Goal: Task Accomplishment & Management: Manage account settings

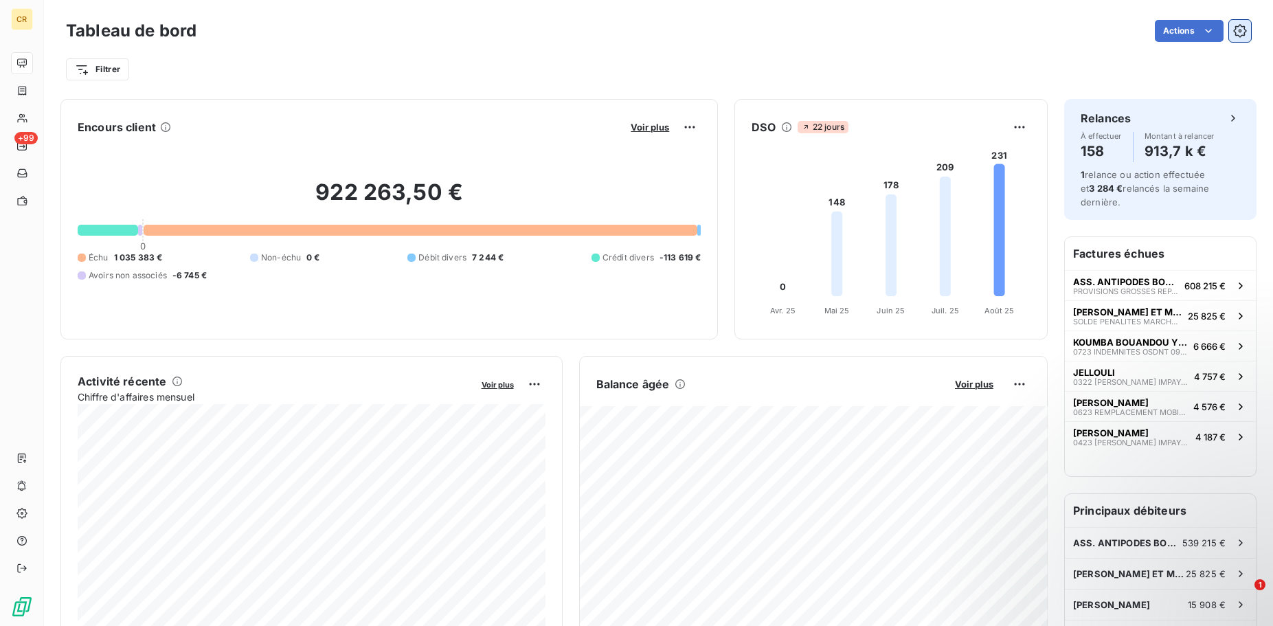
click at [1239, 32] on icon "button" at bounding box center [1240, 31] width 14 height 14
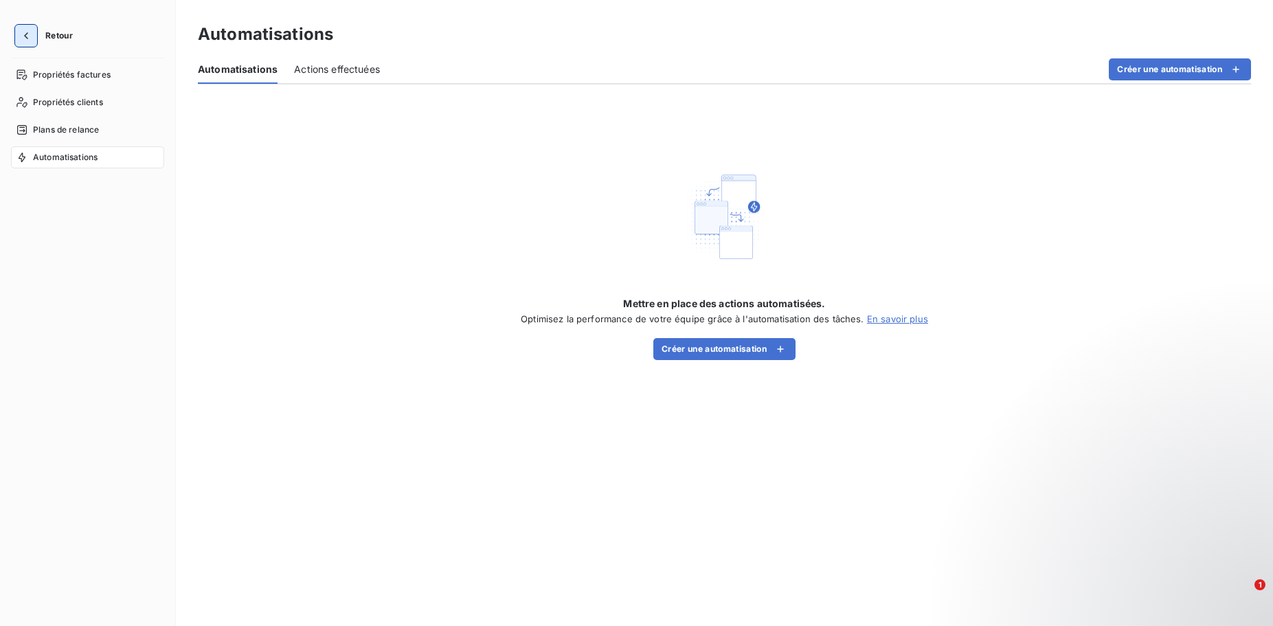
click at [34, 30] on button "button" at bounding box center [26, 36] width 22 height 22
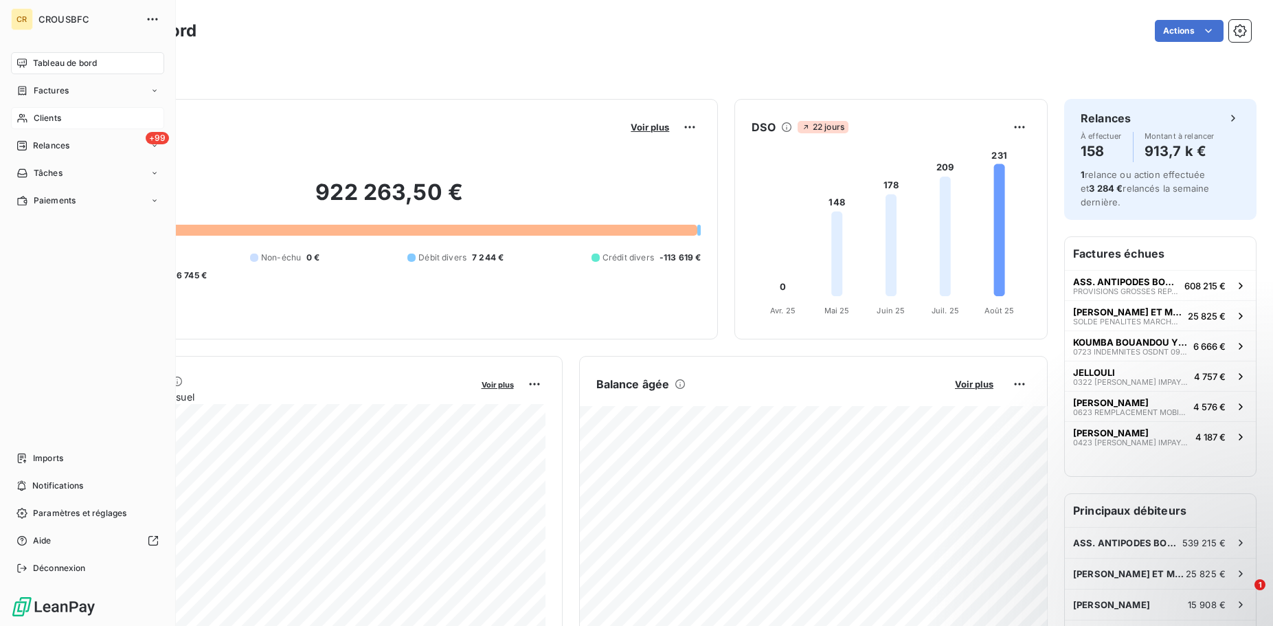
click at [60, 120] on span "Clients" at bounding box center [47, 118] width 27 height 12
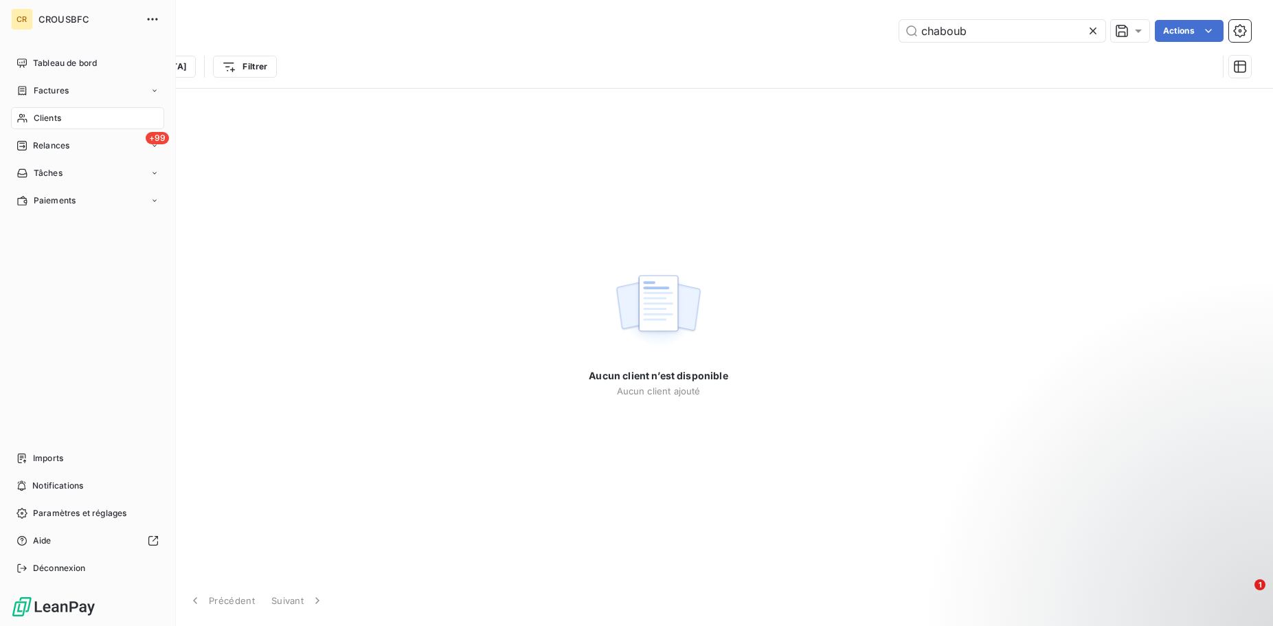
click at [12, 118] on div "Clients" at bounding box center [87, 118] width 153 height 22
click at [44, 118] on span "Clients" at bounding box center [47, 118] width 27 height 12
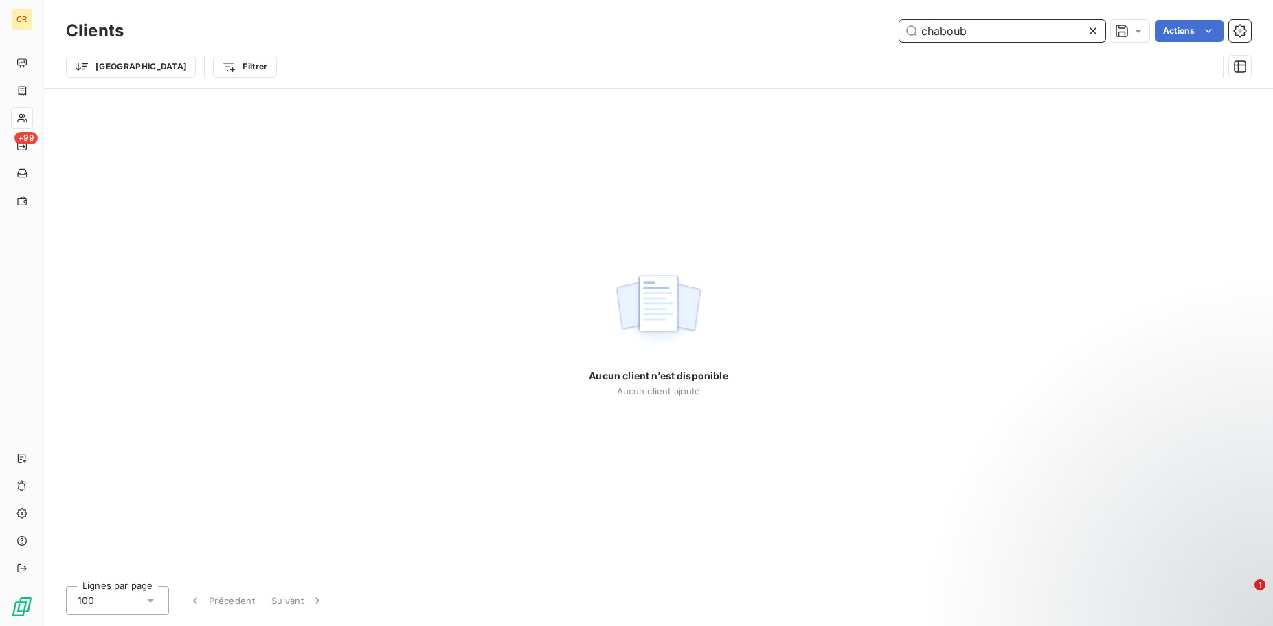
click at [938, 29] on input "chaboub" at bounding box center [1002, 31] width 206 height 22
type input "chahboub"
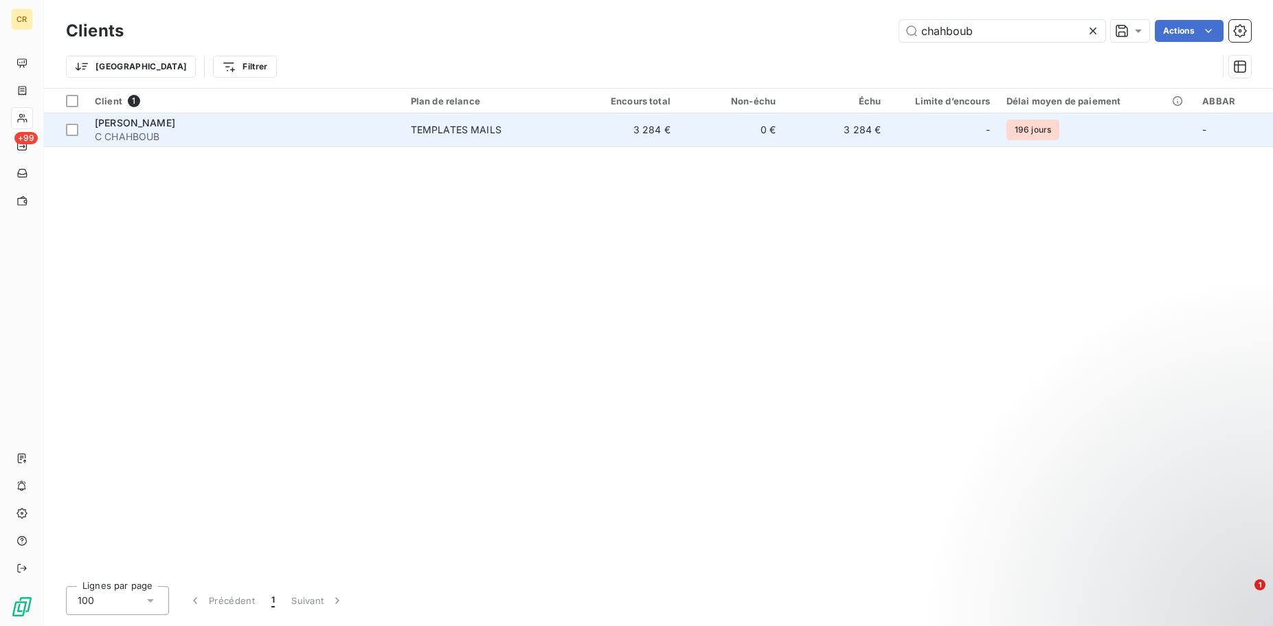
click at [175, 119] on span "[PERSON_NAME]" at bounding box center [135, 123] width 80 height 12
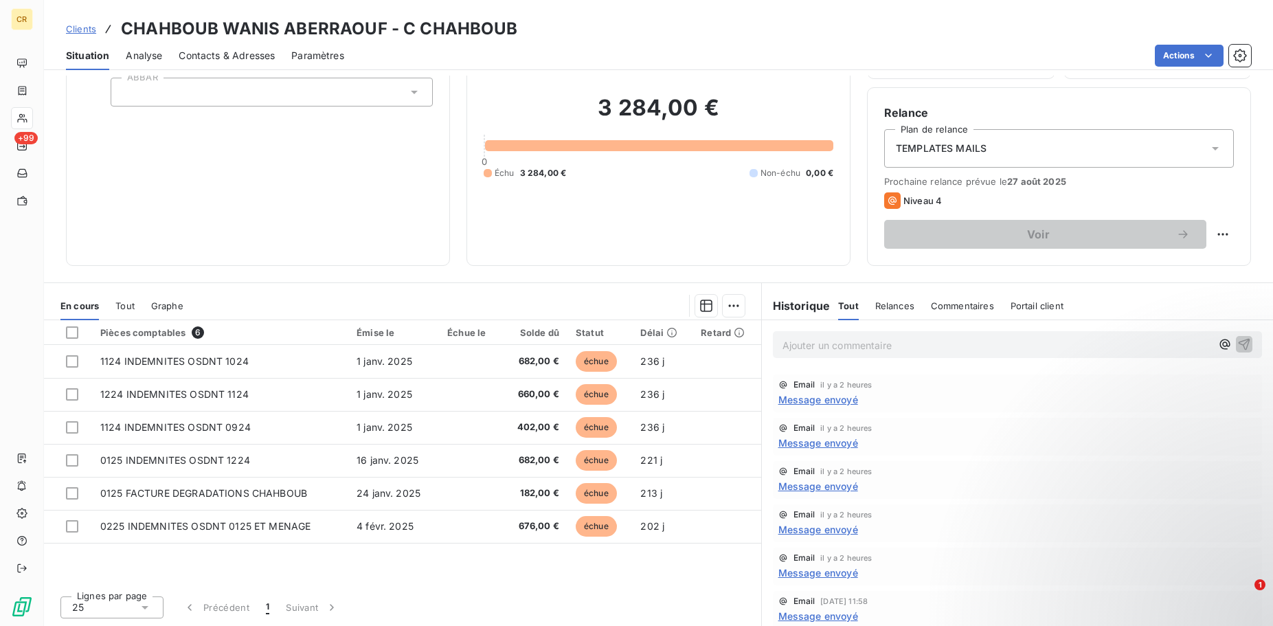
scroll to position [70, 0]
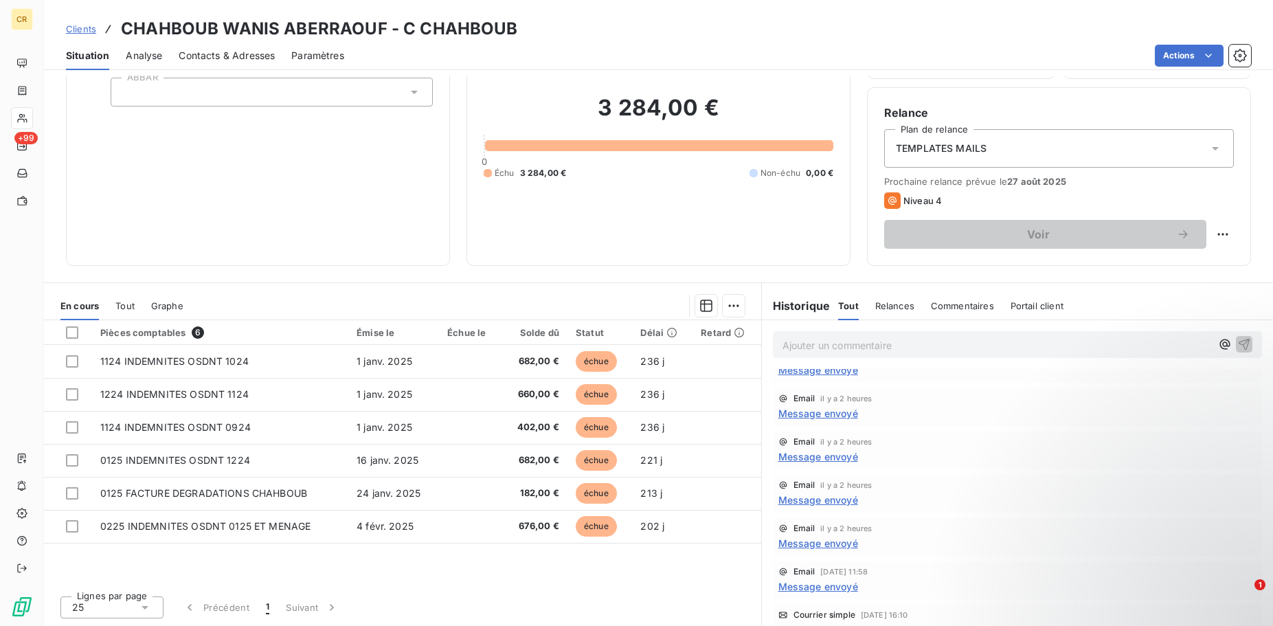
click at [862, 346] on p "Ajouter un commentaire ﻿" at bounding box center [996, 345] width 429 height 17
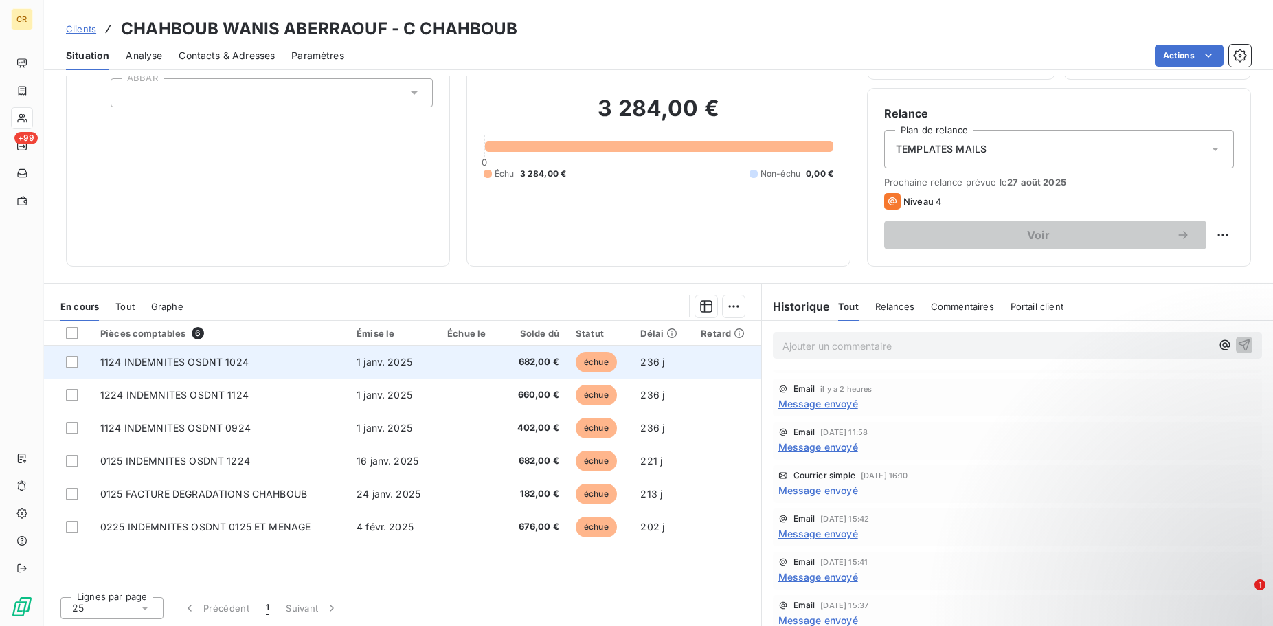
scroll to position [93, 0]
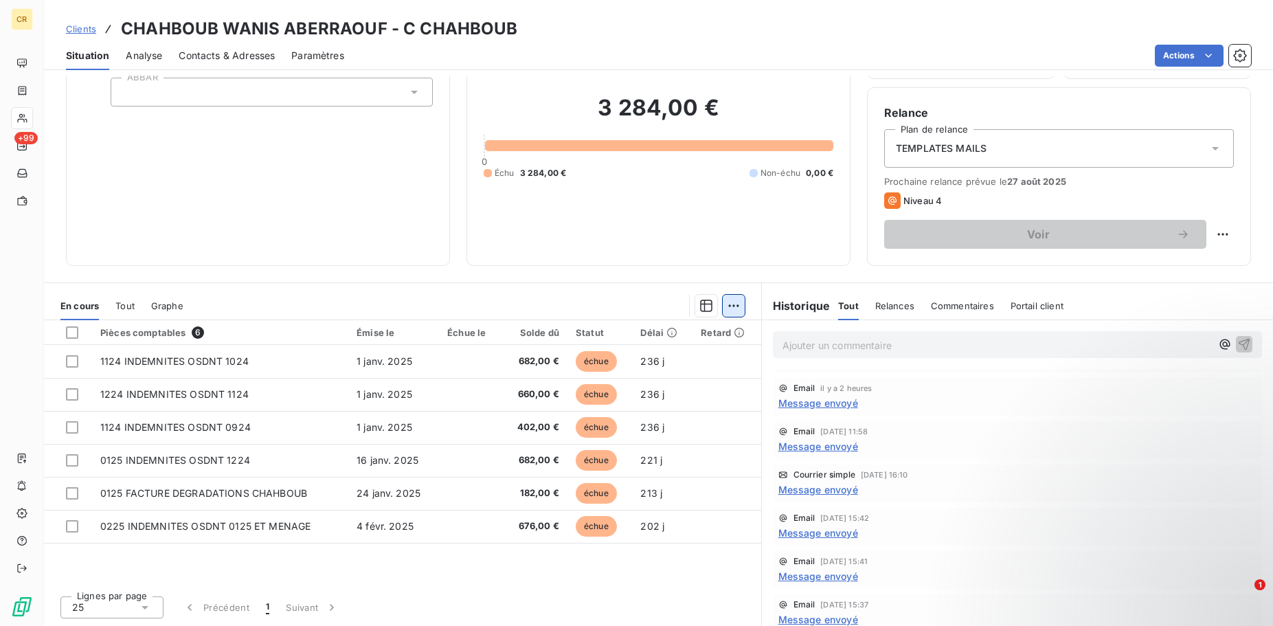
click at [739, 304] on html "CR +99 Clients CHAHBOUB WANIS ABERRAOUF - C CHAHBOUB Situation Analyse Contacts…" at bounding box center [636, 313] width 1273 height 626
click at [126, 304] on html "CR +99 Clients CHAHBOUB WANIS ABERRAOUF - C CHAHBOUB Situation Analyse Contacts…" at bounding box center [636, 313] width 1273 height 626
click at [92, 313] on div "En cours" at bounding box center [79, 305] width 38 height 29
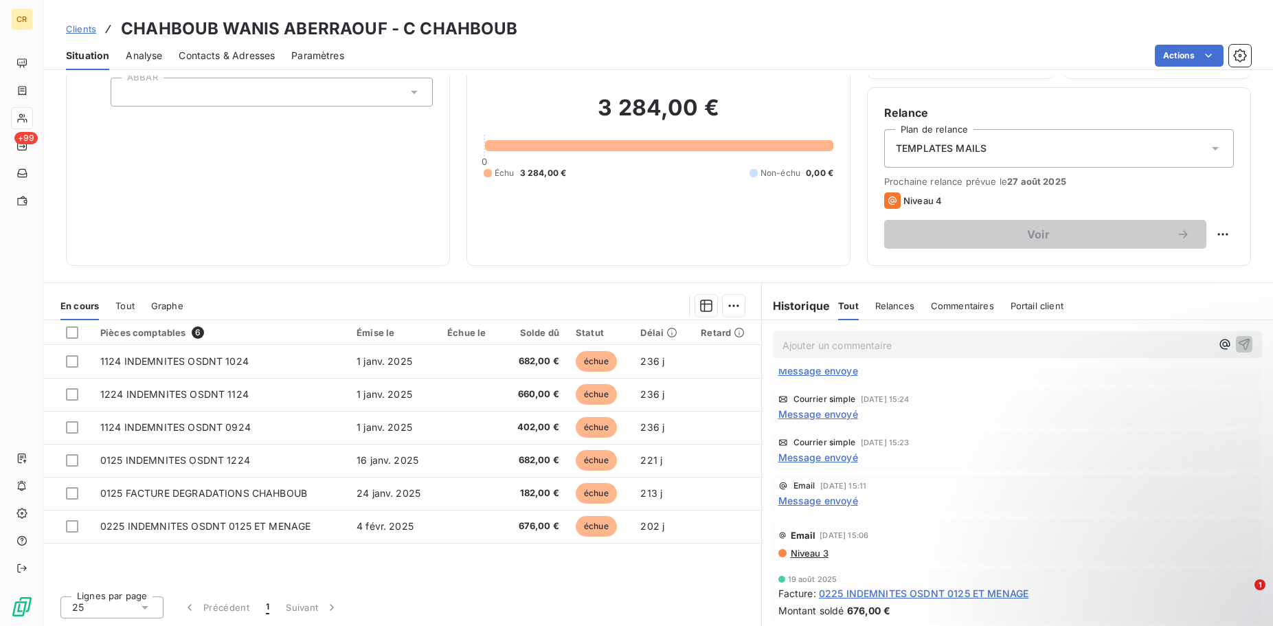
scroll to position [82, 0]
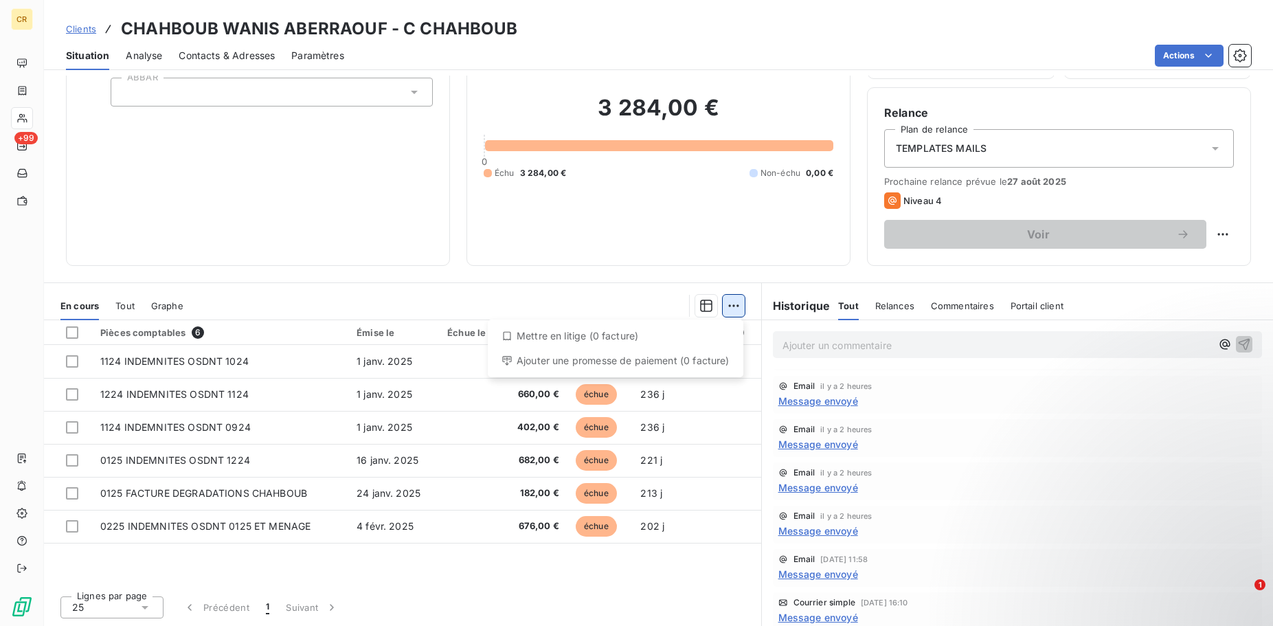
click at [738, 304] on html "CR +99 Clients CHAHBOUB WANIS ABERRAOUF - C CHAHBOUB Situation Analyse Contacts…" at bounding box center [636, 313] width 1273 height 626
click at [815, 336] on html "CR +99 Clients CHAHBOUB WANIS ABERRAOUF - C CHAHBOUB Situation Analyse Contacts…" at bounding box center [636, 313] width 1273 height 626
click at [816, 342] on p "Ajouter un commentaire ﻿" at bounding box center [996, 345] width 429 height 17
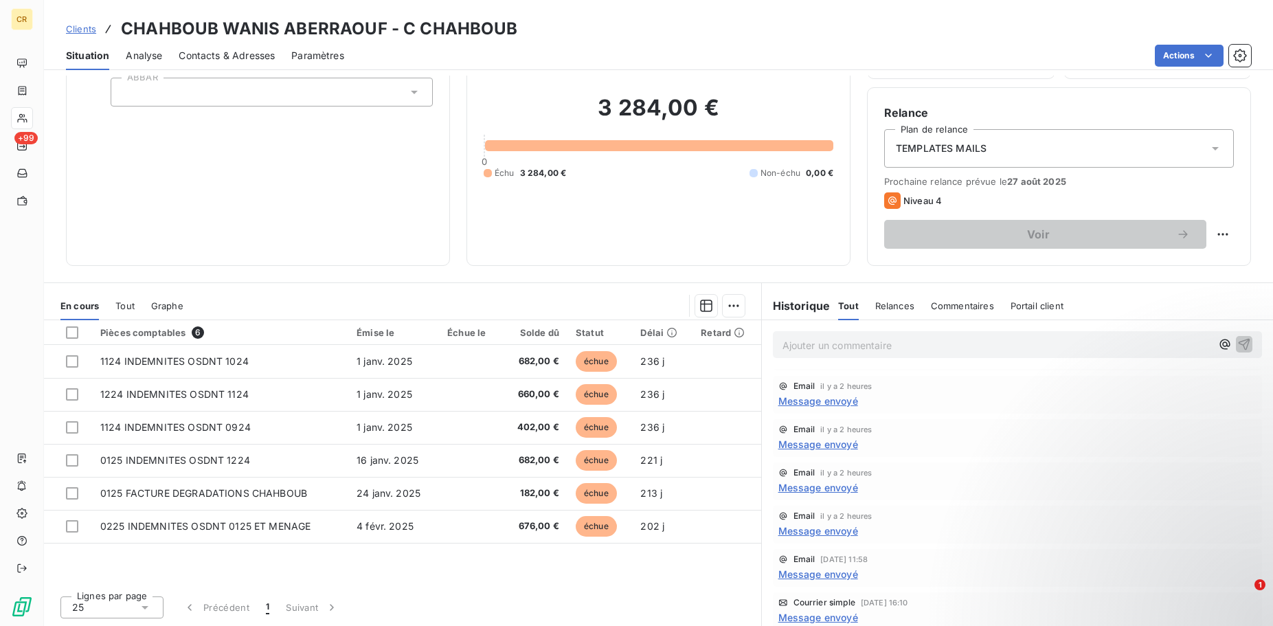
click at [160, 54] on span "Analyse" at bounding box center [144, 56] width 36 height 14
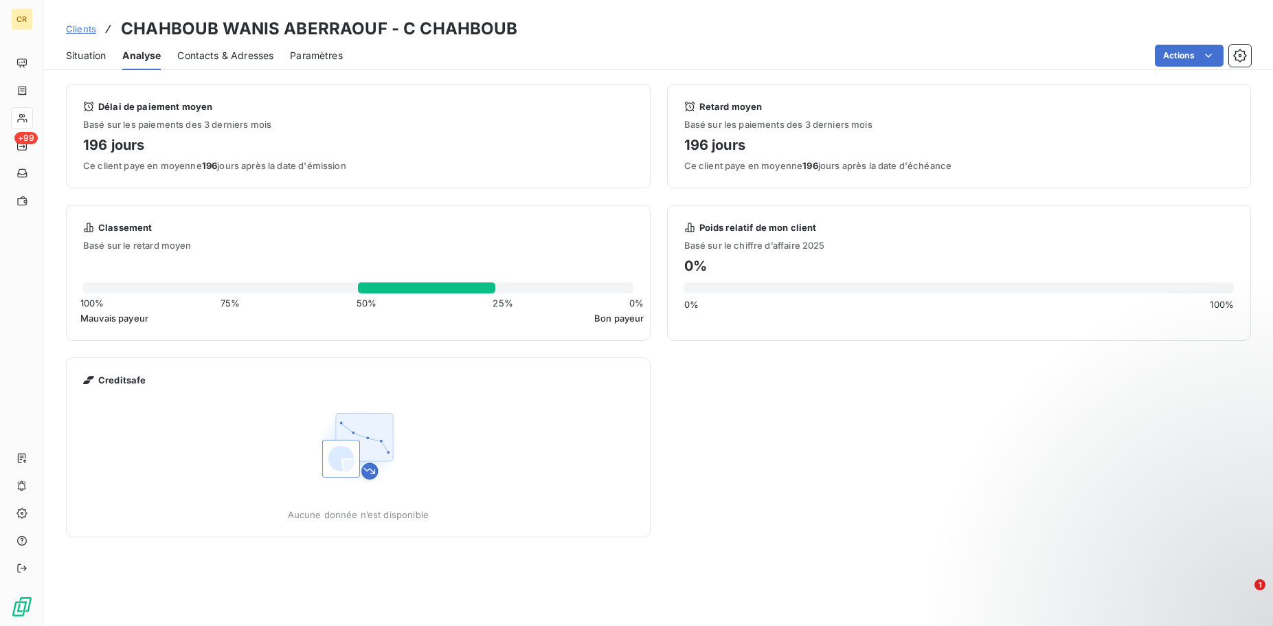
click at [95, 54] on span "Situation" at bounding box center [86, 56] width 40 height 14
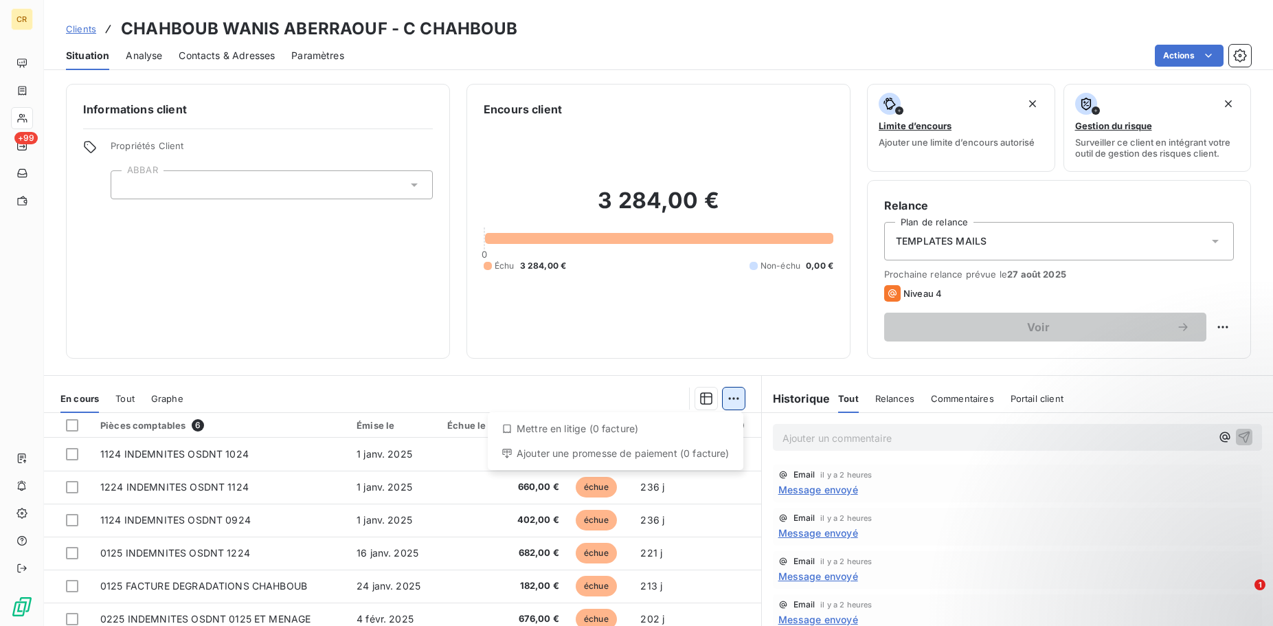
click at [734, 407] on html "CR +99 Clients CHAHBOUB WANIS ABERRAOUF - C CHAHBOUB Situation Analyse Contacts…" at bounding box center [636, 313] width 1273 height 626
click at [734, 404] on html "CR +99 Clients CHAHBOUB WANIS ABERRAOUF - C CHAHBOUB Situation Analyse Contacts…" at bounding box center [636, 313] width 1273 height 626
click at [903, 396] on span "Relances" at bounding box center [894, 398] width 39 height 11
click at [807, 401] on h6 "Historique" at bounding box center [796, 398] width 69 height 16
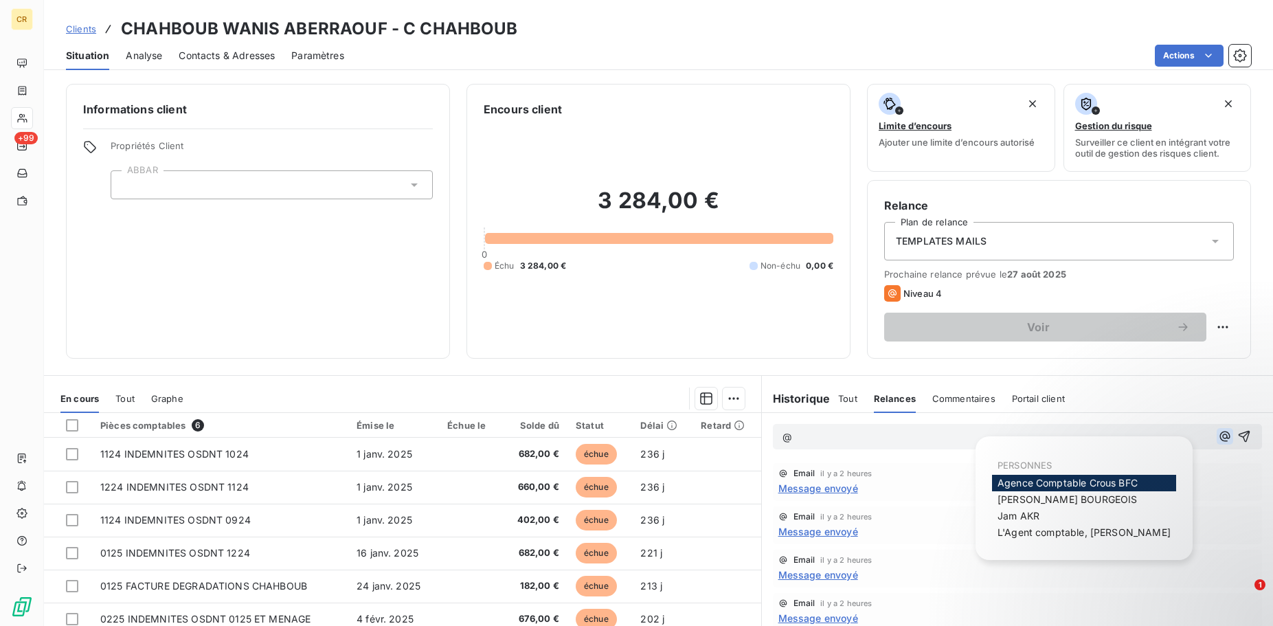
click at [1229, 442] on icon "button" at bounding box center [1225, 436] width 14 height 14
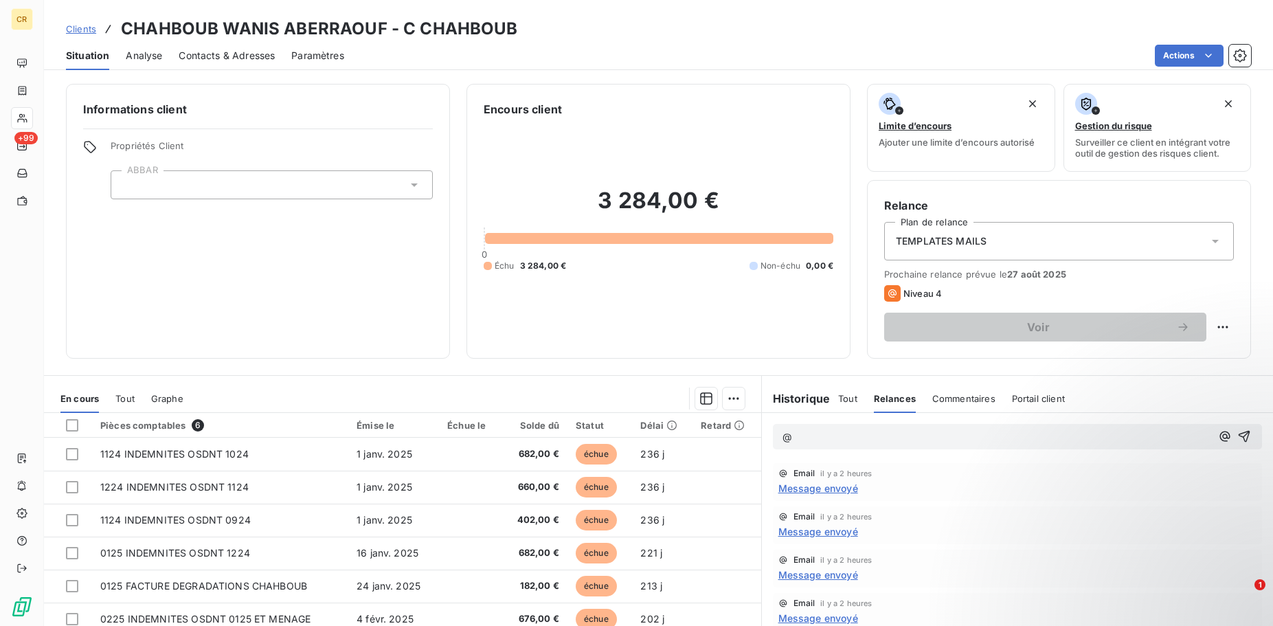
click at [1231, 466] on div "Email il y a 2 heures Message envoyé" at bounding box center [1017, 482] width 489 height 38
click at [912, 442] on p "@" at bounding box center [996, 437] width 429 height 16
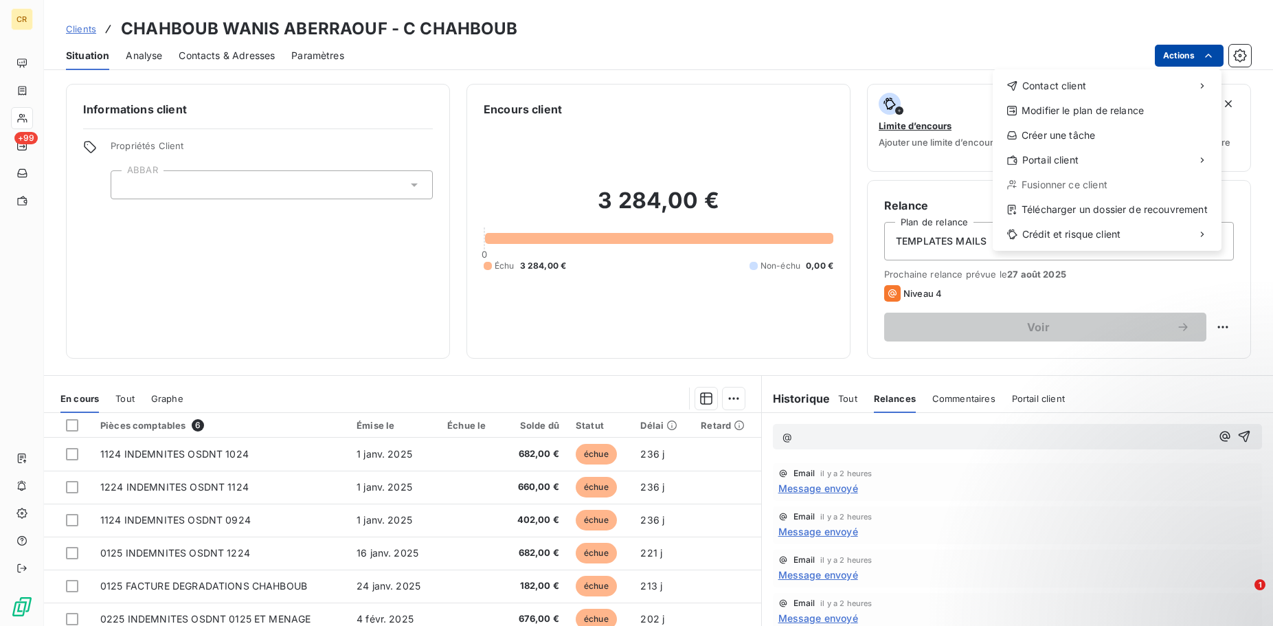
click at [1215, 55] on html "CR +99 Clients CHAHBOUB WANIS ABERRAOUF - C CHAHBOUB Situation Analyse Contacts…" at bounding box center [636, 313] width 1273 height 626
click at [1085, 138] on div "Créer une tâche" at bounding box center [1107, 135] width 218 height 22
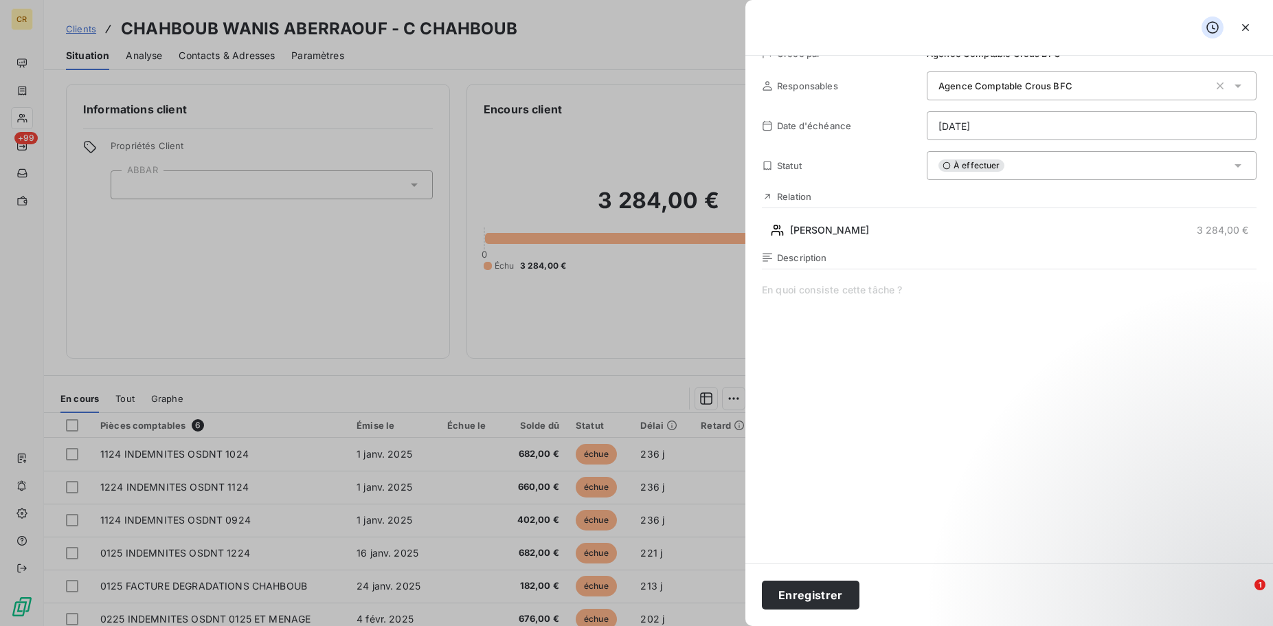
scroll to position [0, 0]
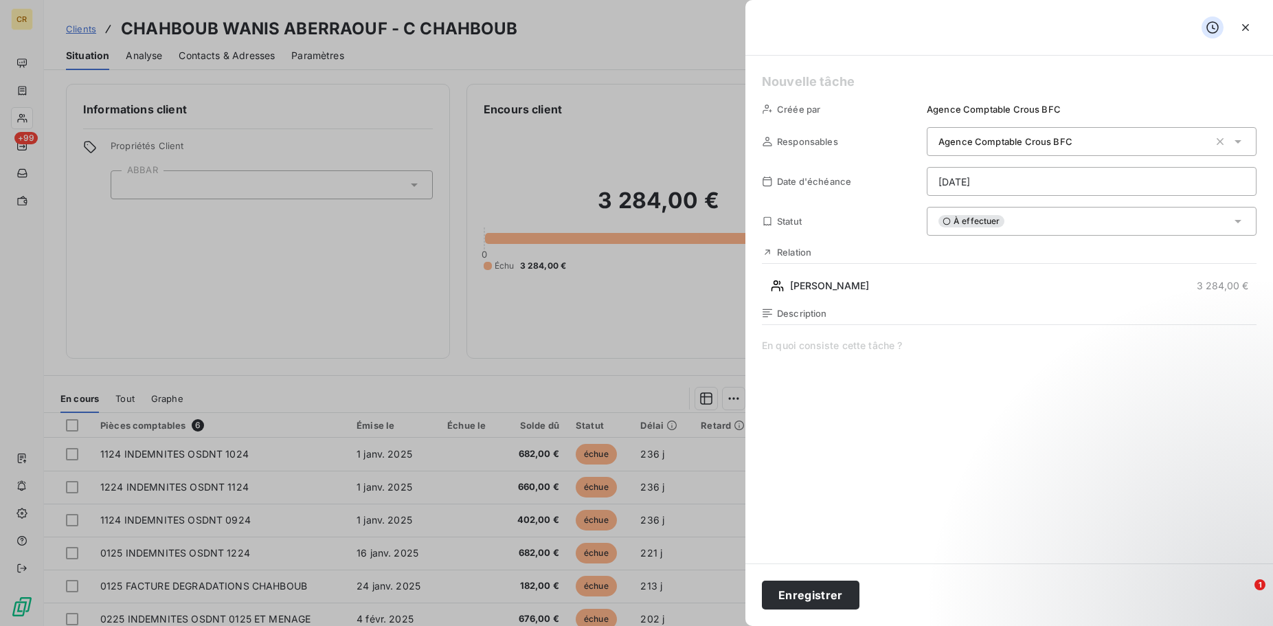
click at [626, 293] on div at bounding box center [636, 313] width 1273 height 626
click at [1242, 28] on icon "button" at bounding box center [1246, 28] width 14 height 14
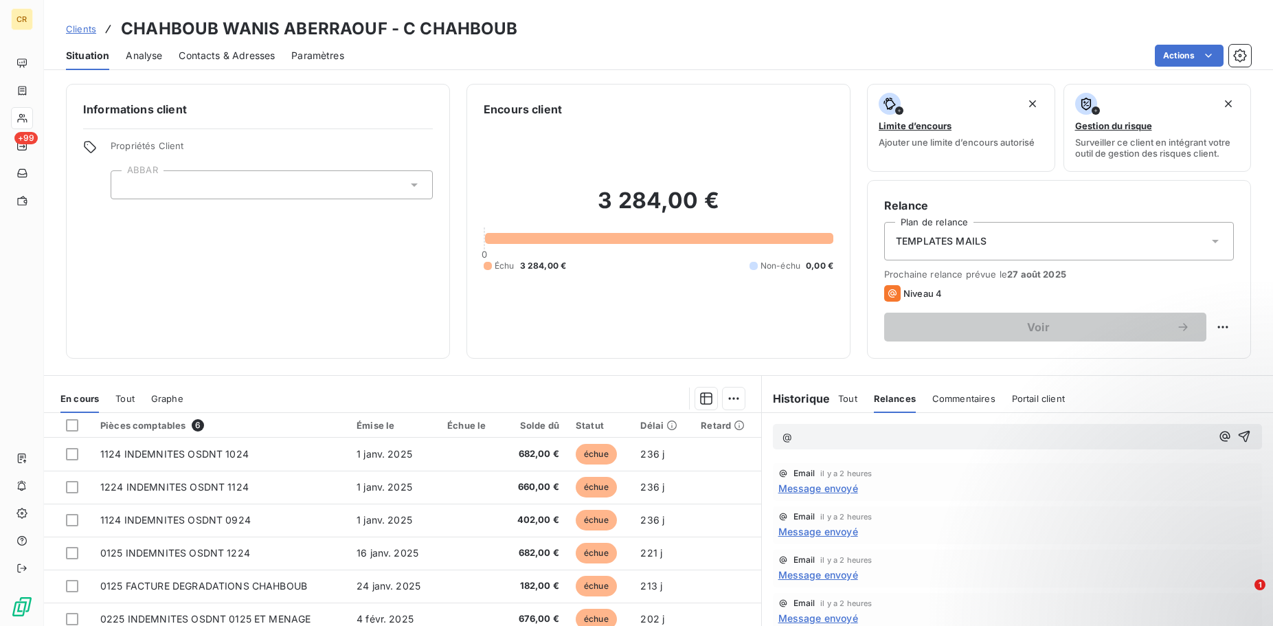
scroll to position [350, 0]
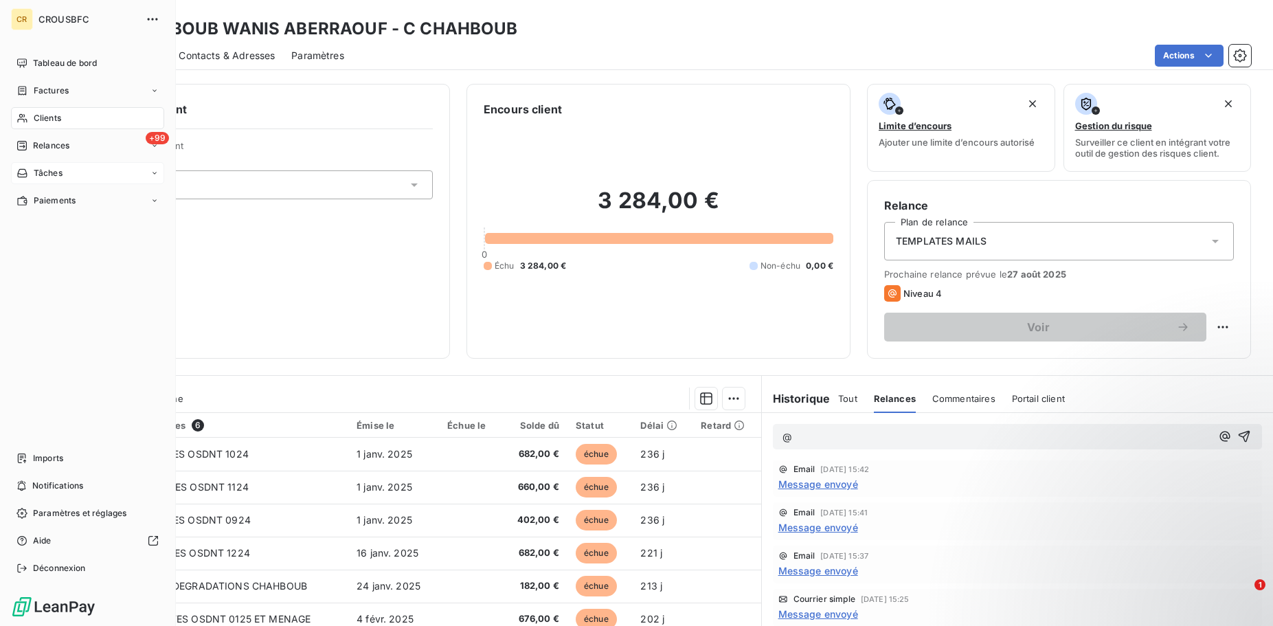
click at [147, 170] on div "Tâches" at bounding box center [87, 173] width 153 height 22
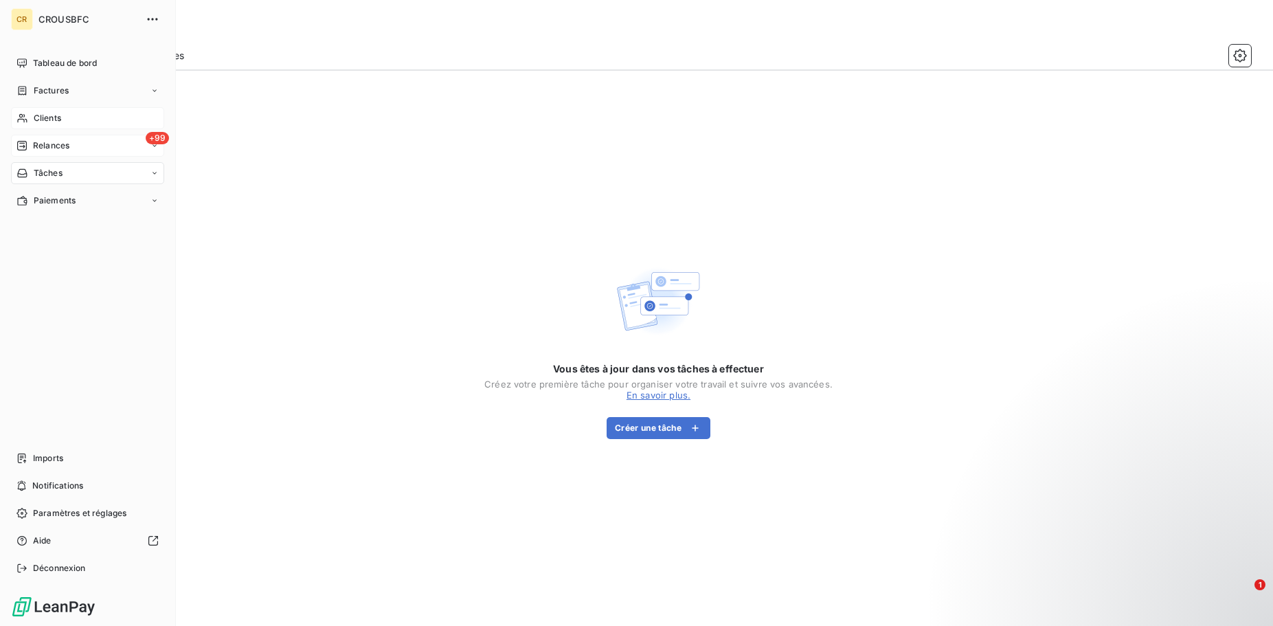
click at [38, 142] on span "Relances" at bounding box center [51, 145] width 36 height 12
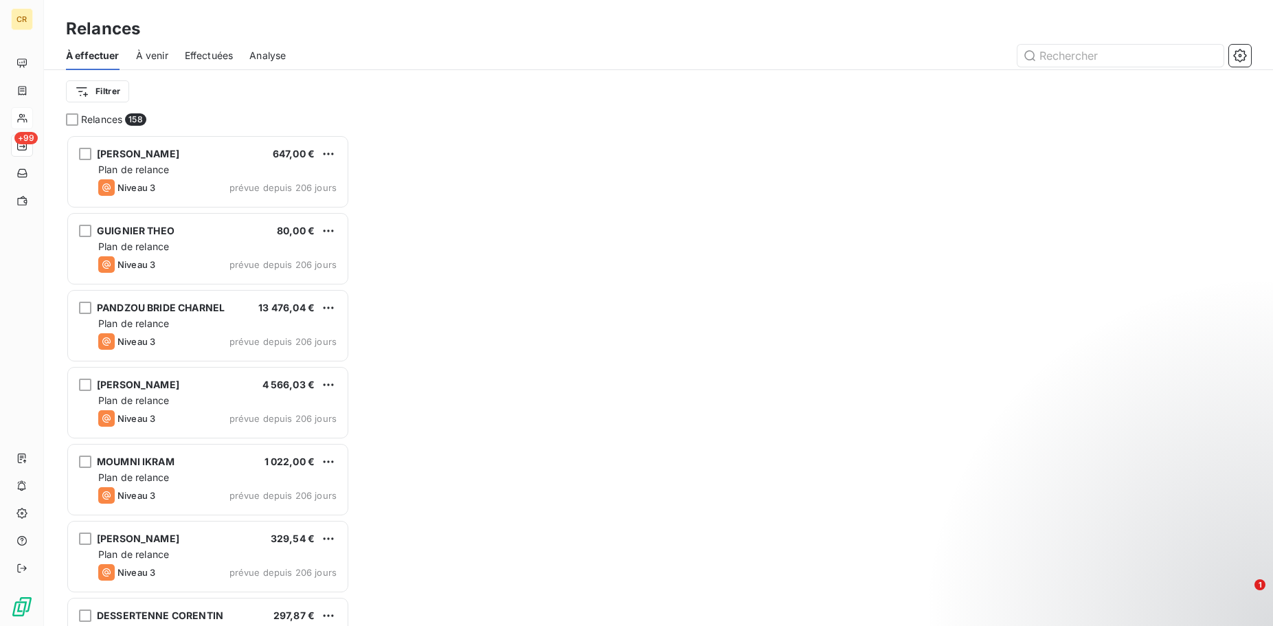
scroll to position [491, 284]
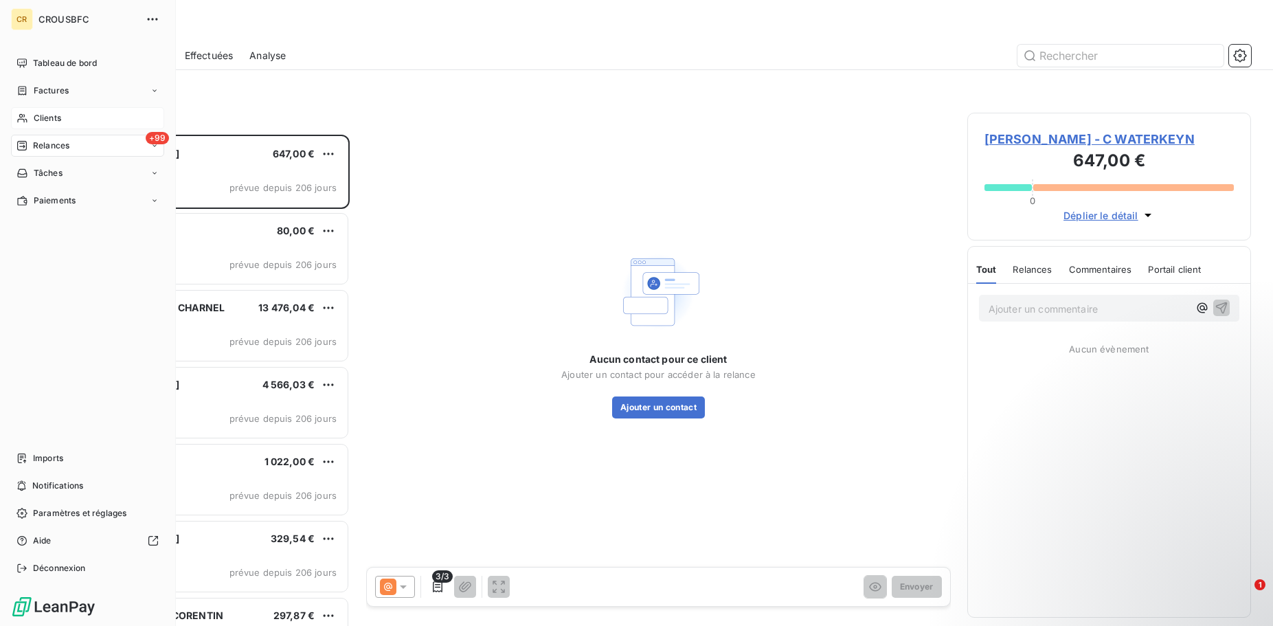
click at [36, 115] on span "Clients" at bounding box center [47, 118] width 27 height 12
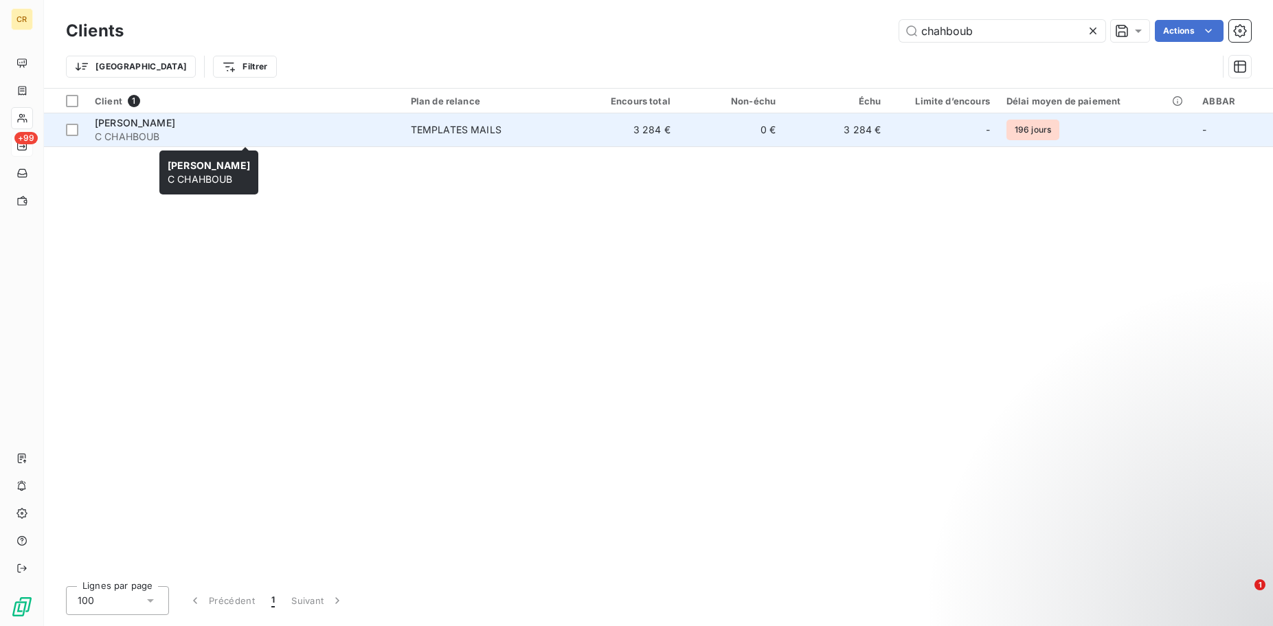
click at [175, 125] on span "[PERSON_NAME]" at bounding box center [135, 123] width 80 height 12
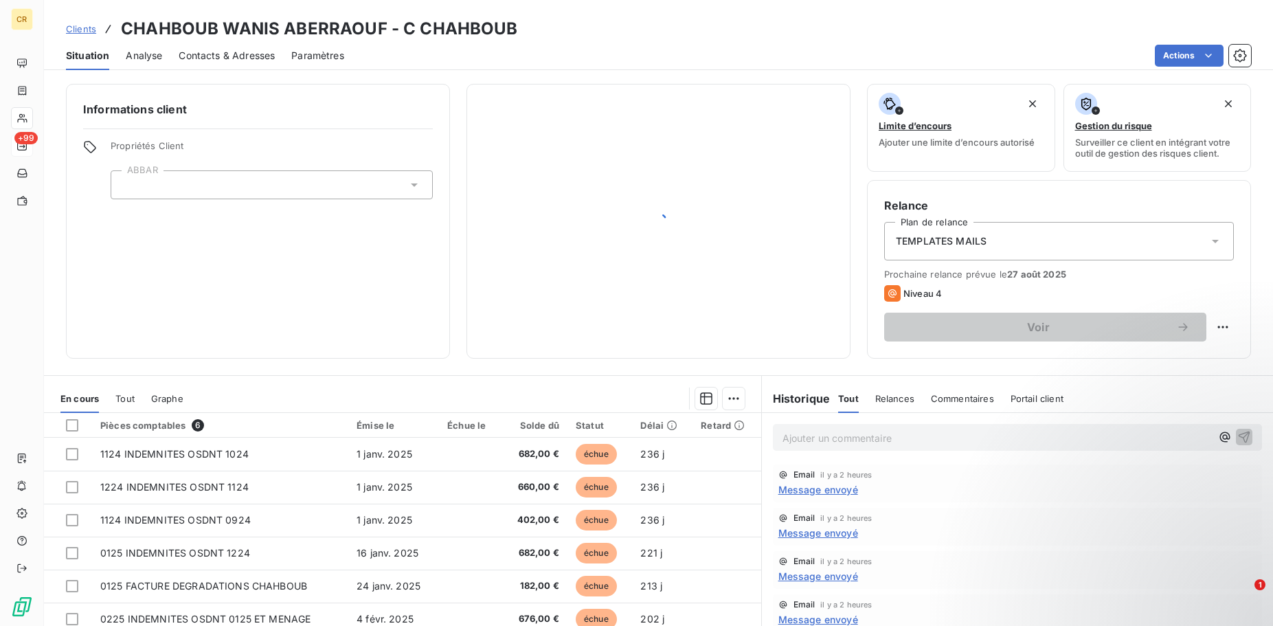
click at [204, 125] on div "Informations client Propriétés Client ABBAR" at bounding box center [258, 221] width 384 height 275
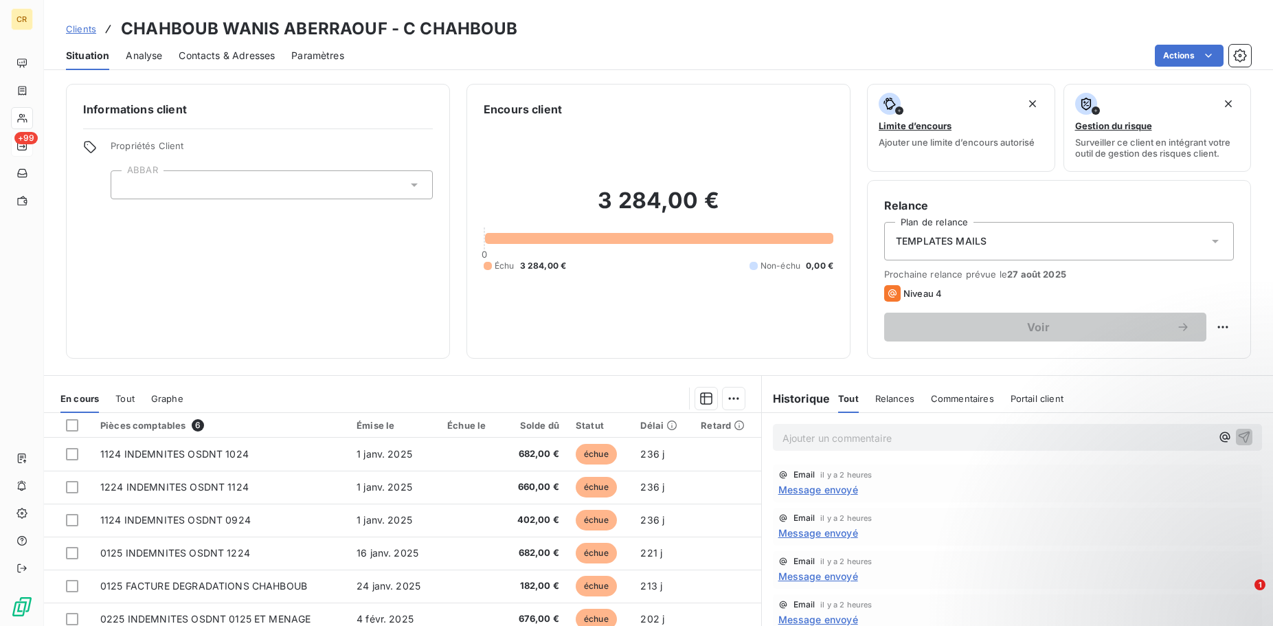
click at [1013, 444] on p "Ajouter un commentaire ﻿" at bounding box center [996, 437] width 429 height 17
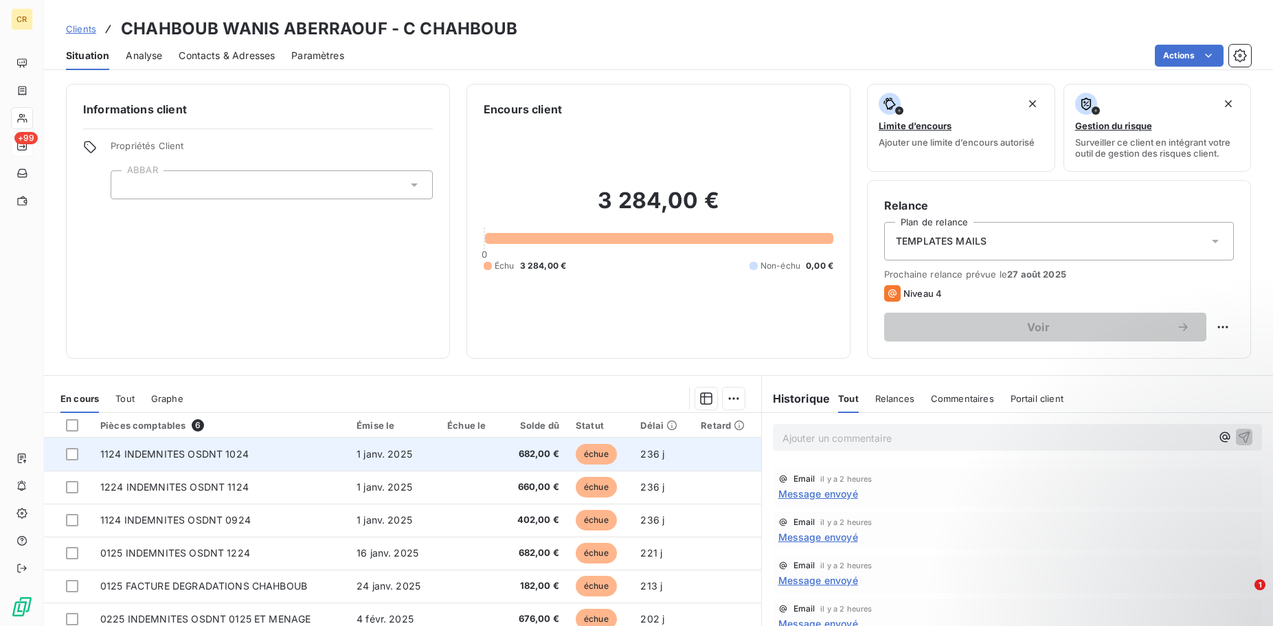
scroll to position [93, 0]
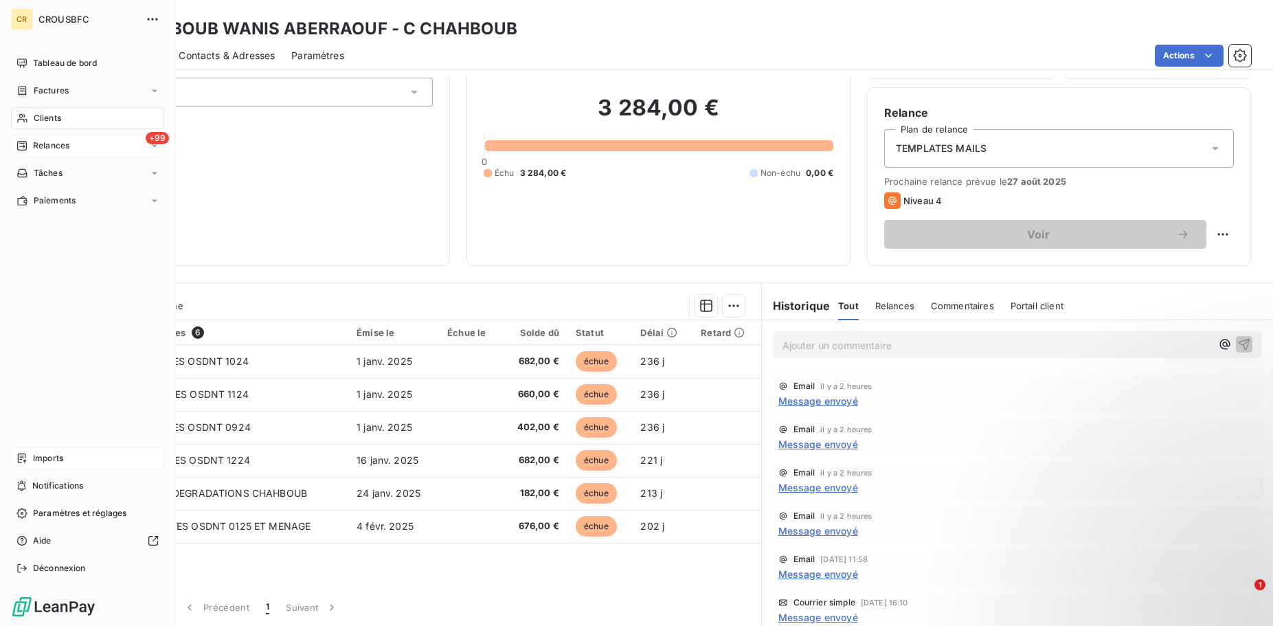
click at [38, 455] on span "Imports" at bounding box center [48, 458] width 30 height 12
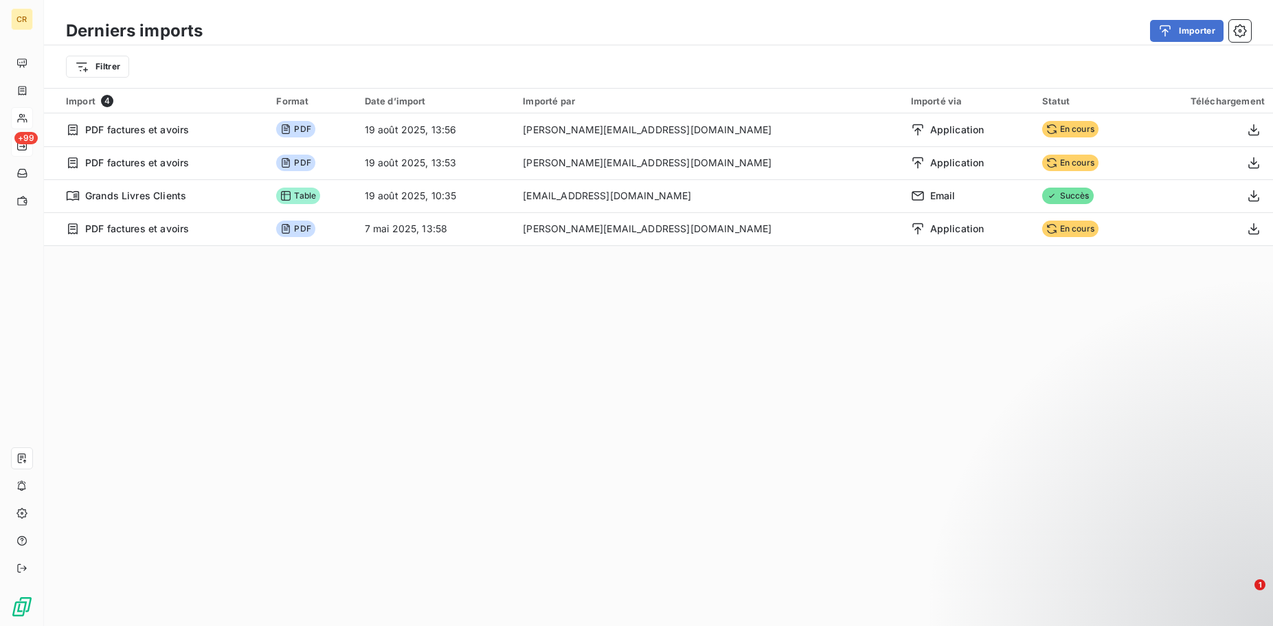
scroll to position [47, 0]
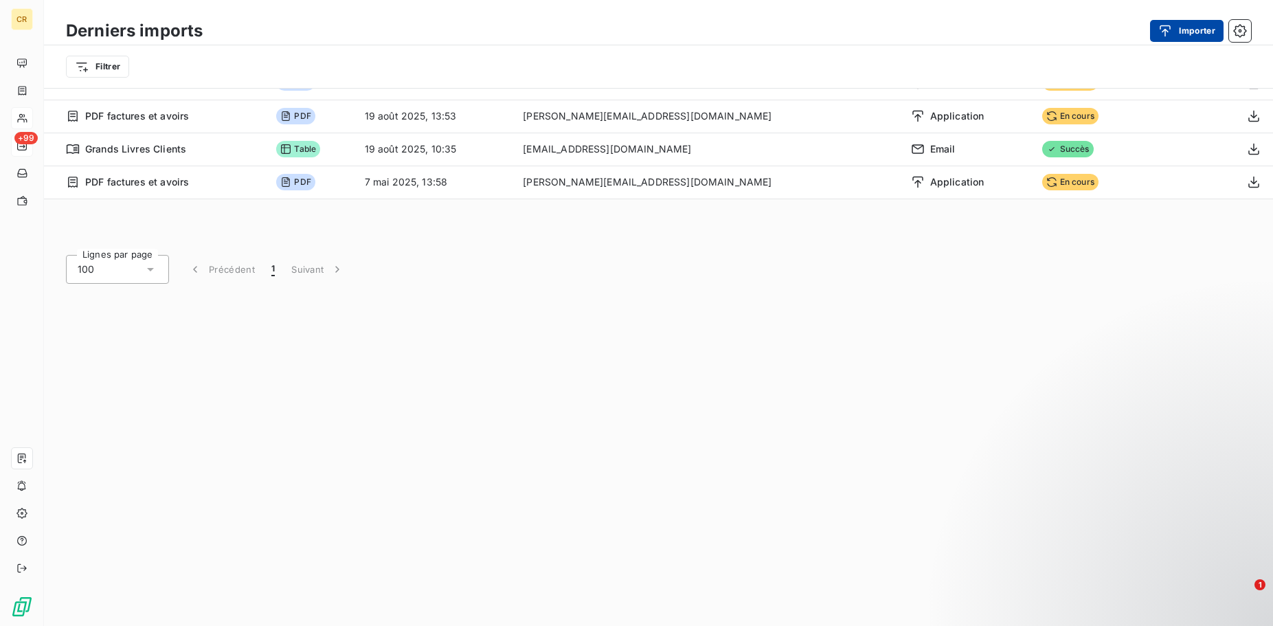
click at [1177, 38] on button "Importer" at bounding box center [1187, 31] width 74 height 22
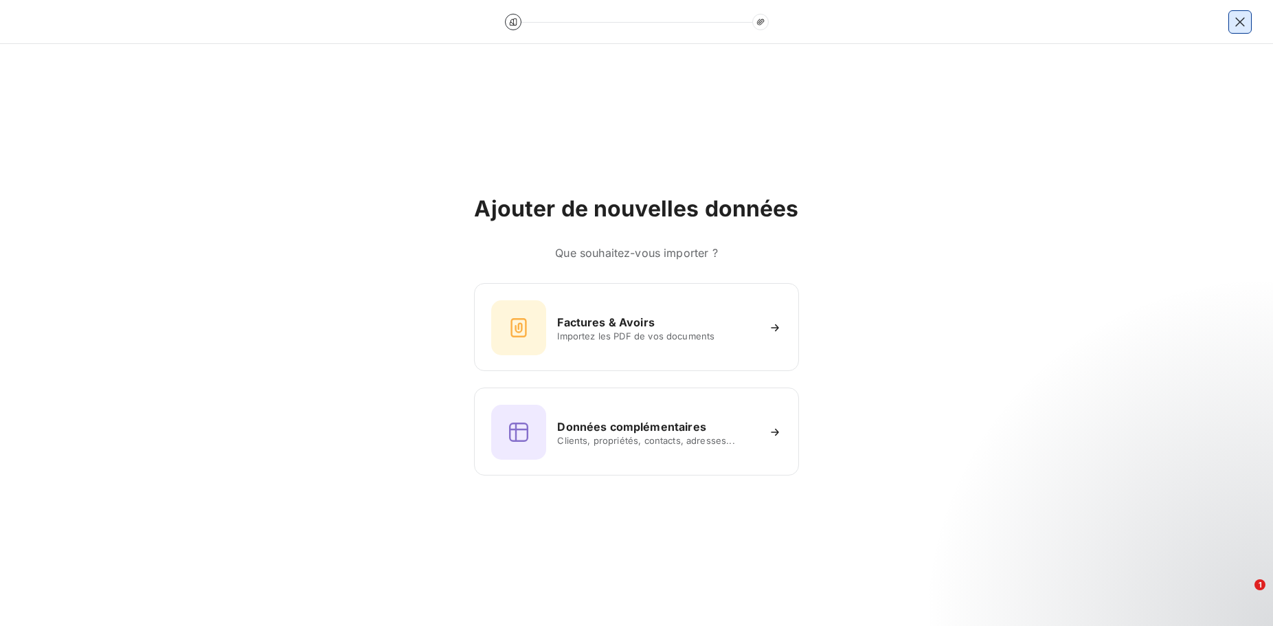
click at [1241, 23] on icon "button" at bounding box center [1239, 21] width 9 height 9
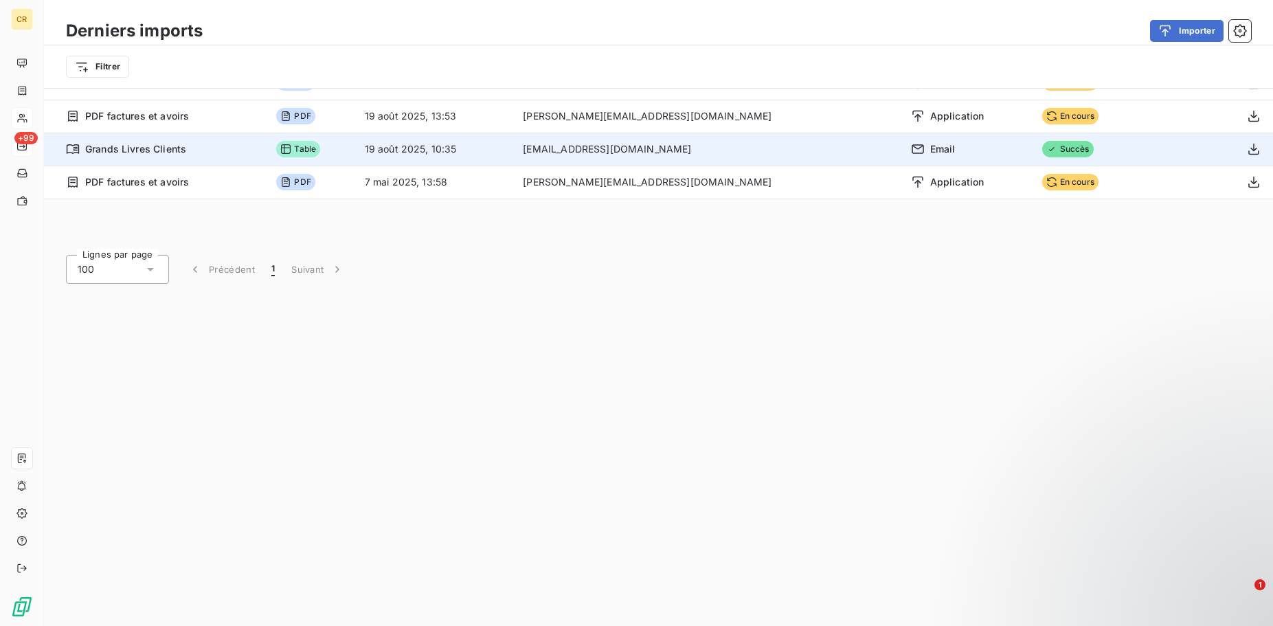
click at [159, 155] on span "Grands Livres Clients" at bounding box center [135, 149] width 101 height 14
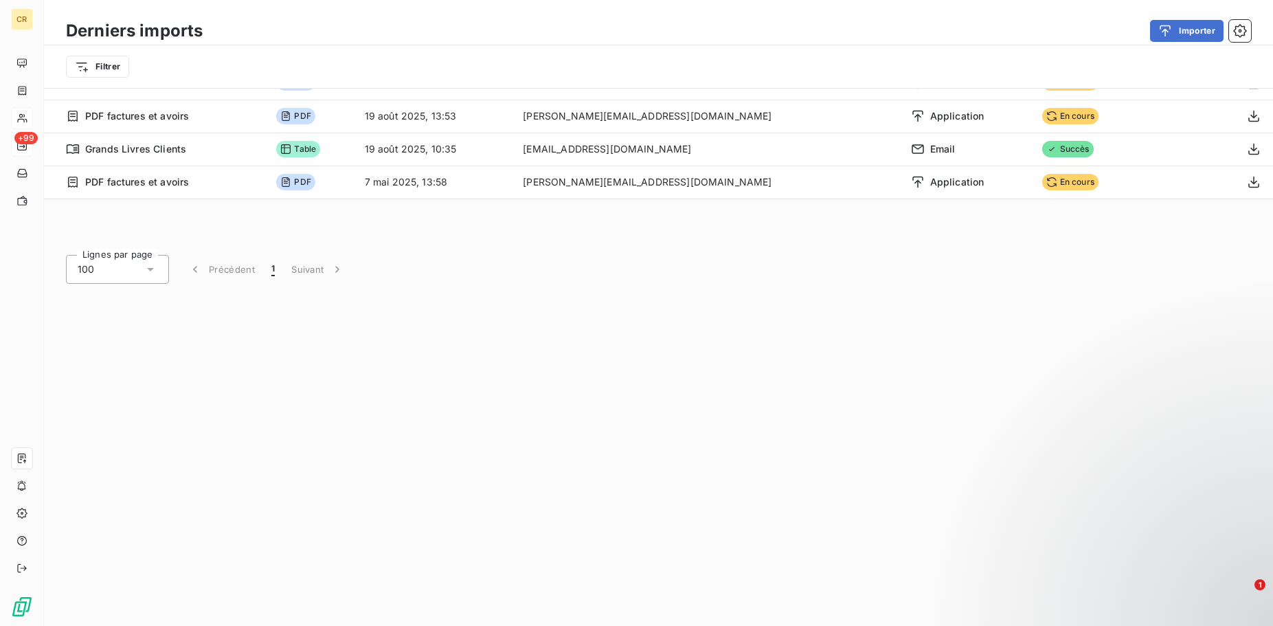
click at [690, 301] on div "Derniers imports Importer Filtrer Import 4 Format Date d’import Importé par Imp…" at bounding box center [658, 313] width 1229 height 626
click at [1182, 39] on button "Importer" at bounding box center [1187, 31] width 74 height 22
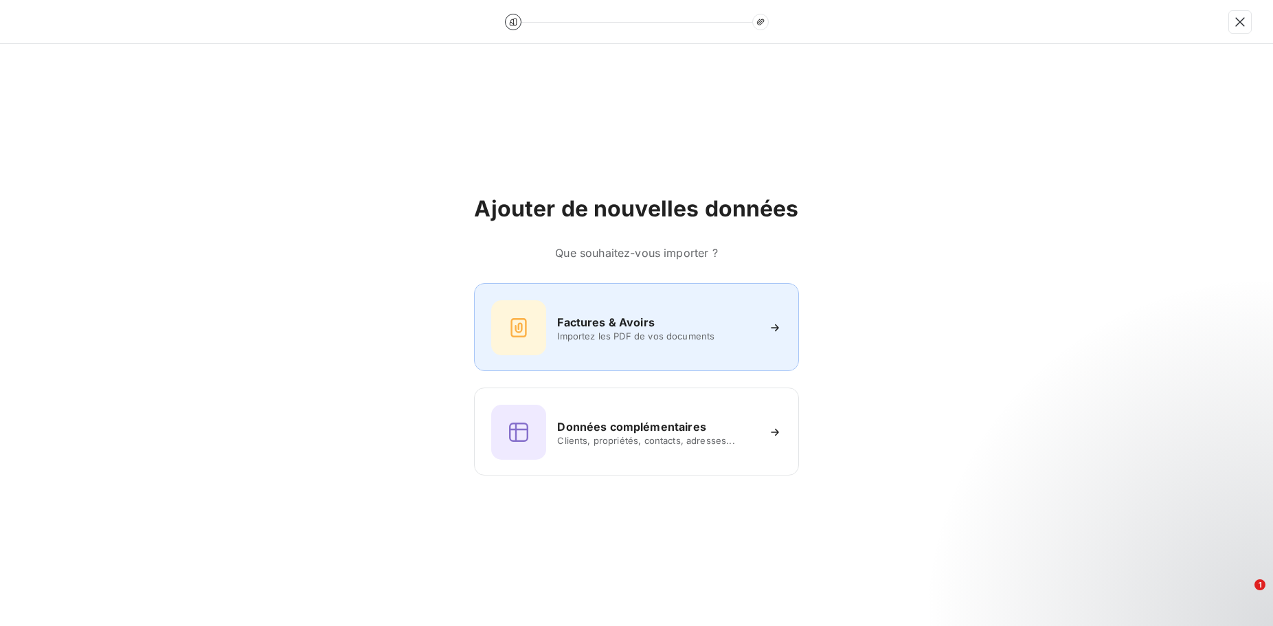
click at [686, 329] on div "Factures & Avoirs" at bounding box center [656, 322] width 199 height 16
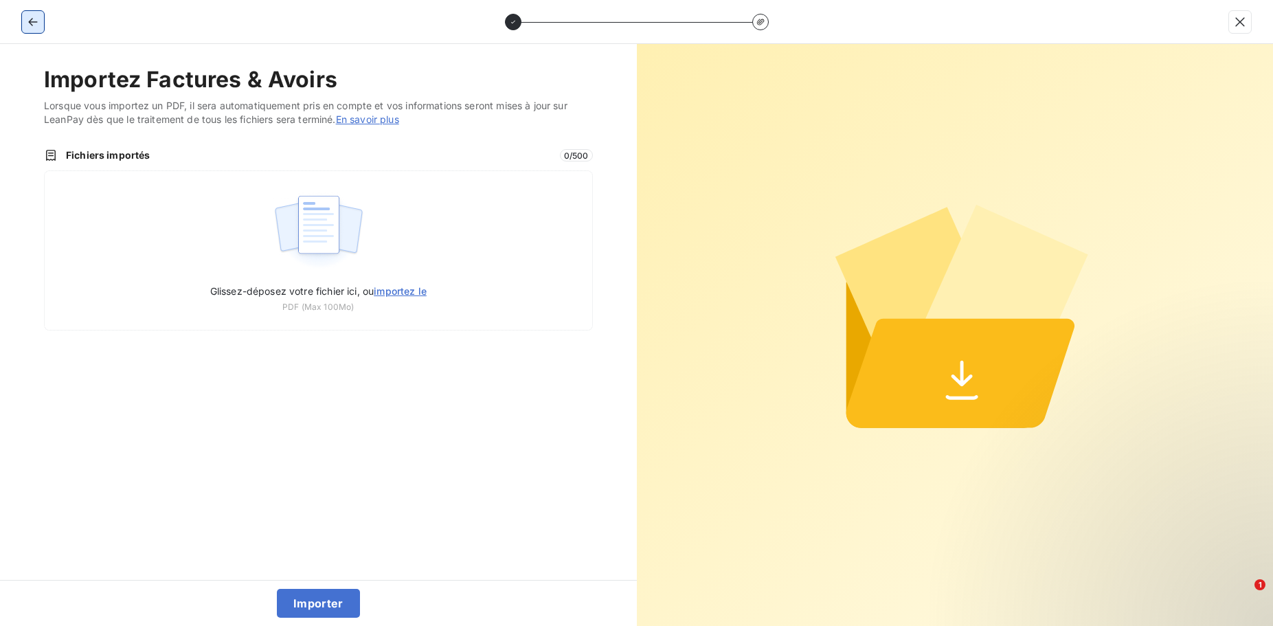
click at [34, 19] on icon "button" at bounding box center [33, 22] width 14 height 14
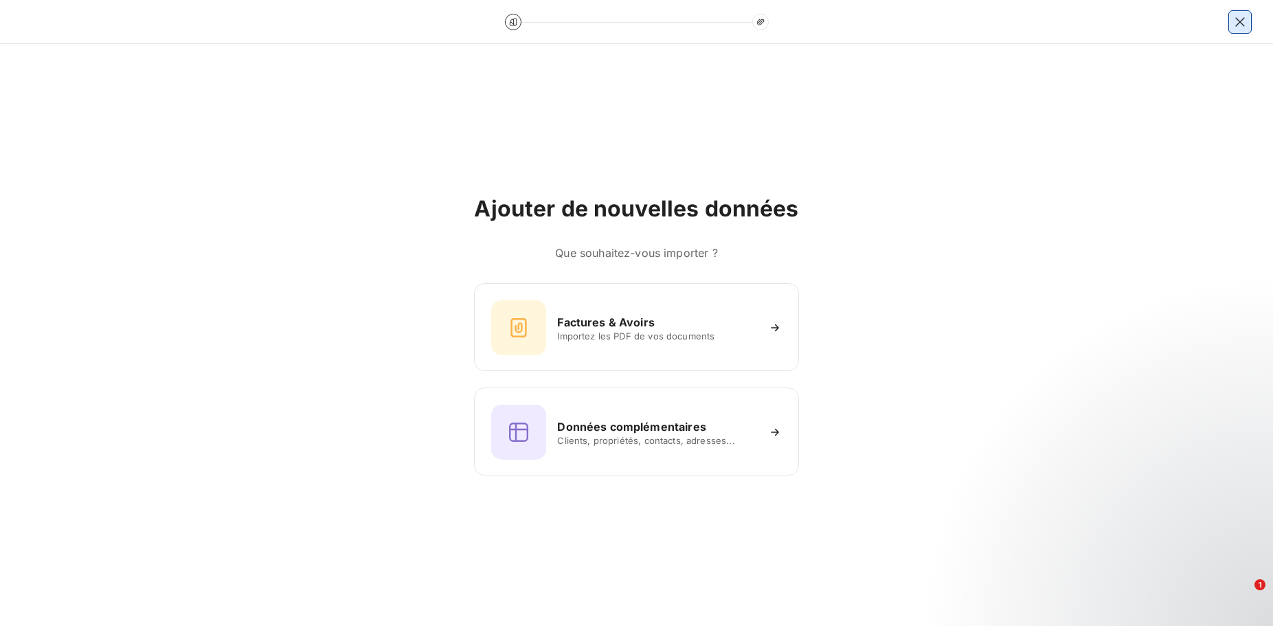
click at [1234, 24] on icon "button" at bounding box center [1240, 22] width 14 height 14
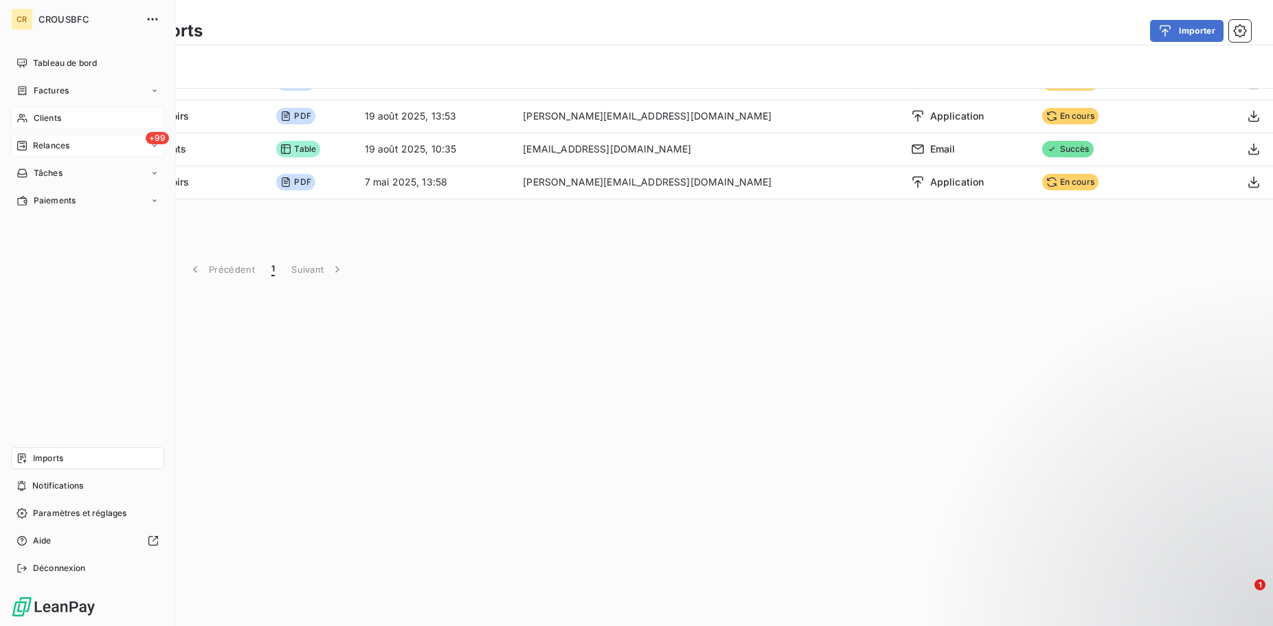
click at [19, 113] on icon at bounding box center [22, 118] width 12 height 11
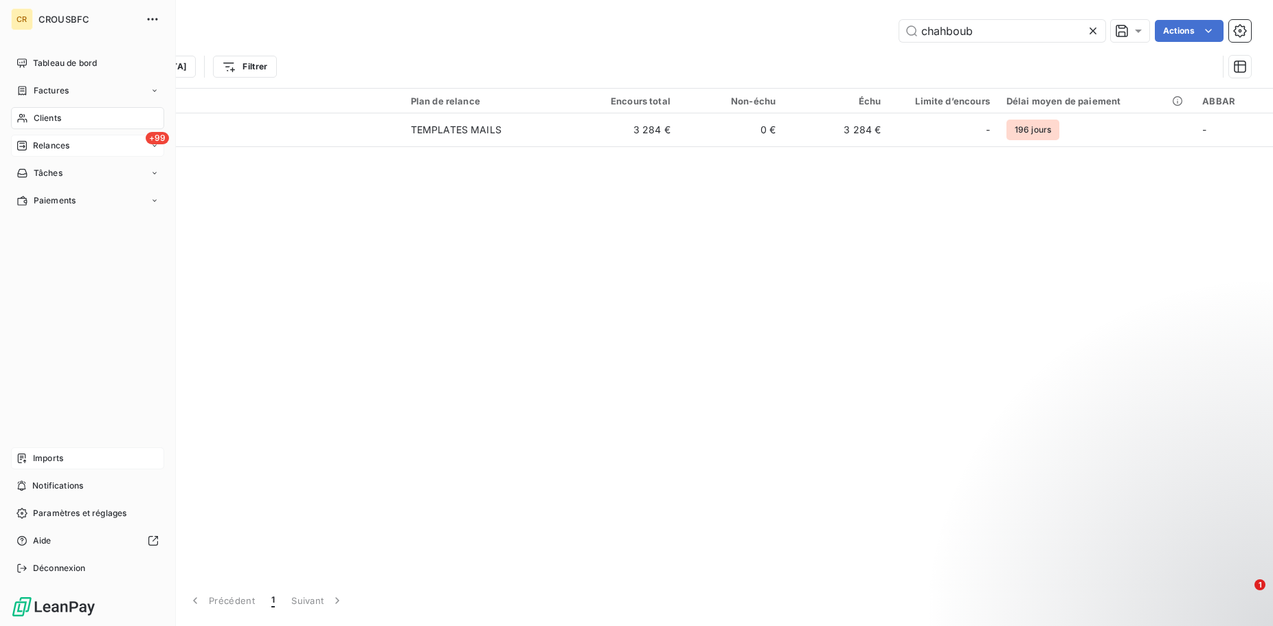
click at [59, 451] on div "Imports" at bounding box center [87, 458] width 153 height 22
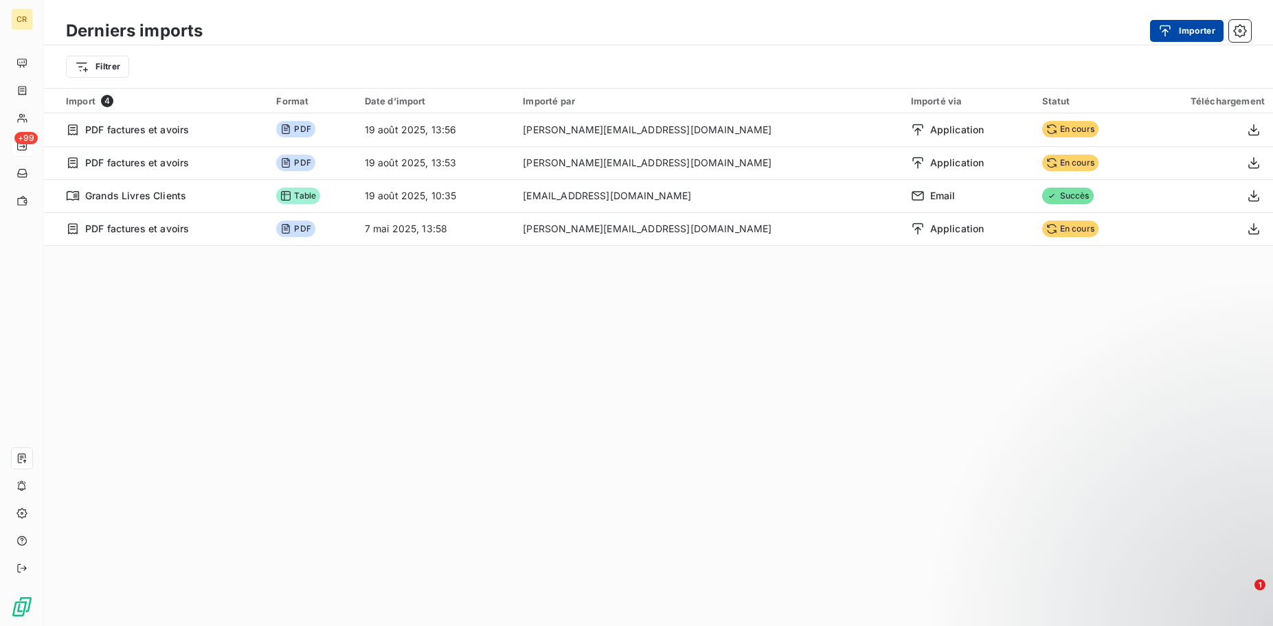
click at [1173, 29] on div "button" at bounding box center [1168, 31] width 21 height 14
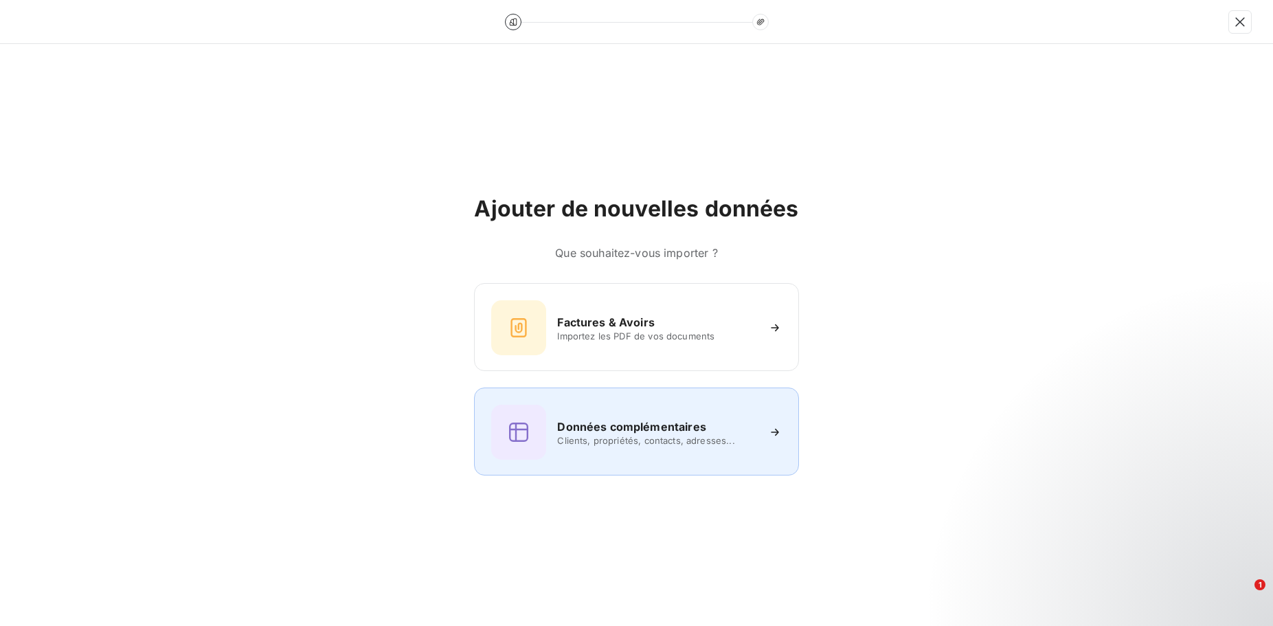
click at [624, 422] on h6 "Données complémentaires" at bounding box center [631, 426] width 148 height 16
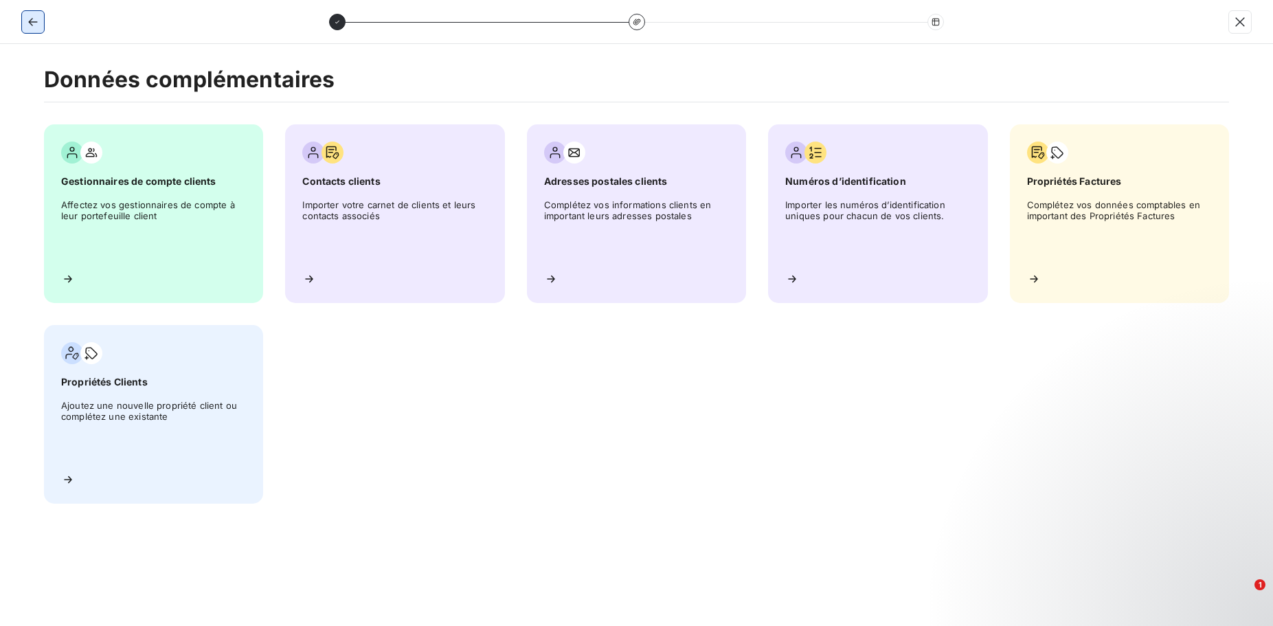
click at [27, 13] on button "button" at bounding box center [33, 22] width 22 height 22
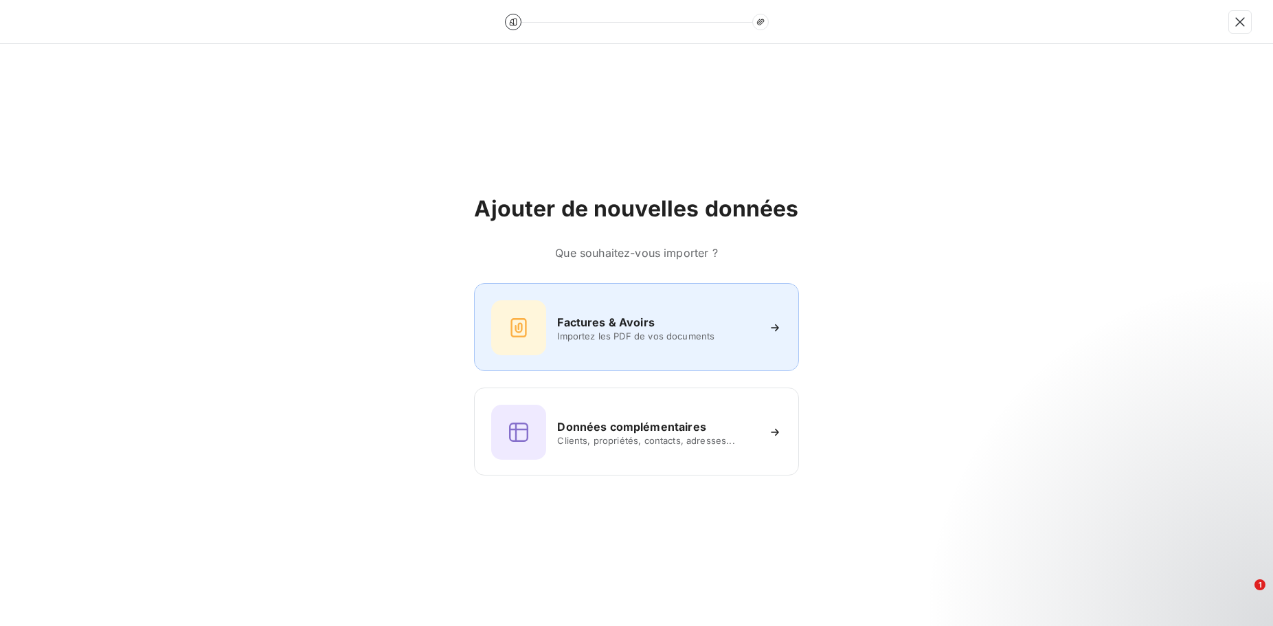
click at [546, 319] on div at bounding box center [518, 327] width 55 height 55
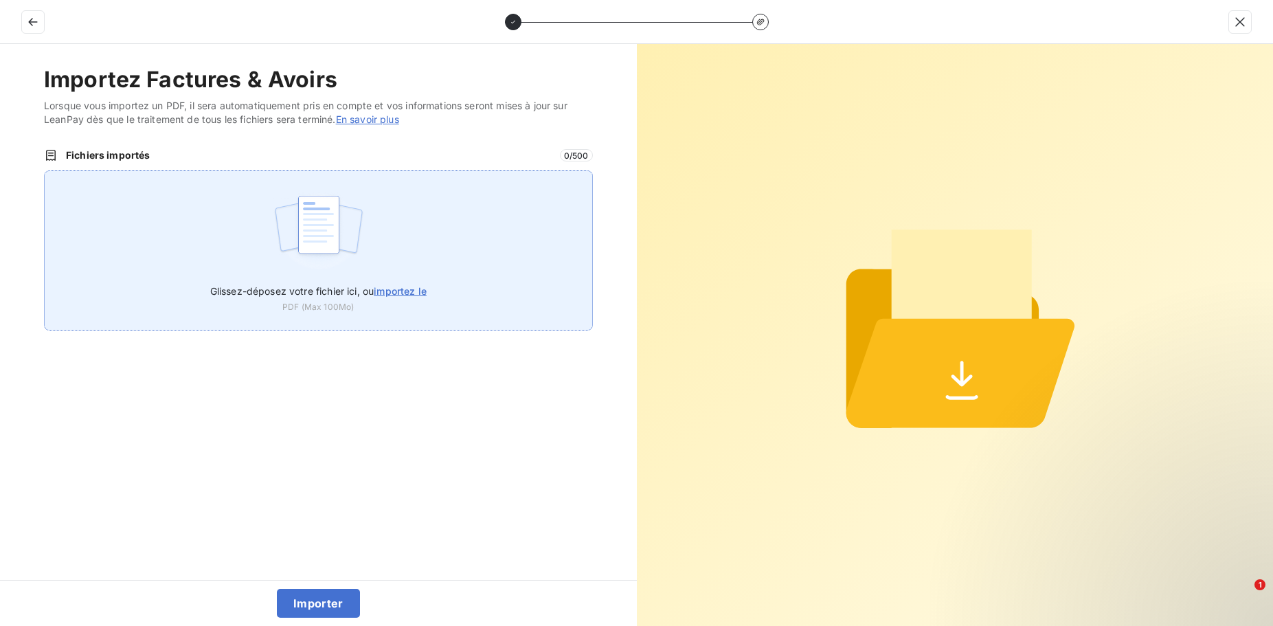
click at [411, 290] on span "importez le" at bounding box center [400, 291] width 53 height 12
click at [45, 171] on input "Glissez-déposez votre fichier ici, ou importez le" at bounding box center [44, 170] width 1 height 1
type input "C:\fakepath\C CHAHBOUB WANIS - Demande intervention [GEOGRAPHIC_DATA] [GEOGRAPH…"
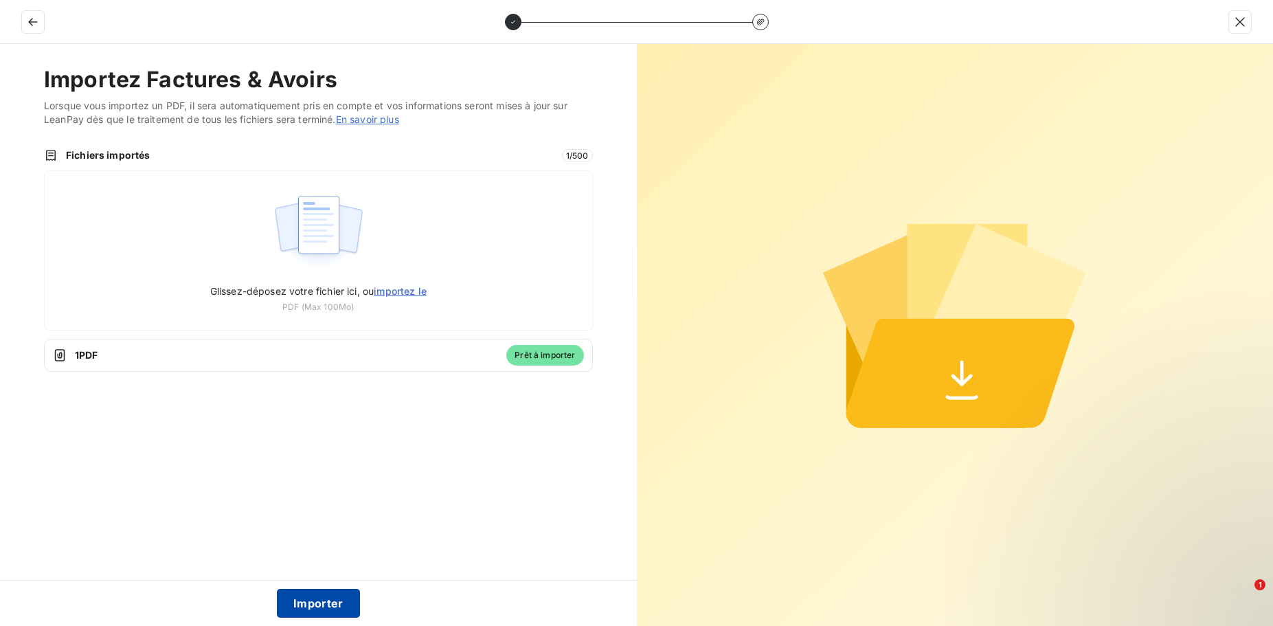
click at [317, 606] on button "Importer" at bounding box center [318, 603] width 83 height 29
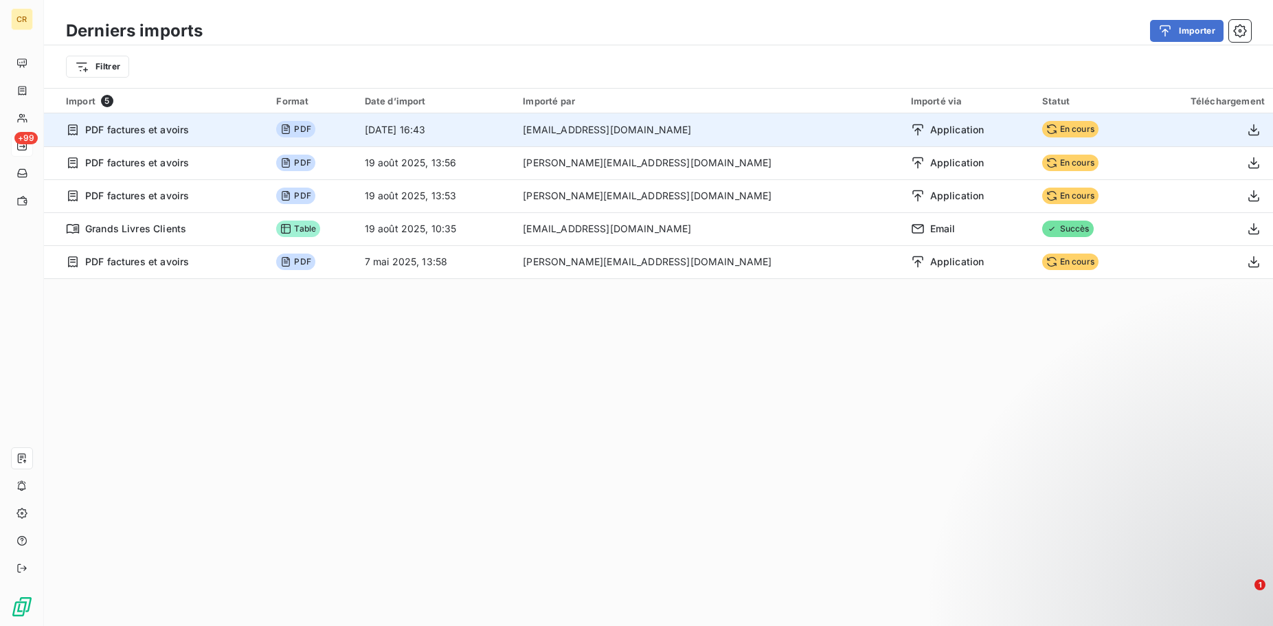
click at [602, 134] on td "[EMAIL_ADDRESS][DOMAIN_NAME]" at bounding box center [708, 129] width 387 height 33
click at [99, 124] on span "PDF factures et avoirs" at bounding box center [137, 130] width 104 height 14
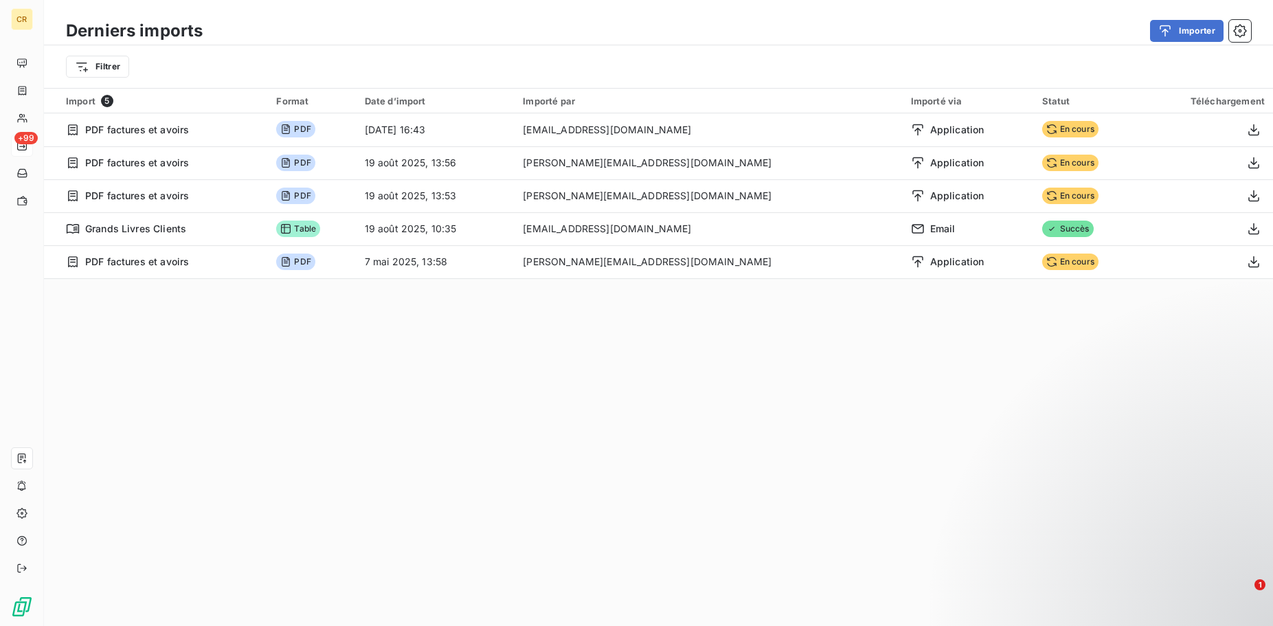
drag, startPoint x: 1251, startPoint y: 132, endPoint x: 967, endPoint y: 348, distance: 357.0
click at [1068, 427] on div "Derniers imports Importer Filtrer Import 5 Format Date d’import Importé par Imp…" at bounding box center [658, 313] width 1229 height 626
click at [606, 504] on div "Derniers imports Importer Filtrer Import 5 Format Date d’import Importé par Imp…" at bounding box center [658, 313] width 1229 height 626
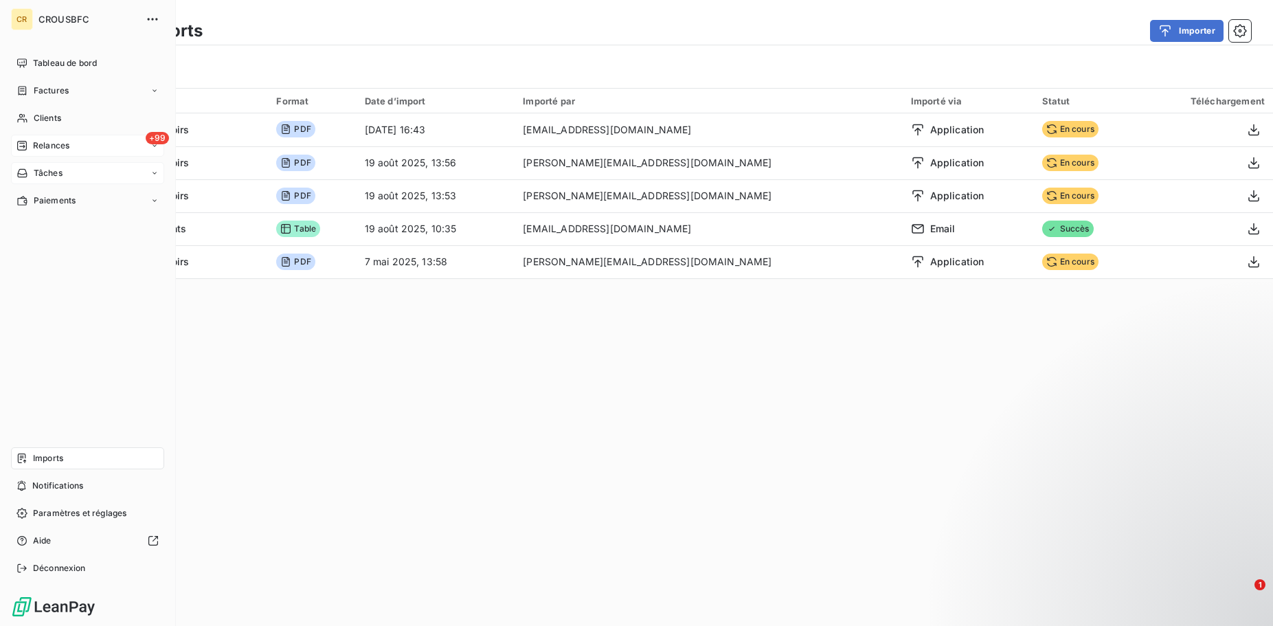
click at [100, 176] on div "Tâches" at bounding box center [87, 173] width 153 height 22
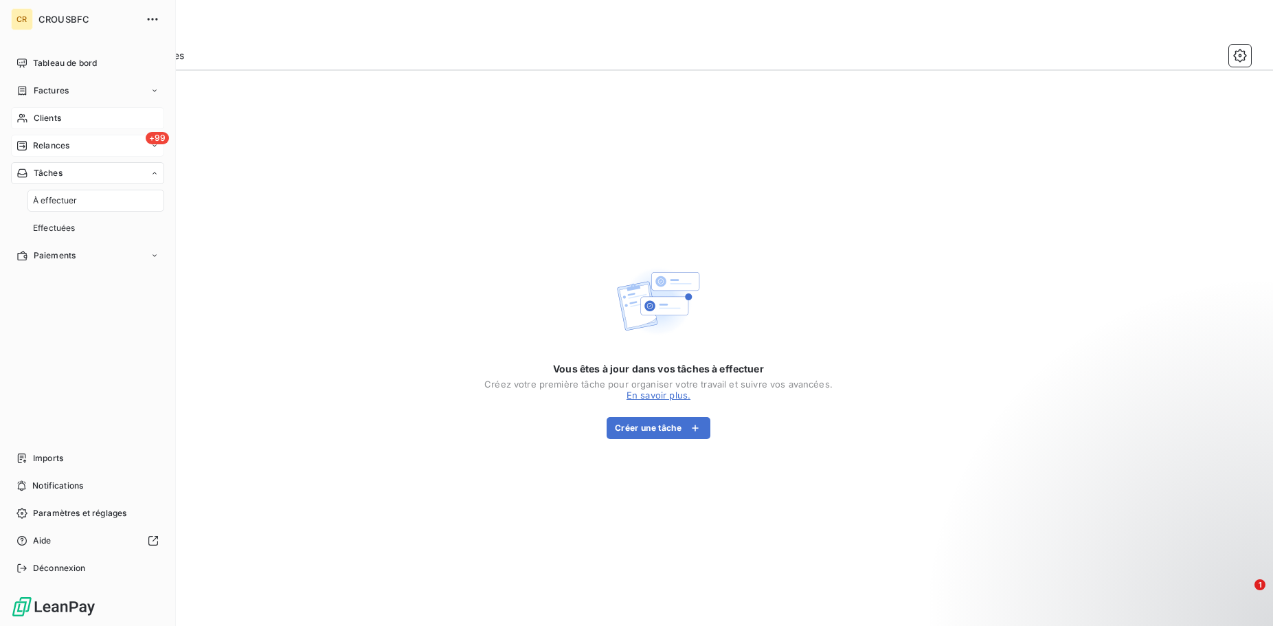
click at [46, 117] on span "Clients" at bounding box center [47, 118] width 27 height 12
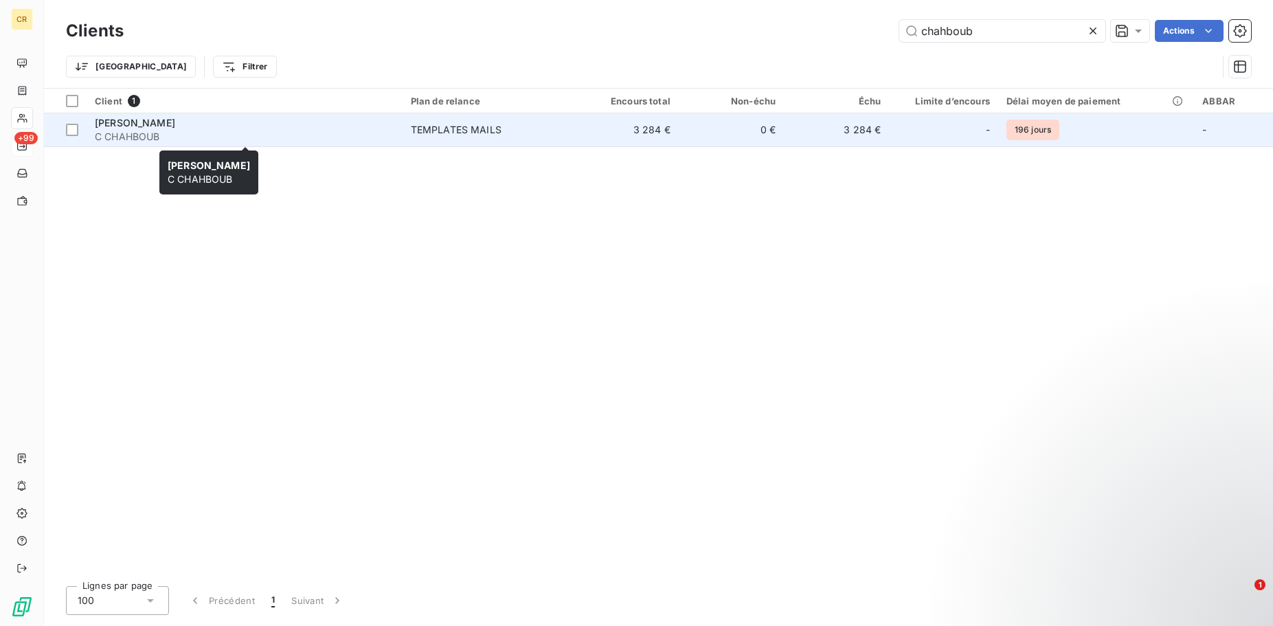
click at [201, 131] on span "C CHAHBOUB" at bounding box center [245, 137] width 300 height 14
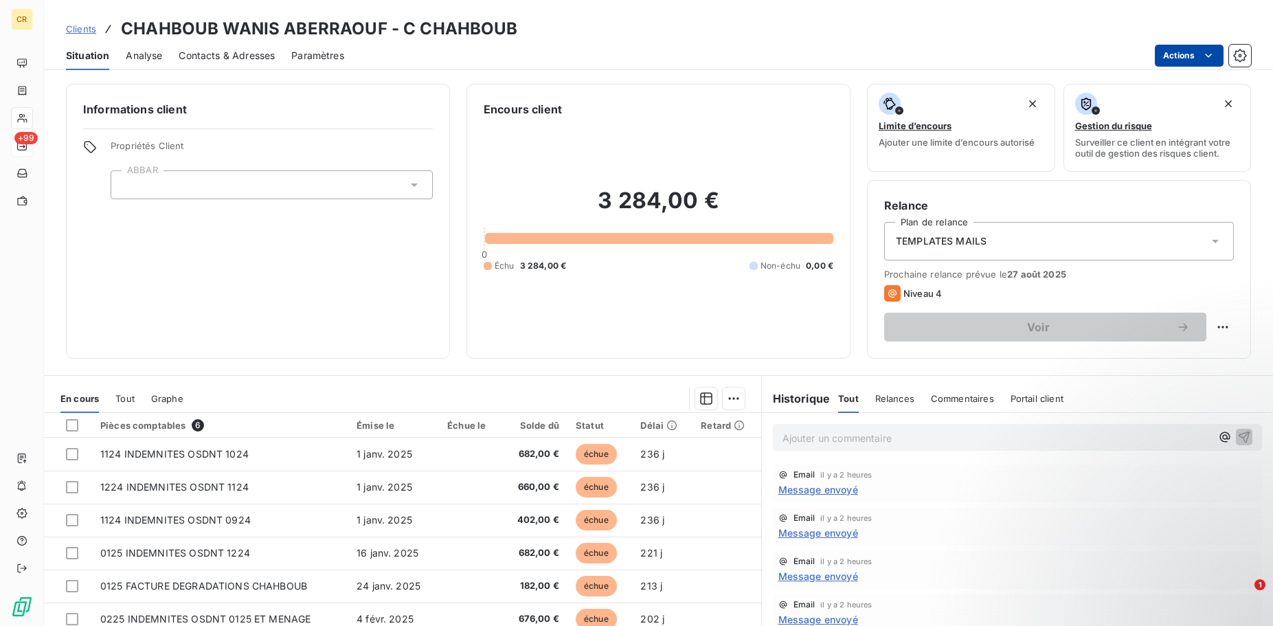
click at [1206, 56] on html "CR +99 Clients CHAHBOUB WANIS ABERRAOUF - C CHAHBOUB Situation Analyse Contacts…" at bounding box center [636, 313] width 1273 height 626
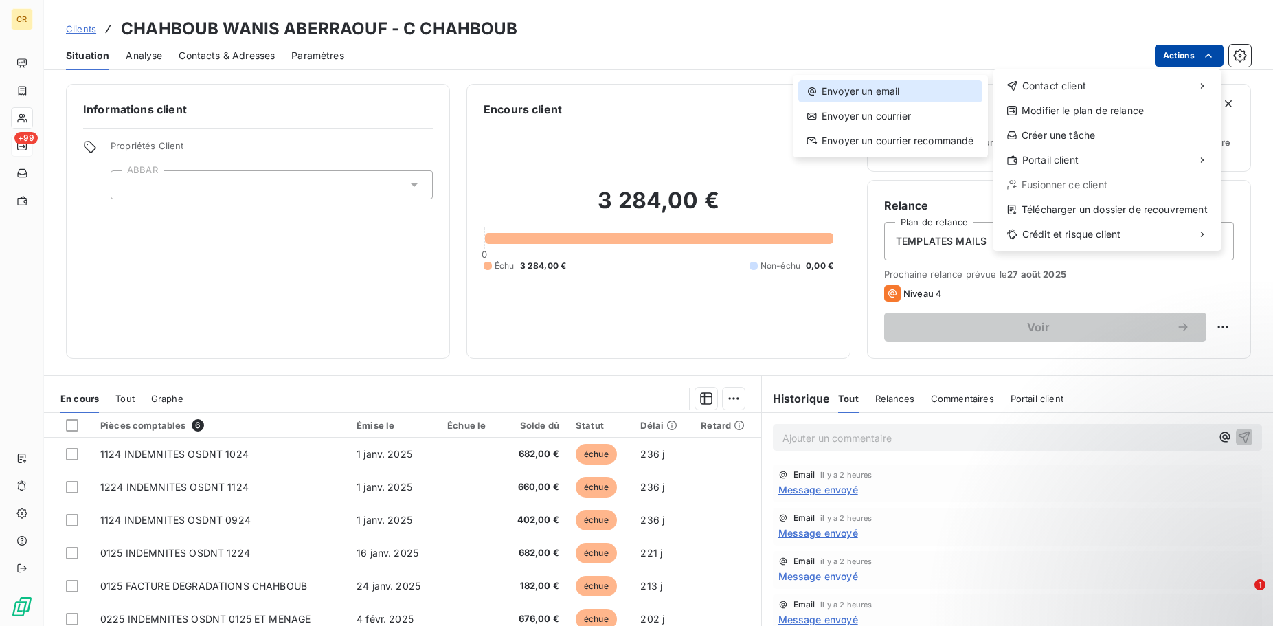
click at [907, 95] on div "Envoyer un email" at bounding box center [890, 91] width 184 height 22
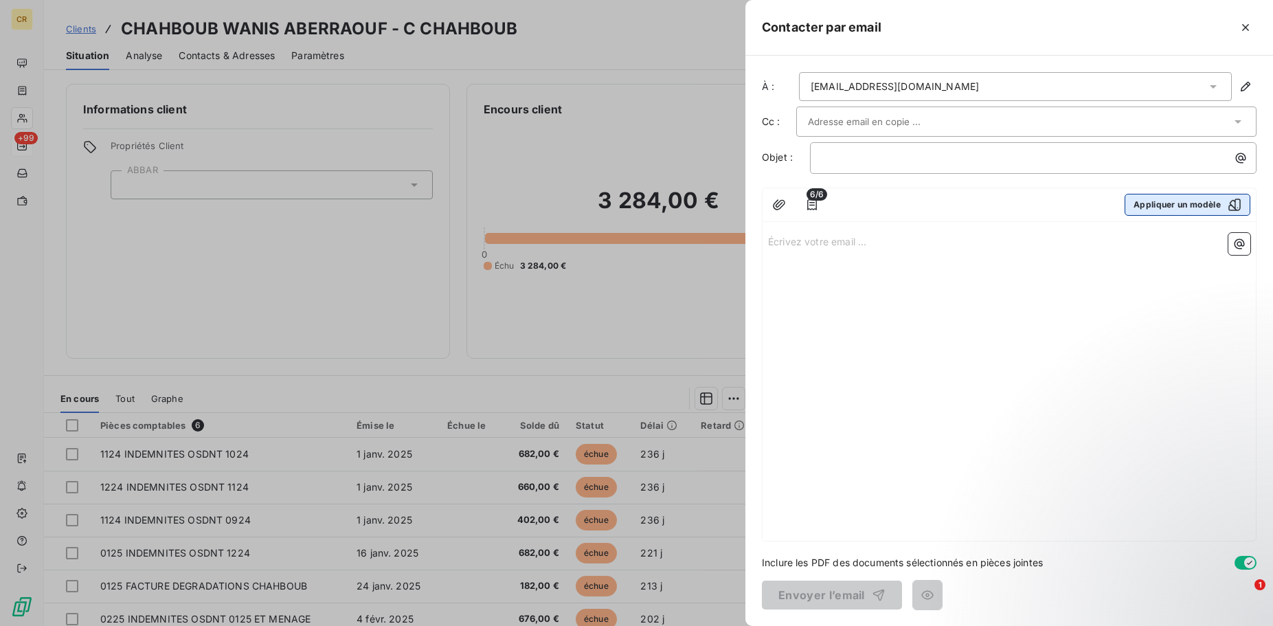
click at [1156, 199] on button "Appliquer un modèle" at bounding box center [1188, 205] width 126 height 22
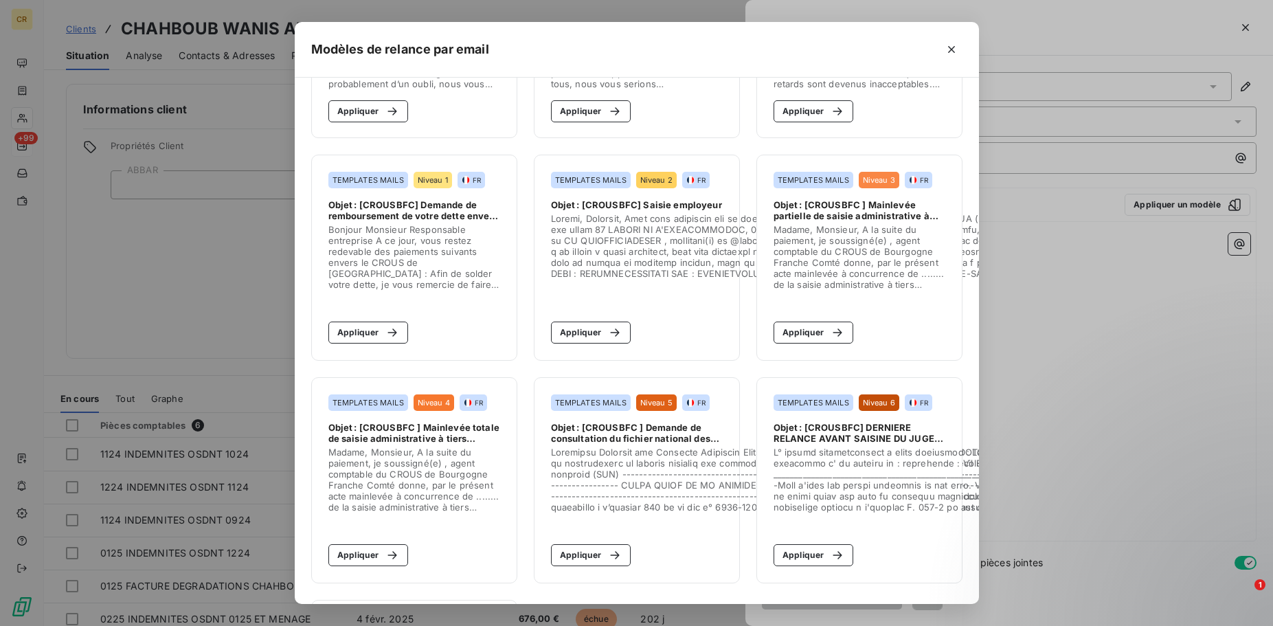
scroll to position [240, 0]
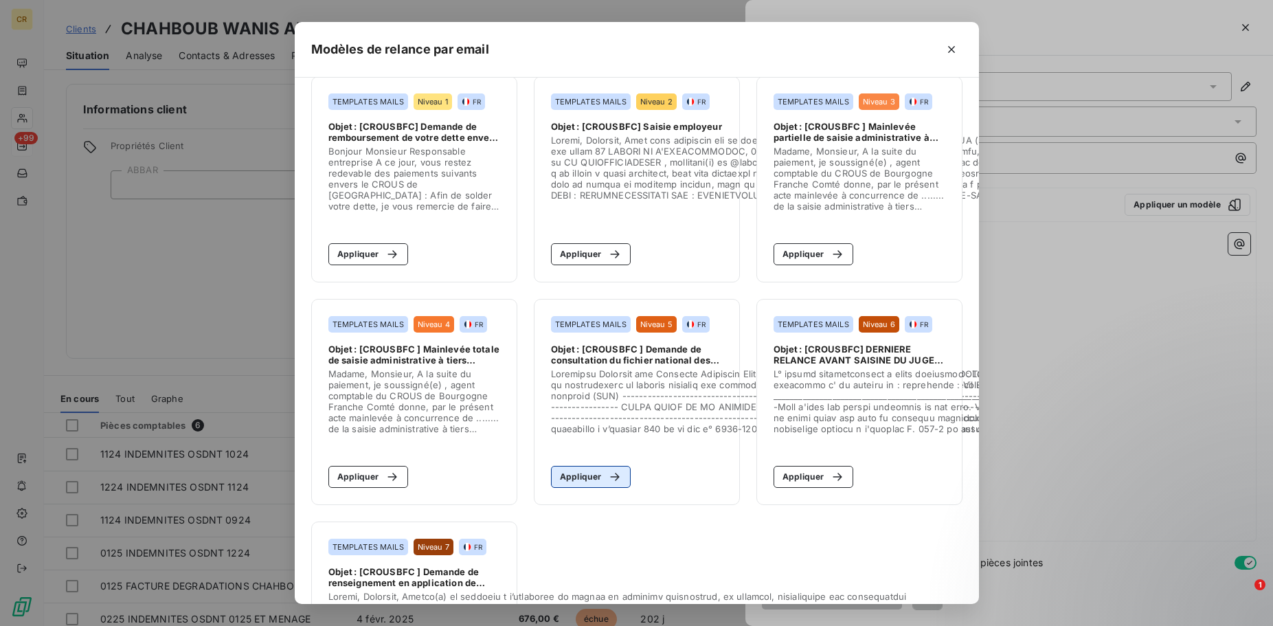
click at [588, 475] on button "Appliquer" at bounding box center [591, 477] width 80 height 22
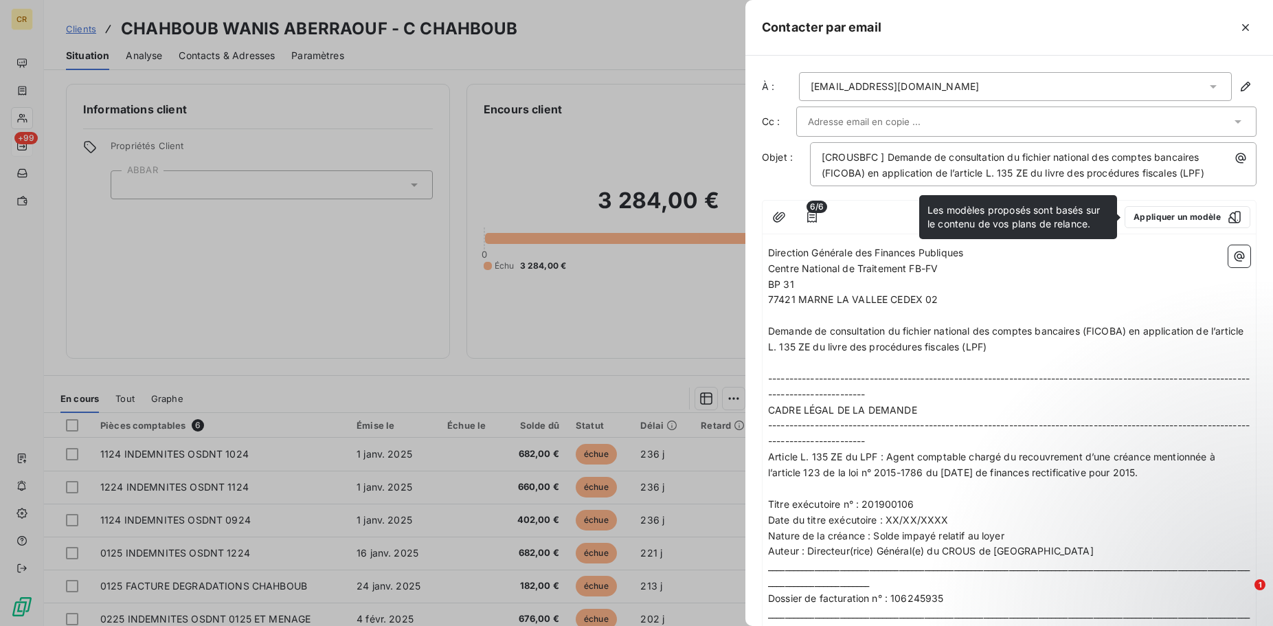
click at [933, 351] on span "Demande de consultation du fichier national des comptes bancaires (FICOBA) en a…" at bounding box center [1007, 338] width 478 height 27
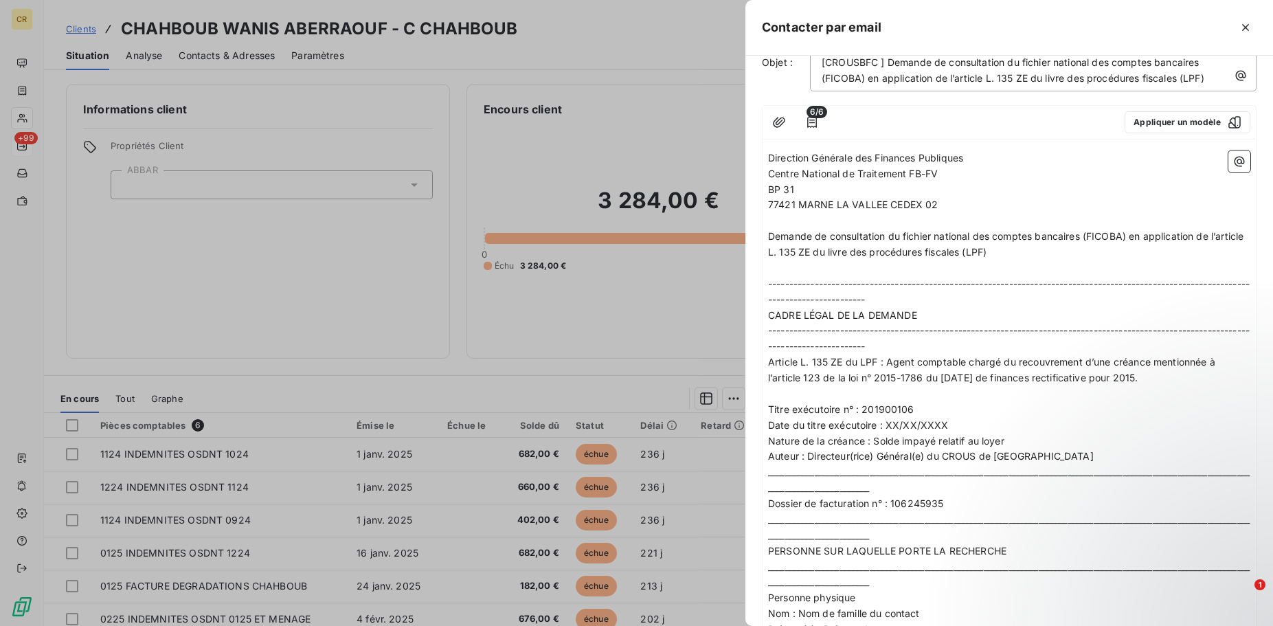
scroll to position [210, 0]
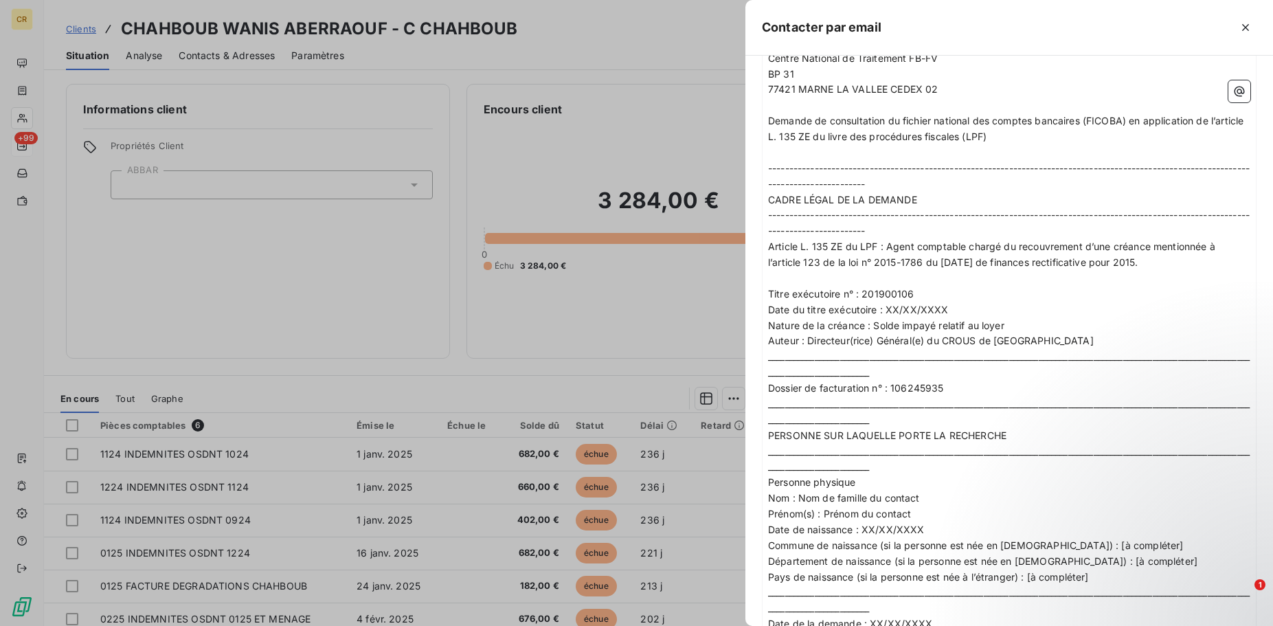
click at [709, 302] on div at bounding box center [636, 313] width 1273 height 626
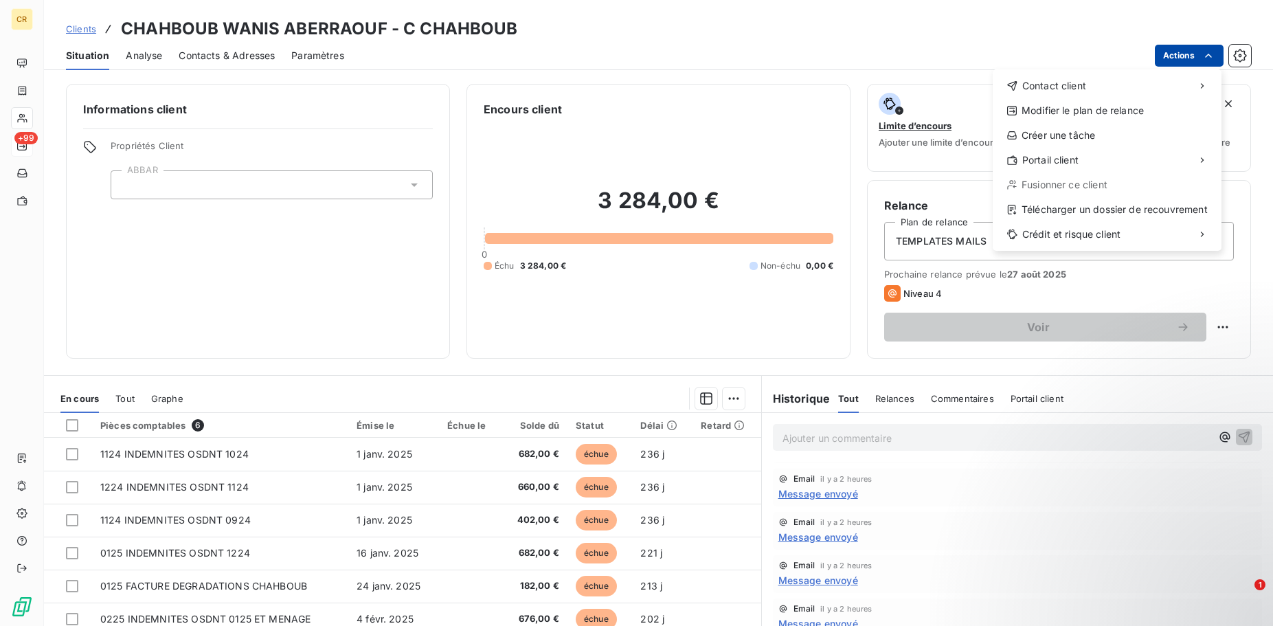
click at [1214, 53] on html "CR +99 Clients CHAHBOUB WANIS ABERRAOUF - C CHAHBOUB Situation Analyse Contacts…" at bounding box center [636, 313] width 1273 height 626
click at [879, 95] on div "Envoyer un email" at bounding box center [890, 91] width 184 height 22
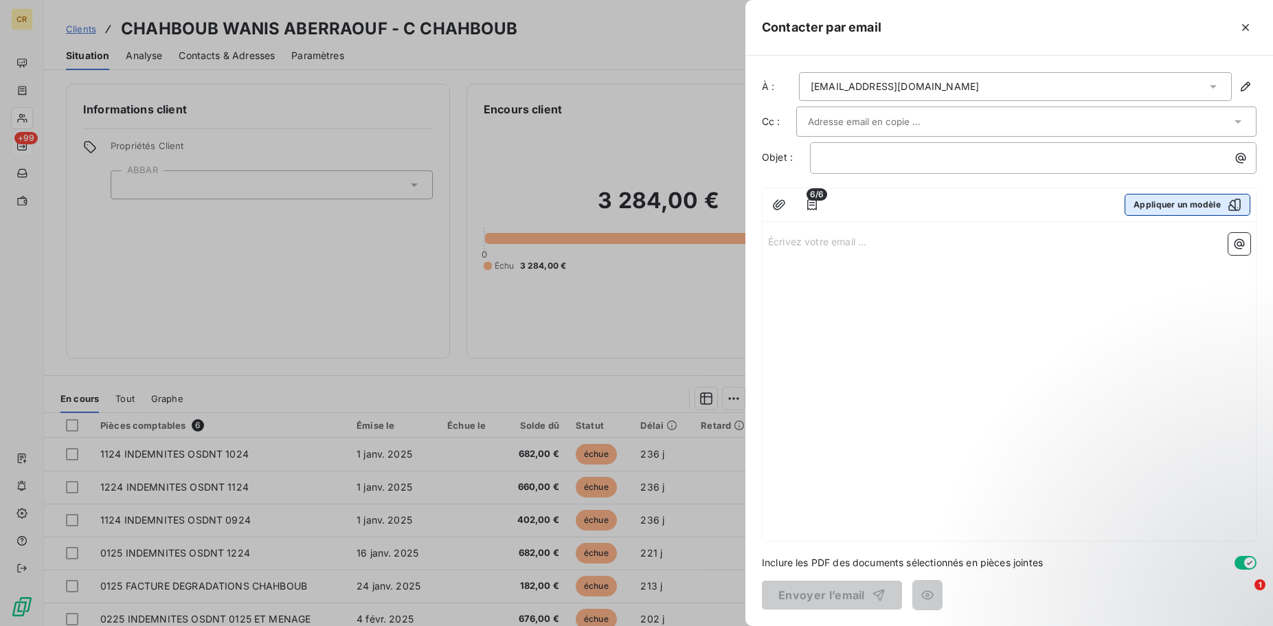
click at [1166, 208] on button "Appliquer un modèle" at bounding box center [1188, 205] width 126 height 22
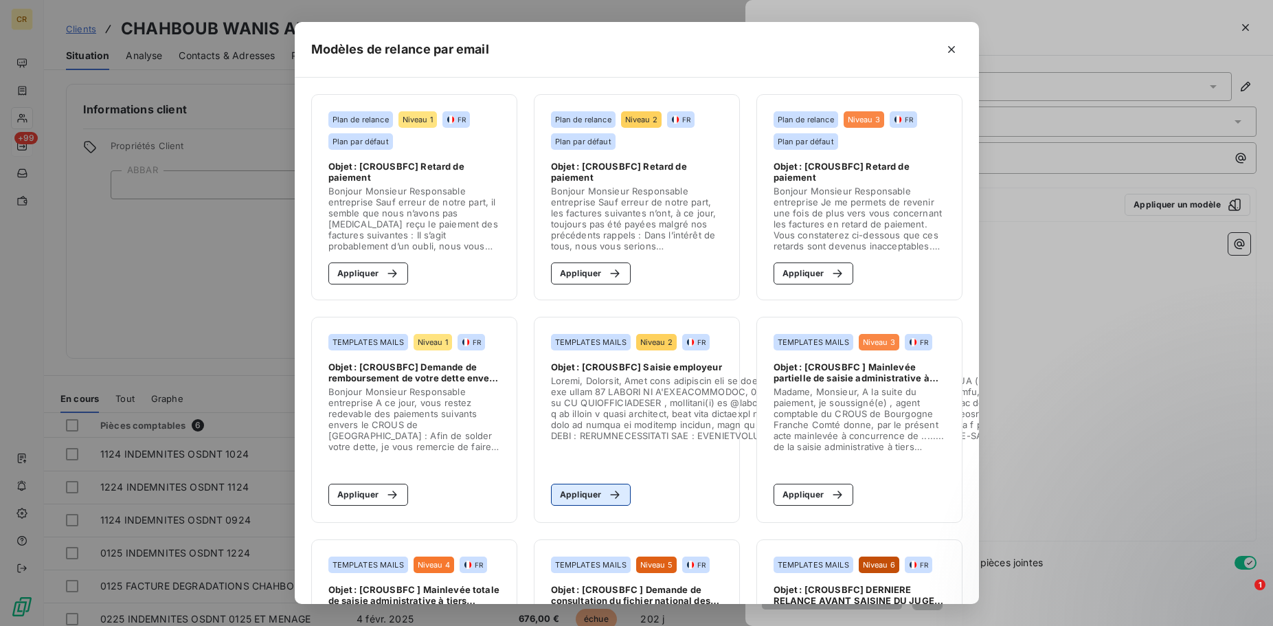
click at [589, 491] on button "Appliquer" at bounding box center [591, 495] width 80 height 22
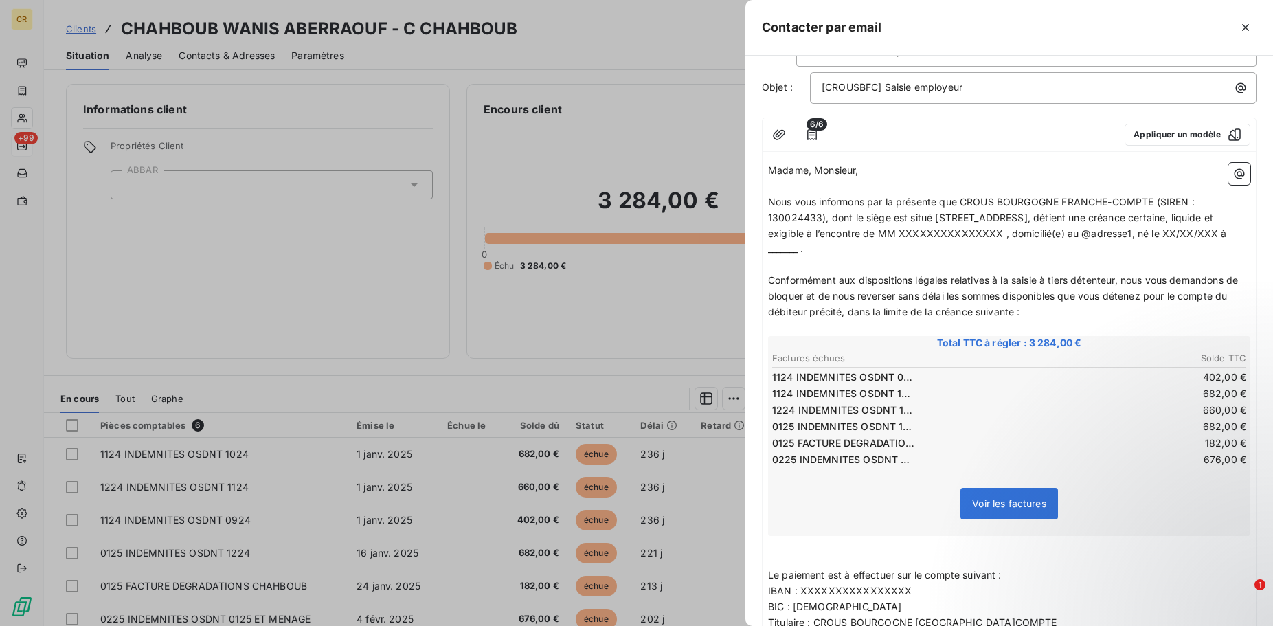
scroll to position [210, 0]
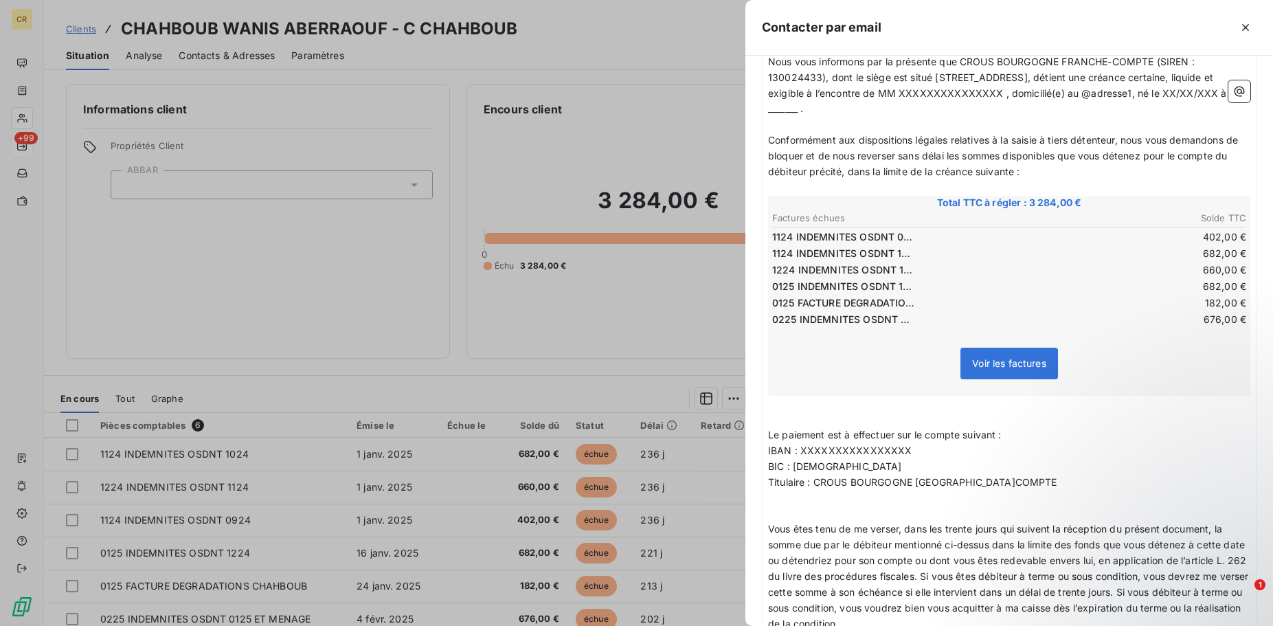
click at [827, 278] on table "Factures échues Solde TTC 1124 INDEMNITES OSDNT 0924 402,00 € 1124 INDEMNITES O…" at bounding box center [1009, 270] width 478 height 120
click at [985, 371] on span "Voir les factures" at bounding box center [1009, 364] width 98 height 32
click at [996, 357] on span "Voir les factures" at bounding box center [1009, 364] width 98 height 32
click at [1001, 362] on span "Voir les factures" at bounding box center [1009, 363] width 74 height 12
click at [991, 414] on p "﻿" at bounding box center [1009, 419] width 482 height 16
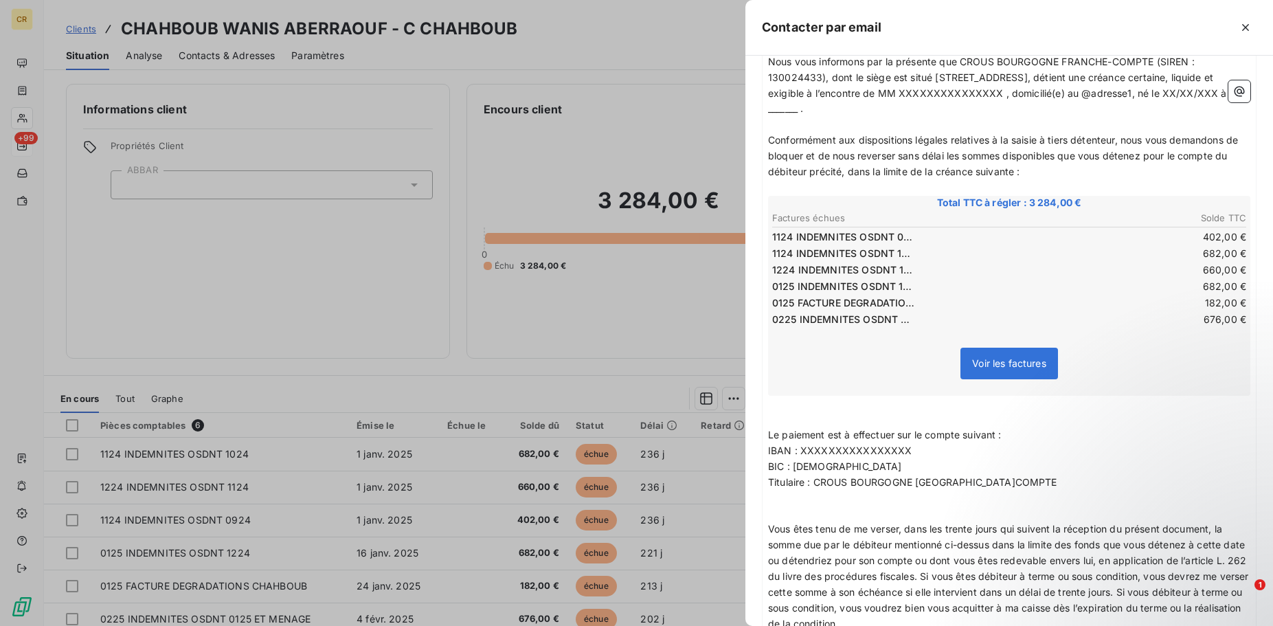
scroll to position [0, 0]
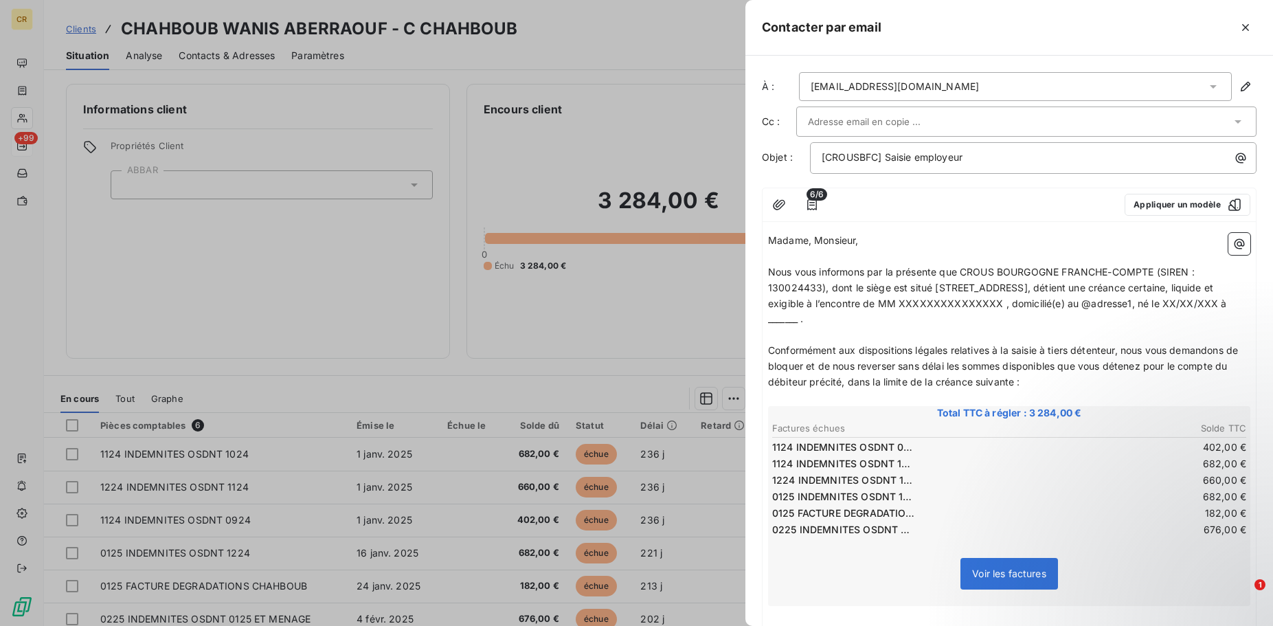
click at [939, 76] on div "[EMAIL_ADDRESS][DOMAIN_NAME]" at bounding box center [1015, 86] width 433 height 29
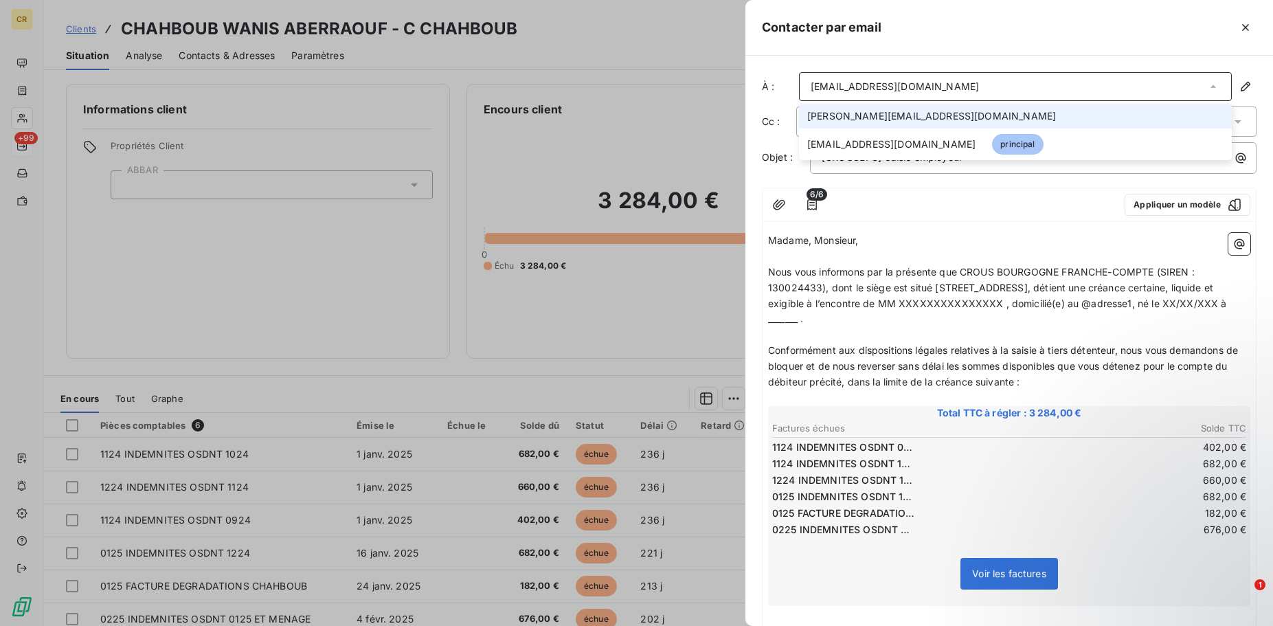
click at [914, 107] on li "[PERSON_NAME][EMAIL_ADDRESS][DOMAIN_NAME]" at bounding box center [1015, 116] width 433 height 25
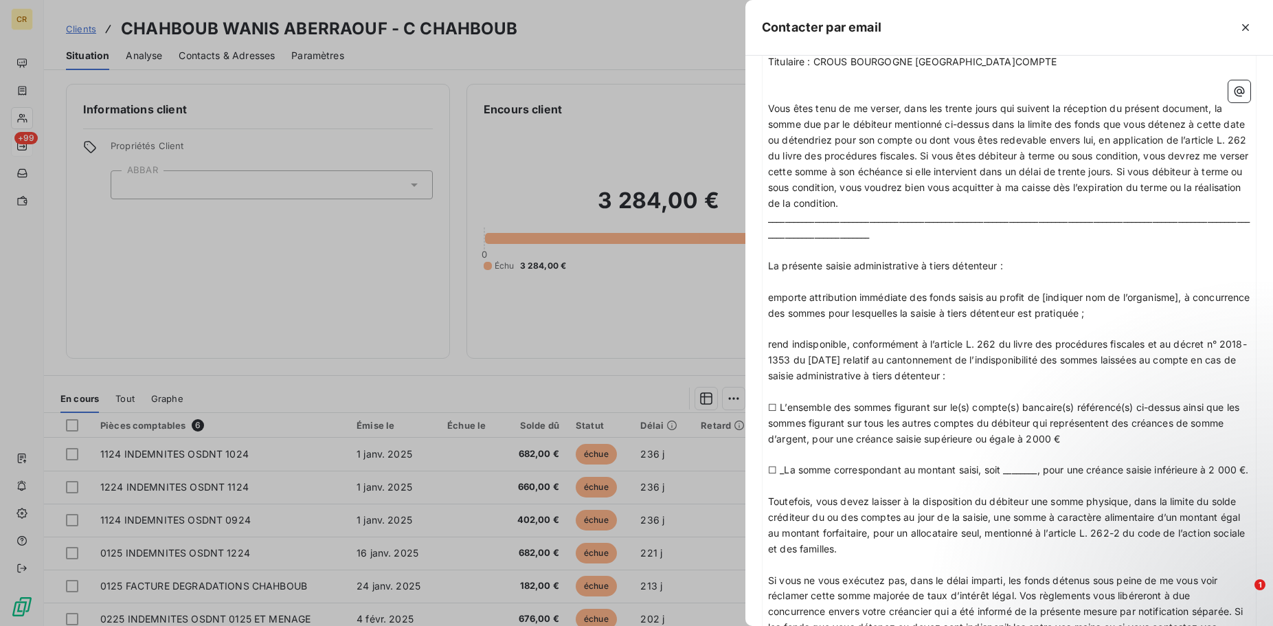
scroll to position [983, 0]
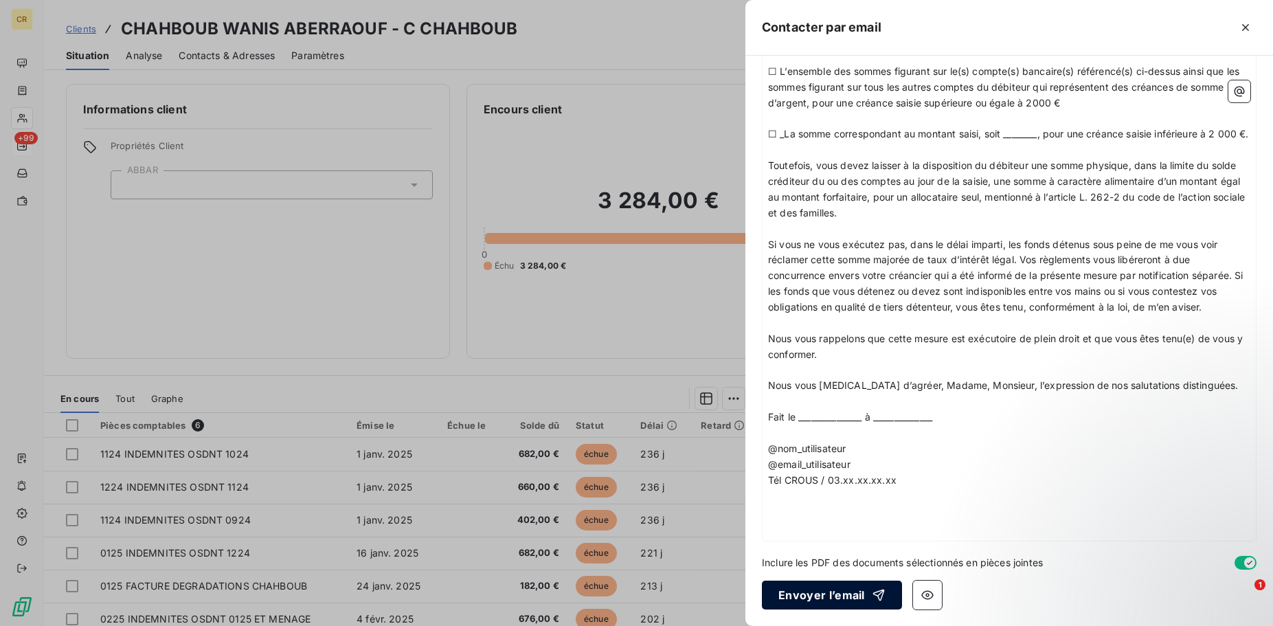
click at [808, 587] on button "Envoyer l’email" at bounding box center [832, 594] width 140 height 29
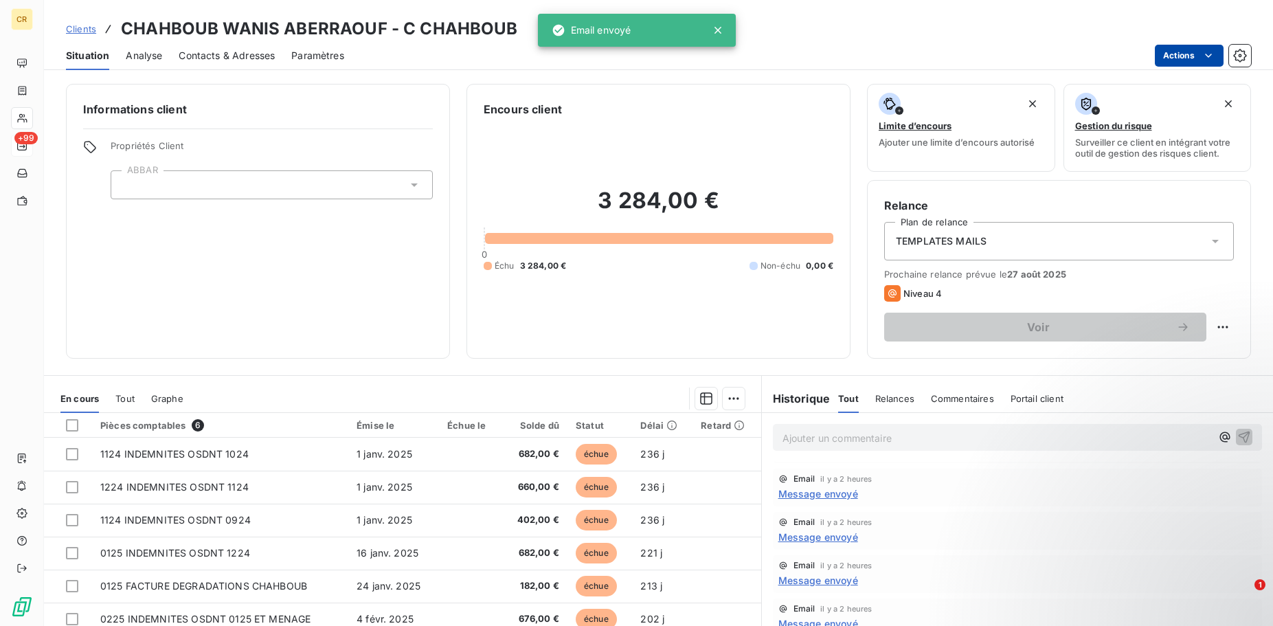
click at [1202, 49] on html "CR +99 Clients CHAHBOUB WANIS ABERRAOUF - C CHAHBOUB Situation Analyse Contacts…" at bounding box center [636, 313] width 1273 height 626
click at [385, 484] on html "CR +99 Clients CHAHBOUB WANIS ABERRAOUF - C CHAHBOUB Situation Analyse Contacts…" at bounding box center [636, 313] width 1273 height 626
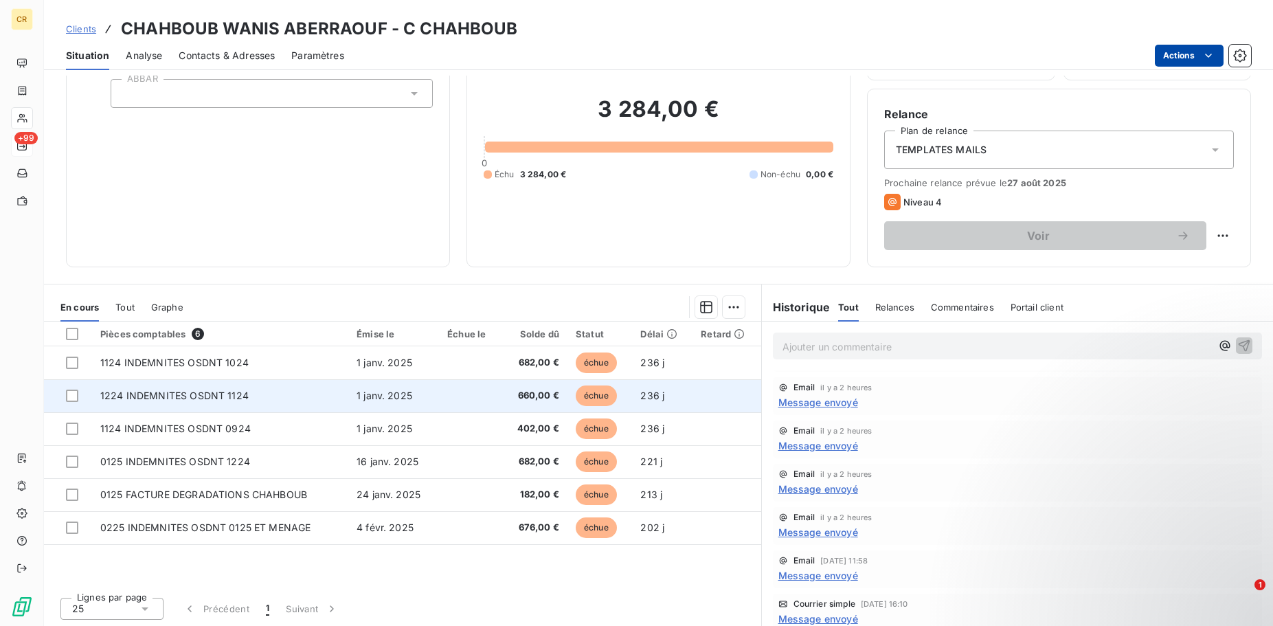
scroll to position [93, 0]
click at [245, 400] on span "1224 INDEMNITES OSDNT 1124" at bounding box center [174, 394] width 148 height 12
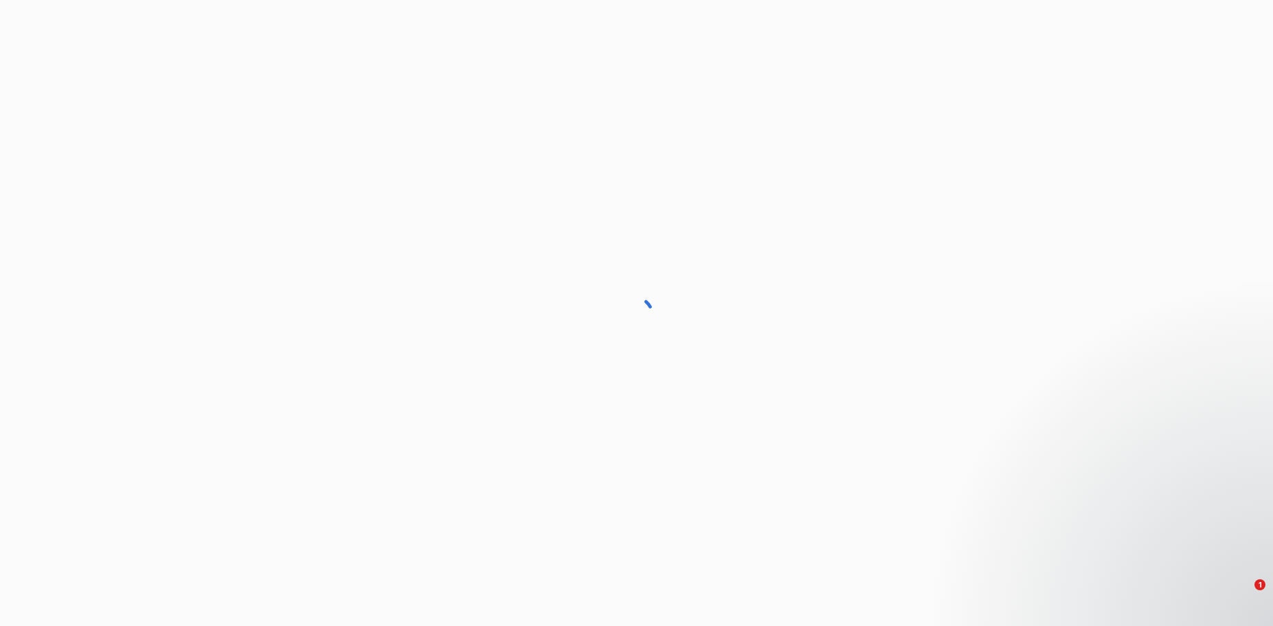
click at [245, 400] on div at bounding box center [636, 313] width 1273 height 626
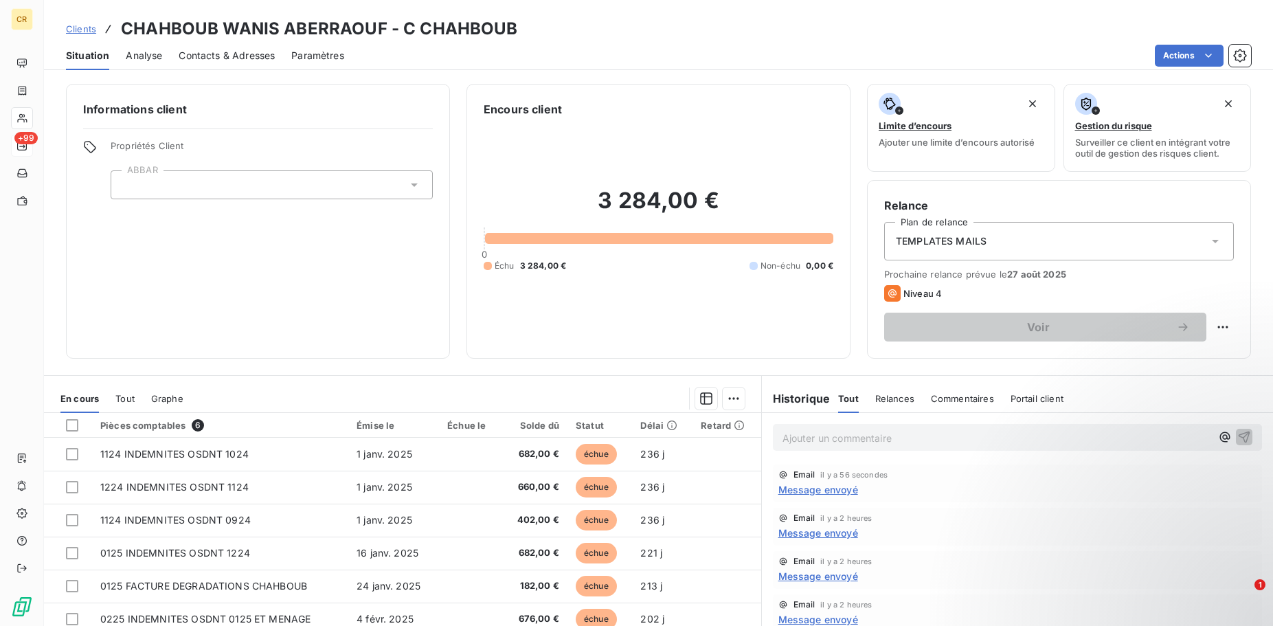
scroll to position [93, 0]
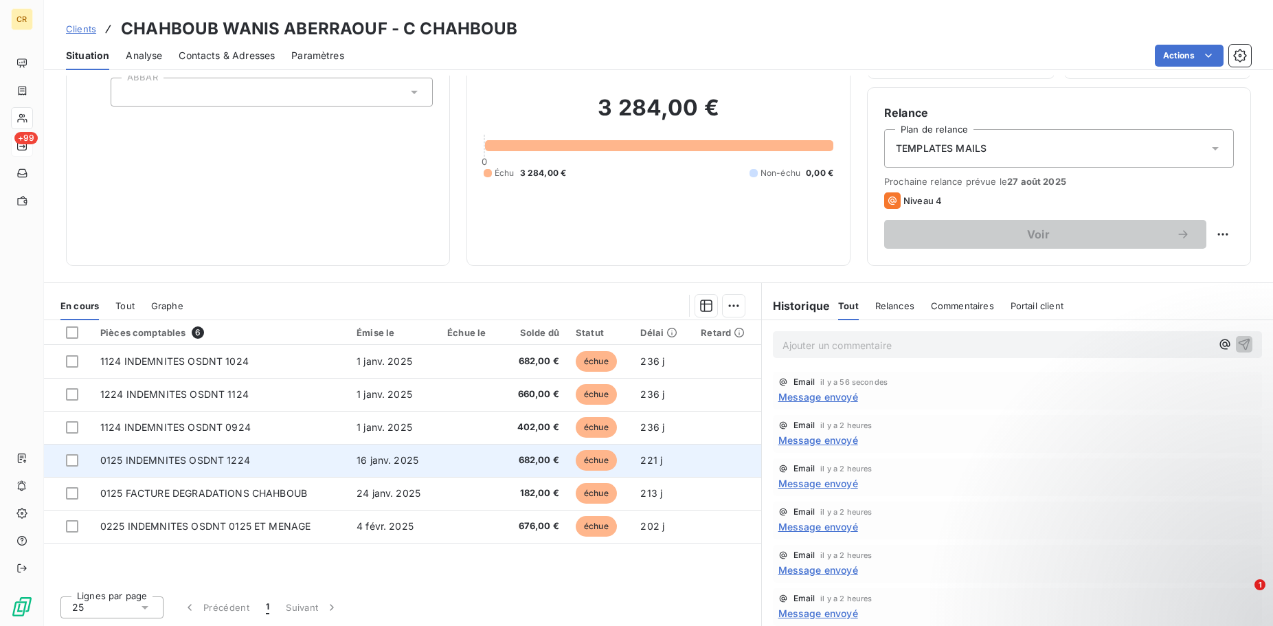
click at [381, 458] on span "16 janv. 2025" at bounding box center [388, 460] width 62 height 12
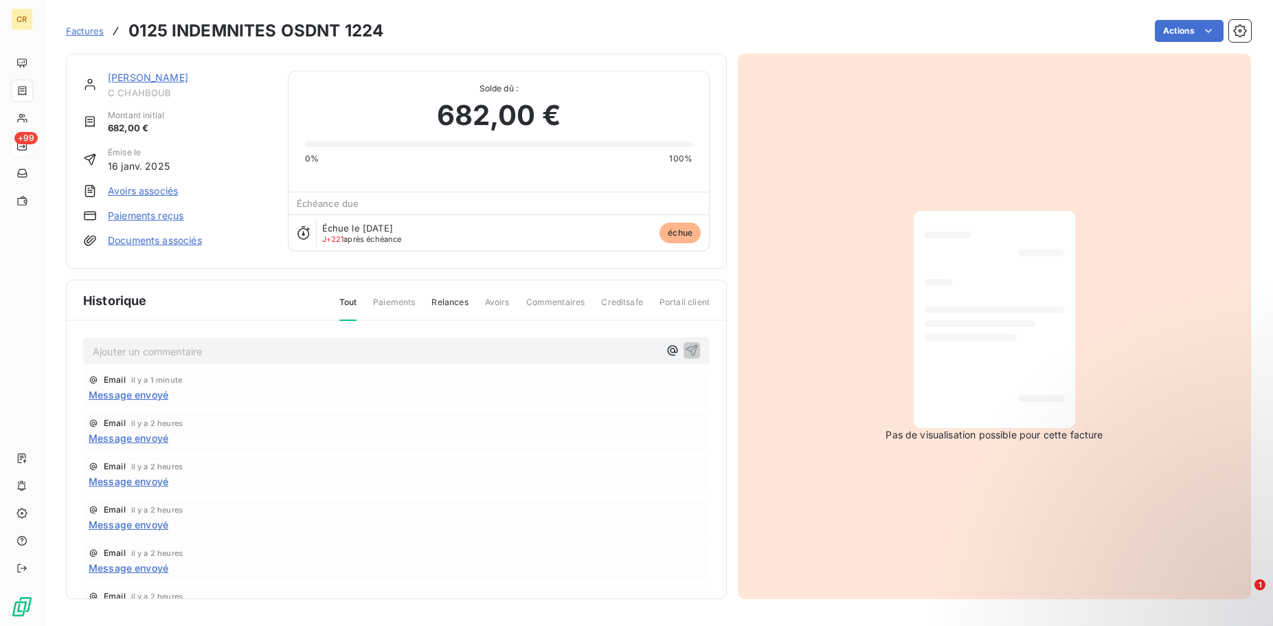
click at [156, 240] on link "Documents associés" at bounding box center [155, 241] width 94 height 14
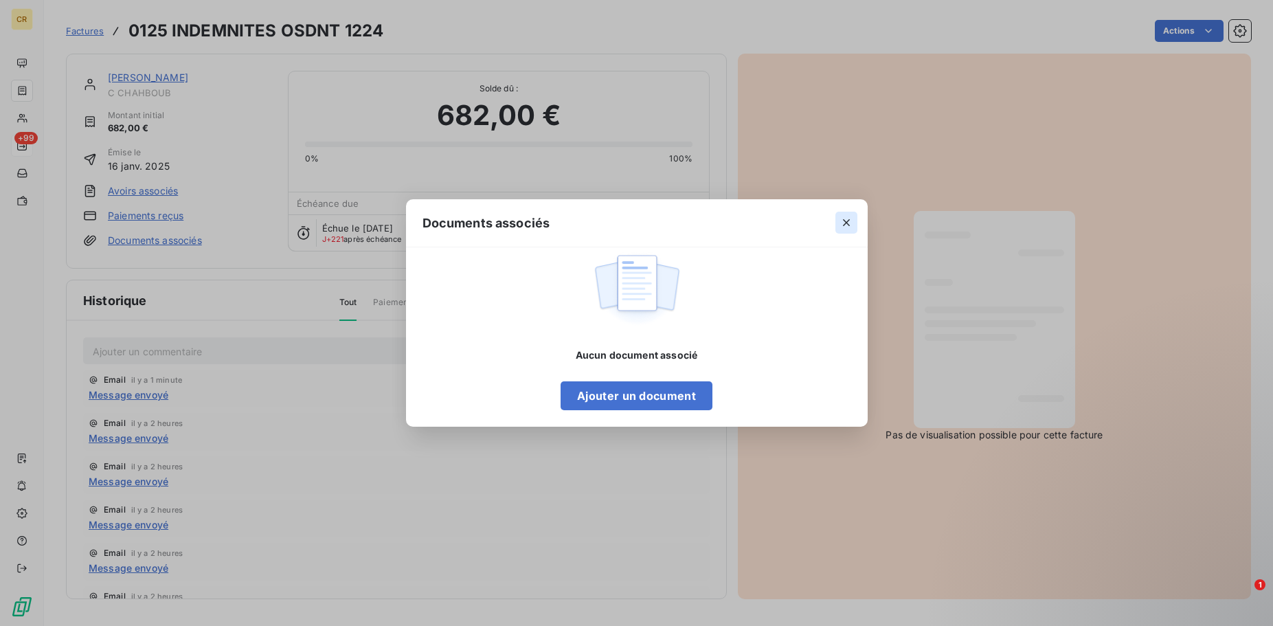
click at [842, 218] on icon "button" at bounding box center [846, 223] width 14 height 14
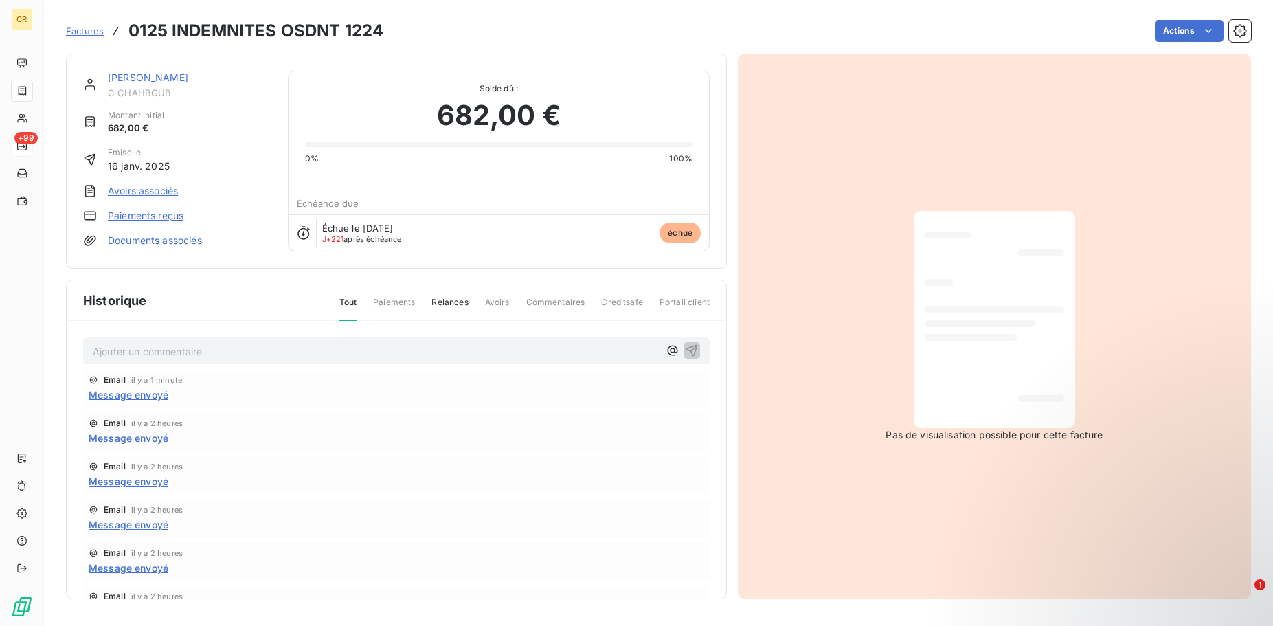
click at [119, 236] on link "Documents associés" at bounding box center [155, 241] width 94 height 14
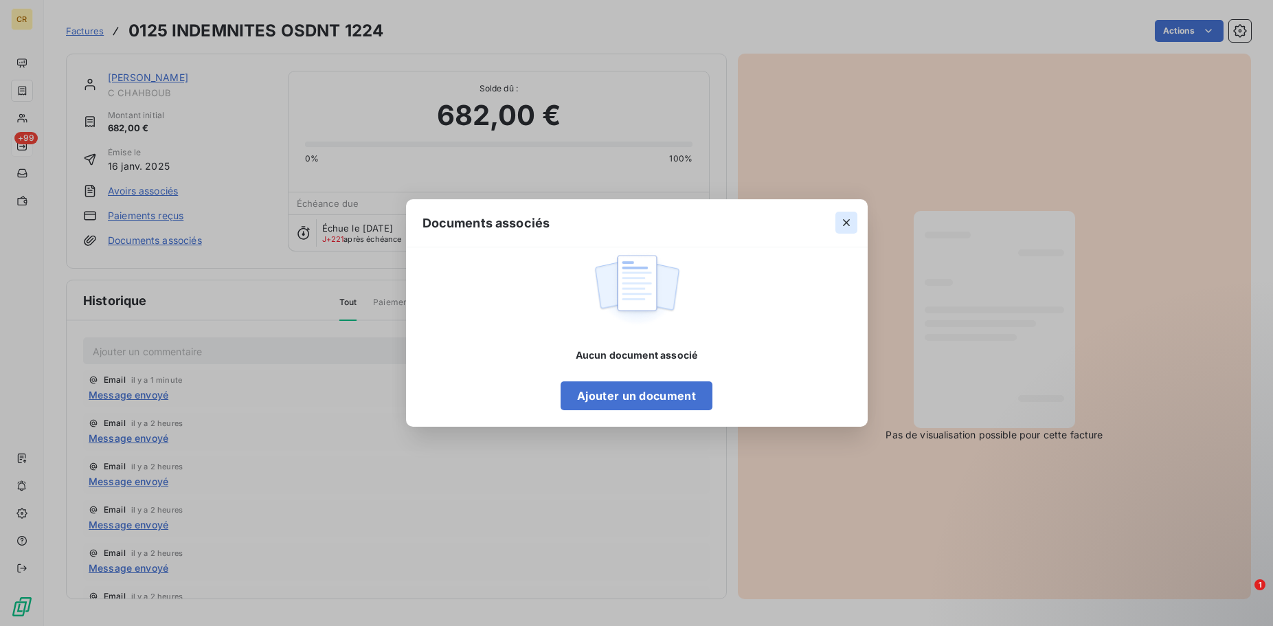
click at [843, 212] on button "button" at bounding box center [846, 223] width 22 height 22
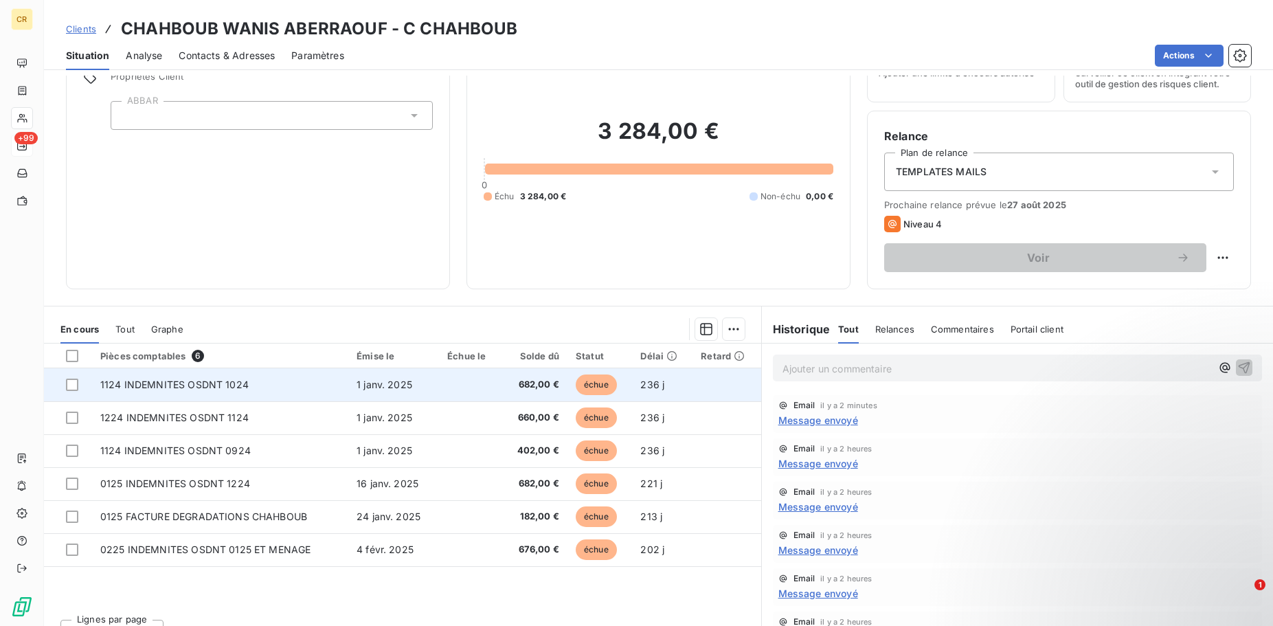
scroll to position [93, 0]
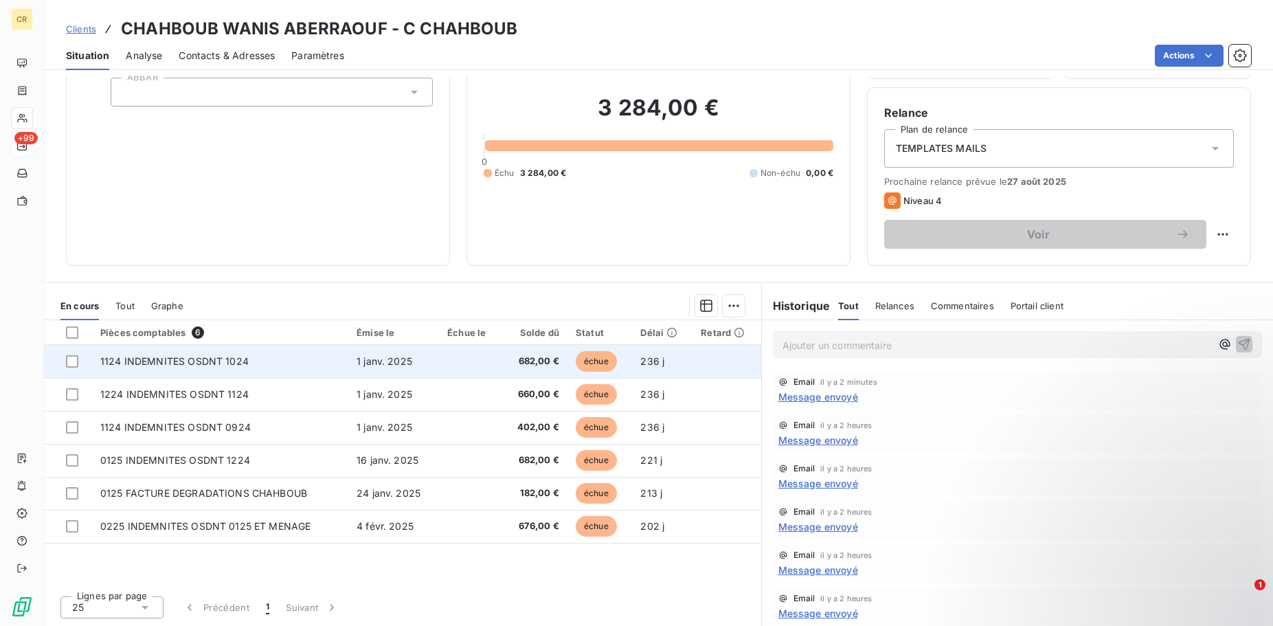
click at [374, 365] on span "1 janv. 2025" at bounding box center [385, 361] width 56 height 12
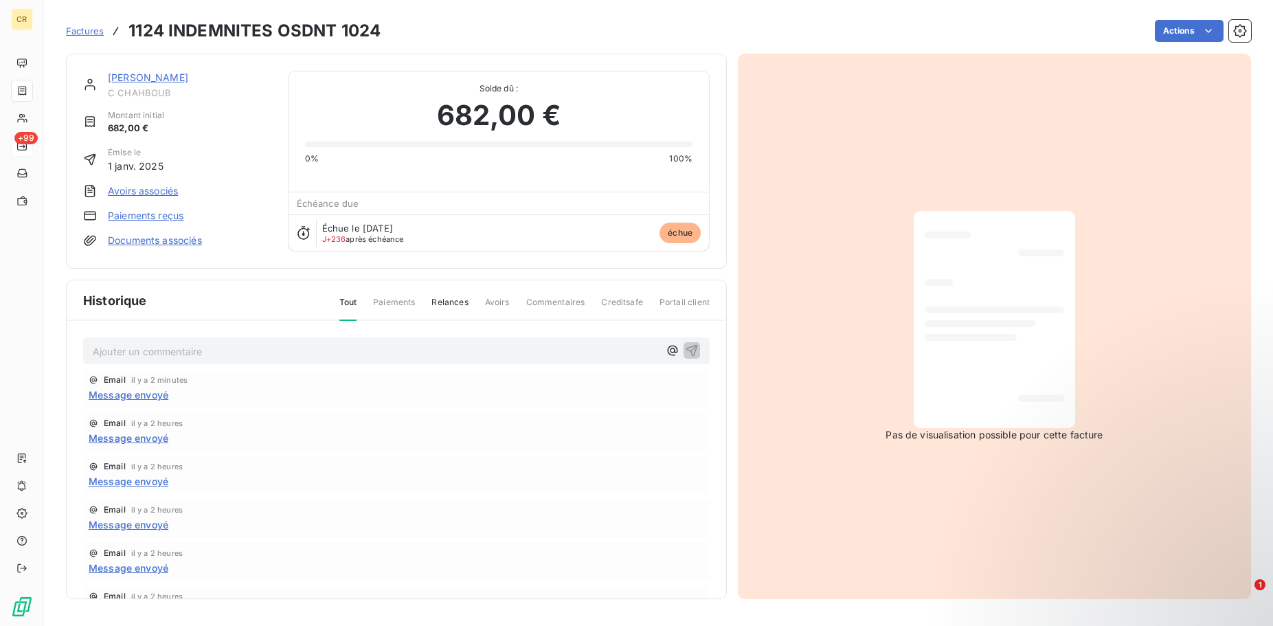
click at [184, 235] on link "Documents associés" at bounding box center [155, 241] width 94 height 14
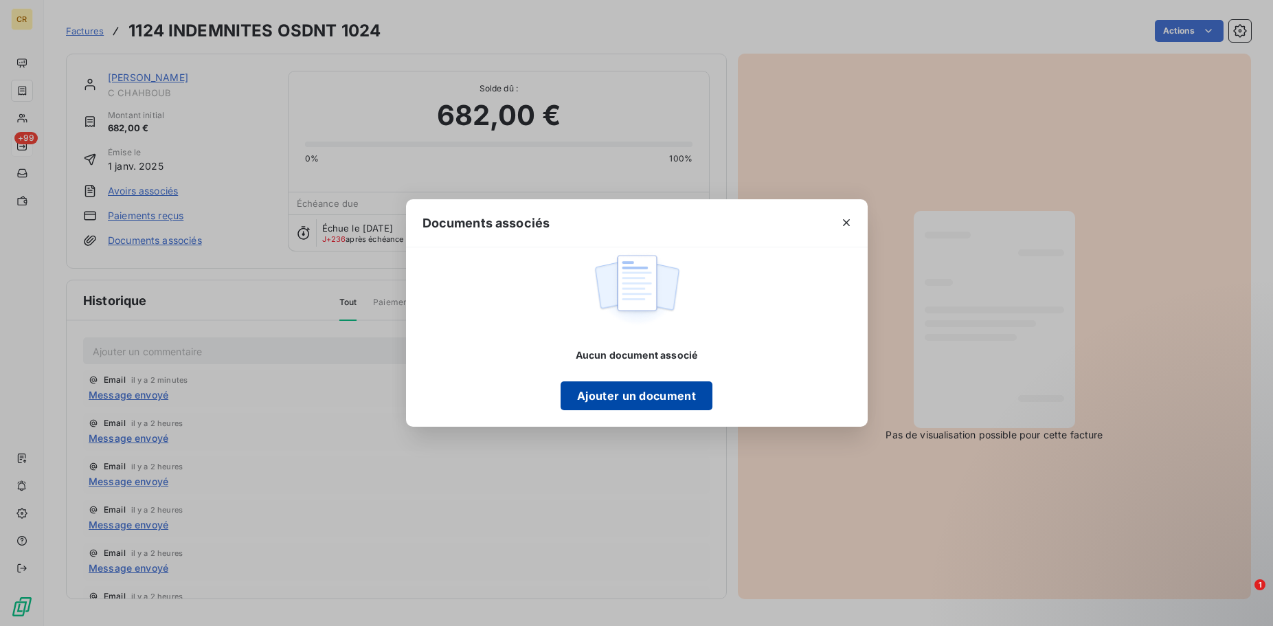
click at [633, 407] on button "Ajouter un document" at bounding box center [637, 395] width 152 height 29
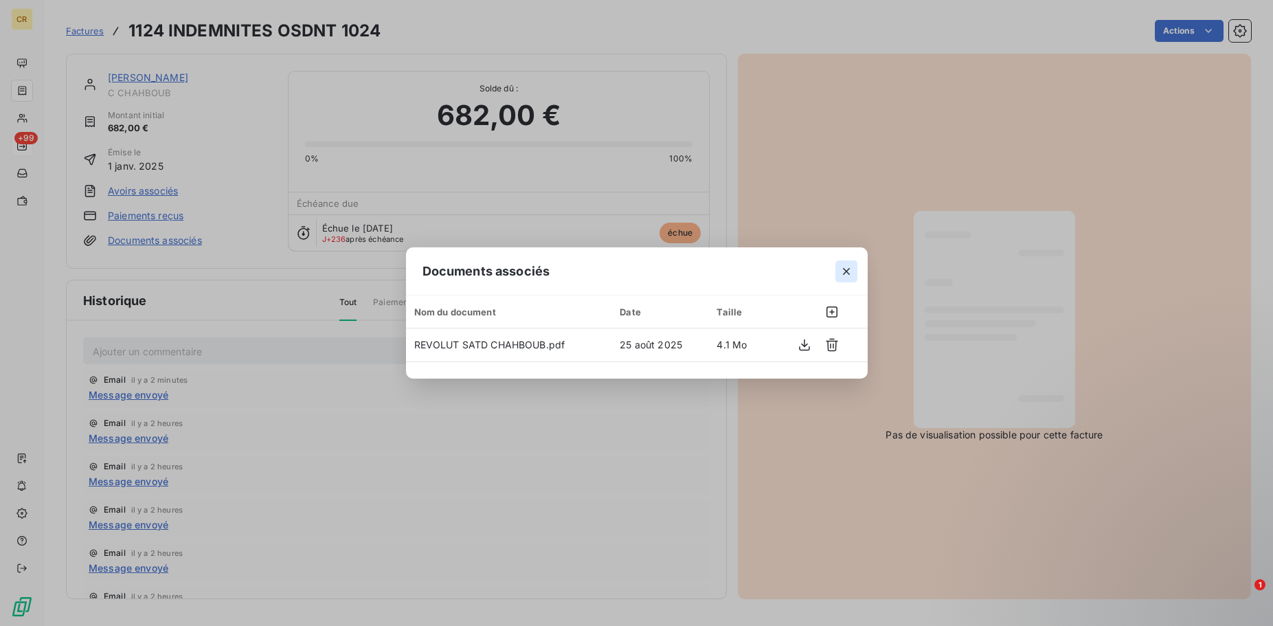
click at [841, 275] on icon "button" at bounding box center [846, 271] width 14 height 14
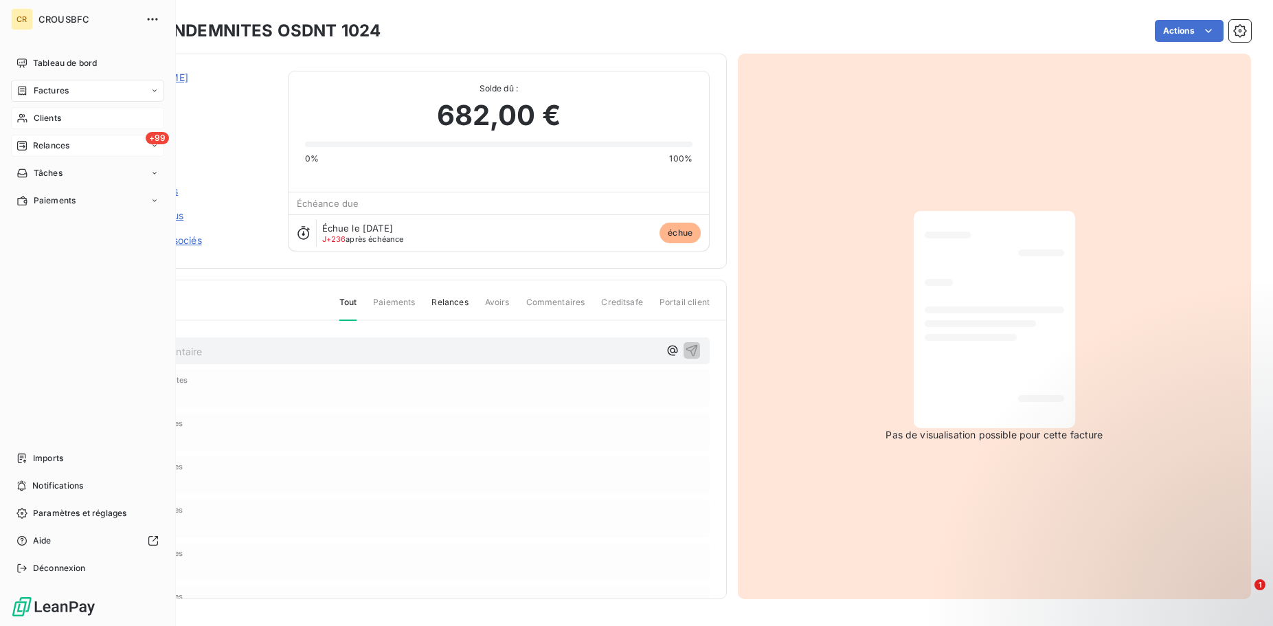
click at [57, 122] on span "Clients" at bounding box center [47, 118] width 27 height 12
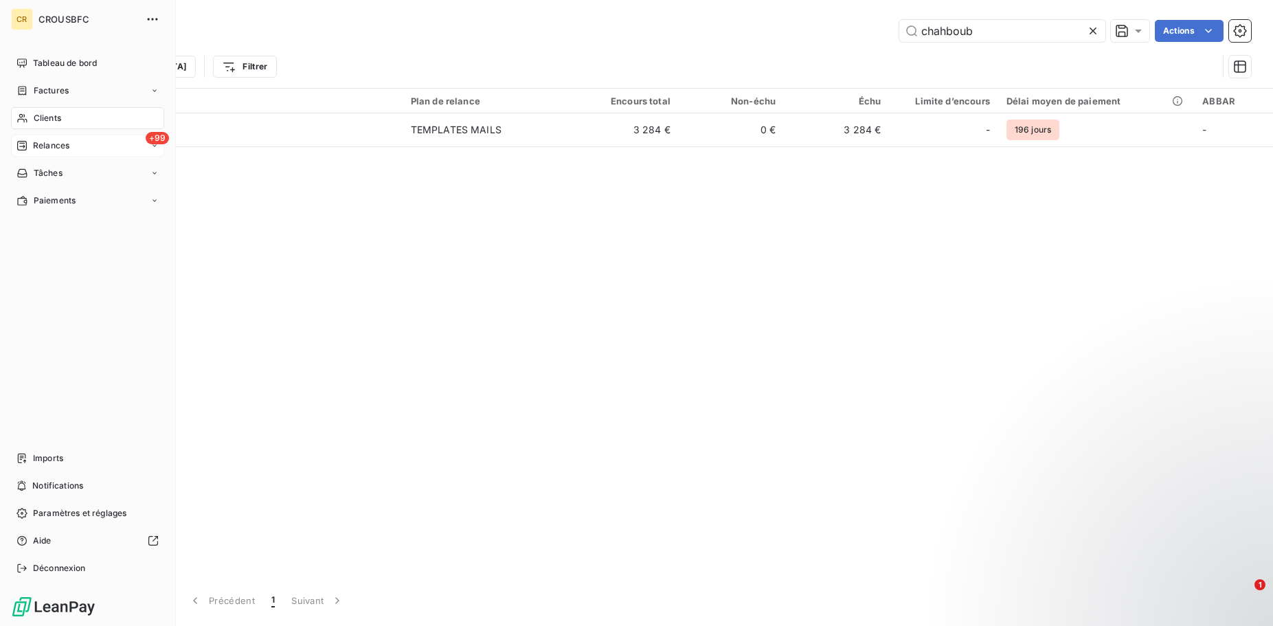
click at [62, 144] on span "Relances" at bounding box center [51, 145] width 36 height 12
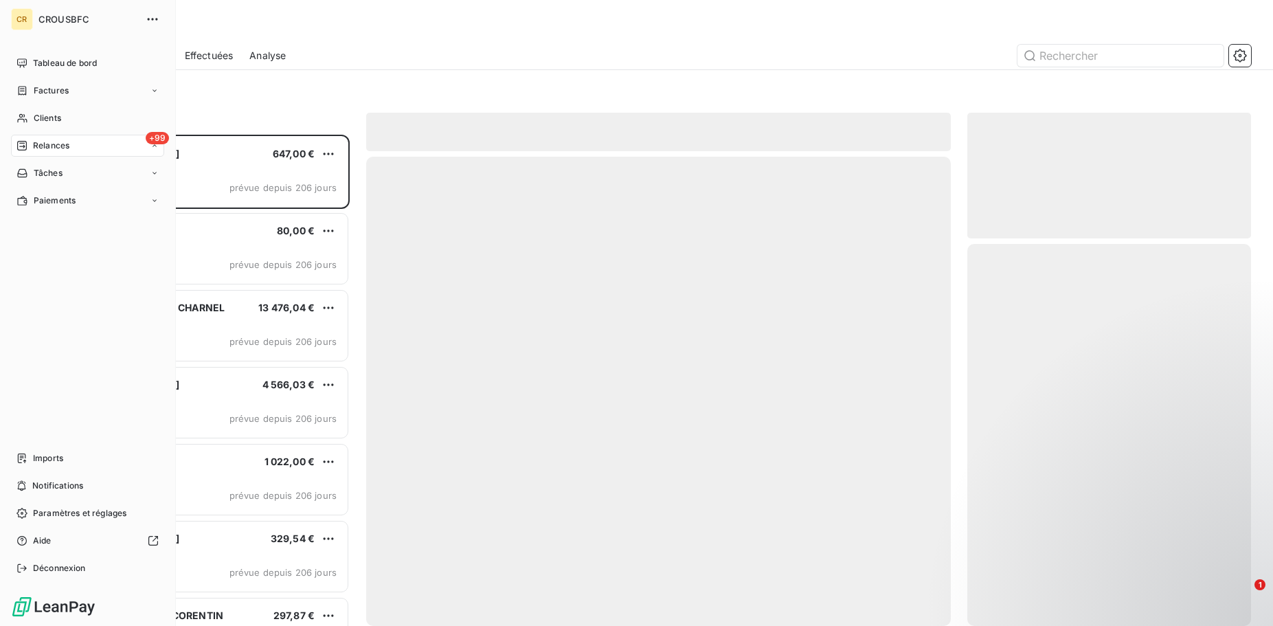
scroll to position [491, 284]
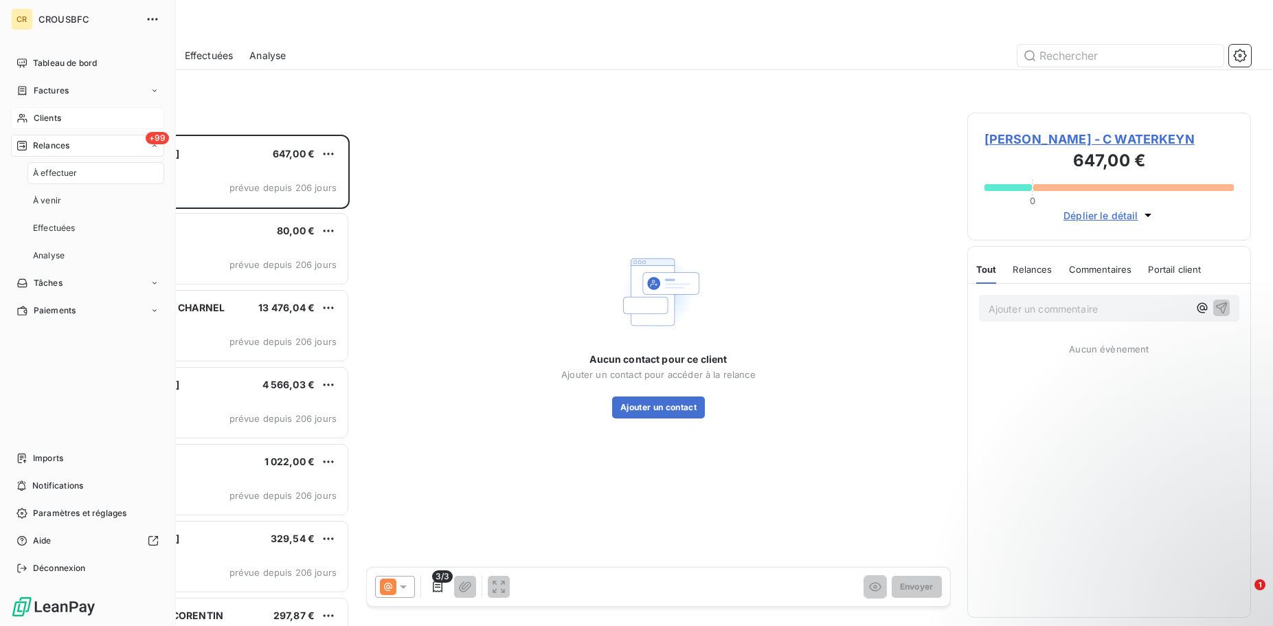
click at [64, 119] on div "Clients" at bounding box center [87, 118] width 153 height 22
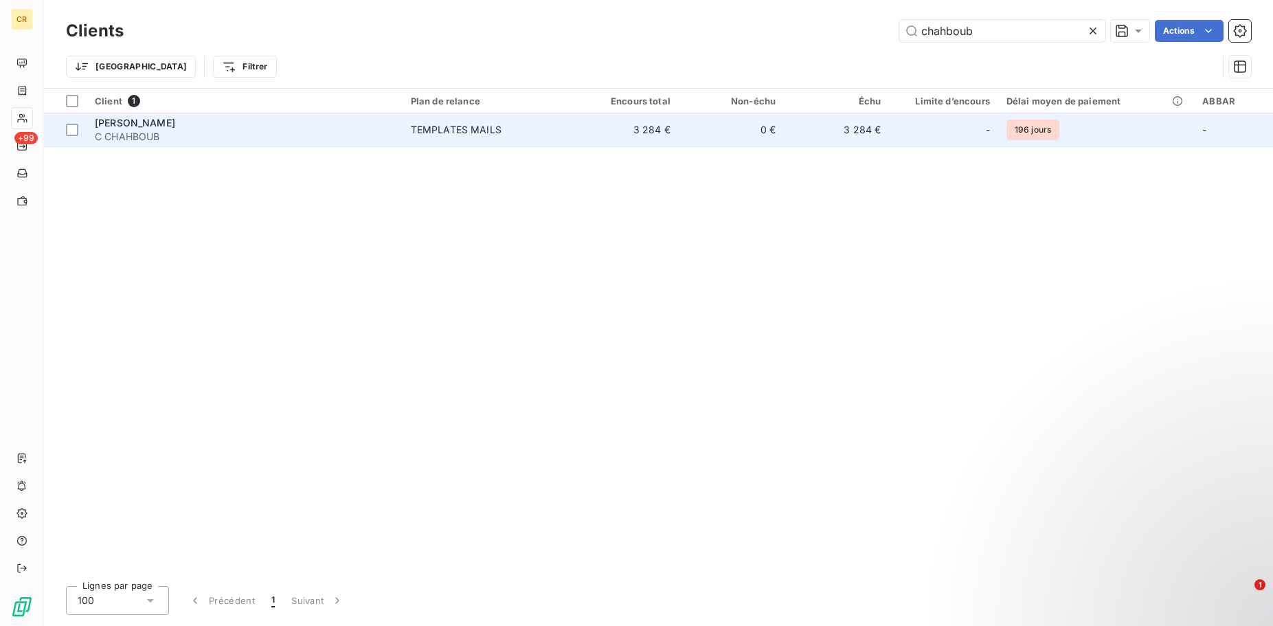
click at [175, 126] on span "[PERSON_NAME]" at bounding box center [135, 123] width 80 height 12
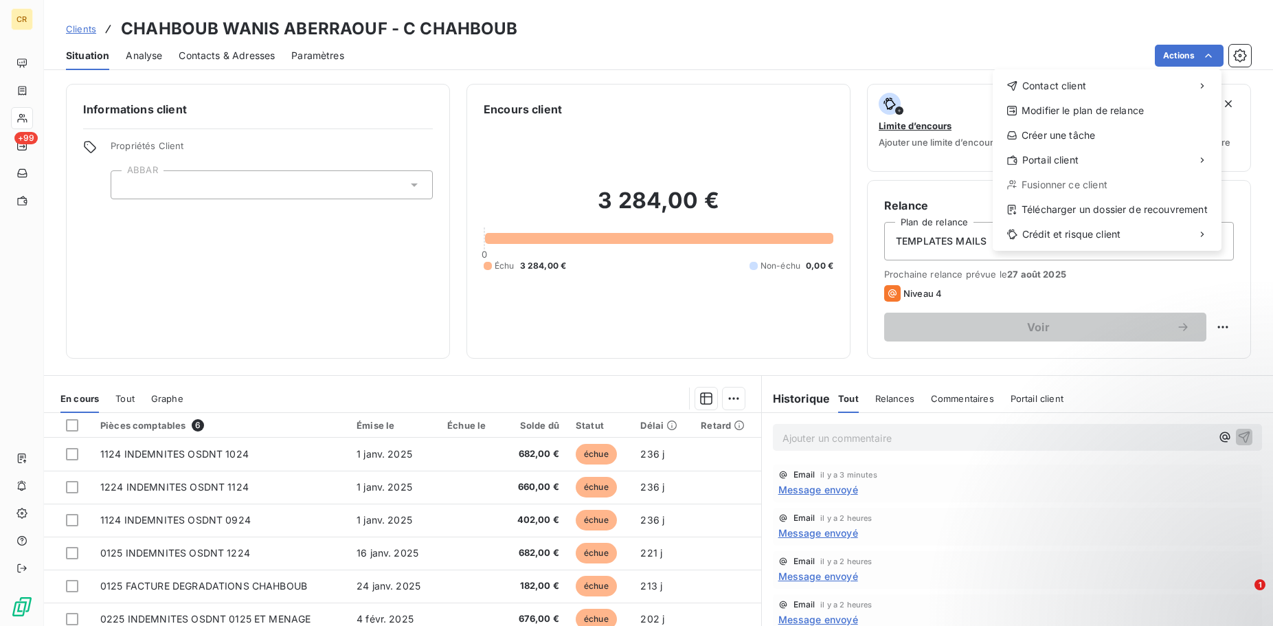
click at [1214, 55] on html "CR +99 Clients CHAHBOUB WANIS ABERRAOUF - C CHAHBOUB Situation Analyse Contacts…" at bounding box center [636, 313] width 1273 height 626
click at [891, 89] on div "Envoyer un email" at bounding box center [890, 91] width 184 height 22
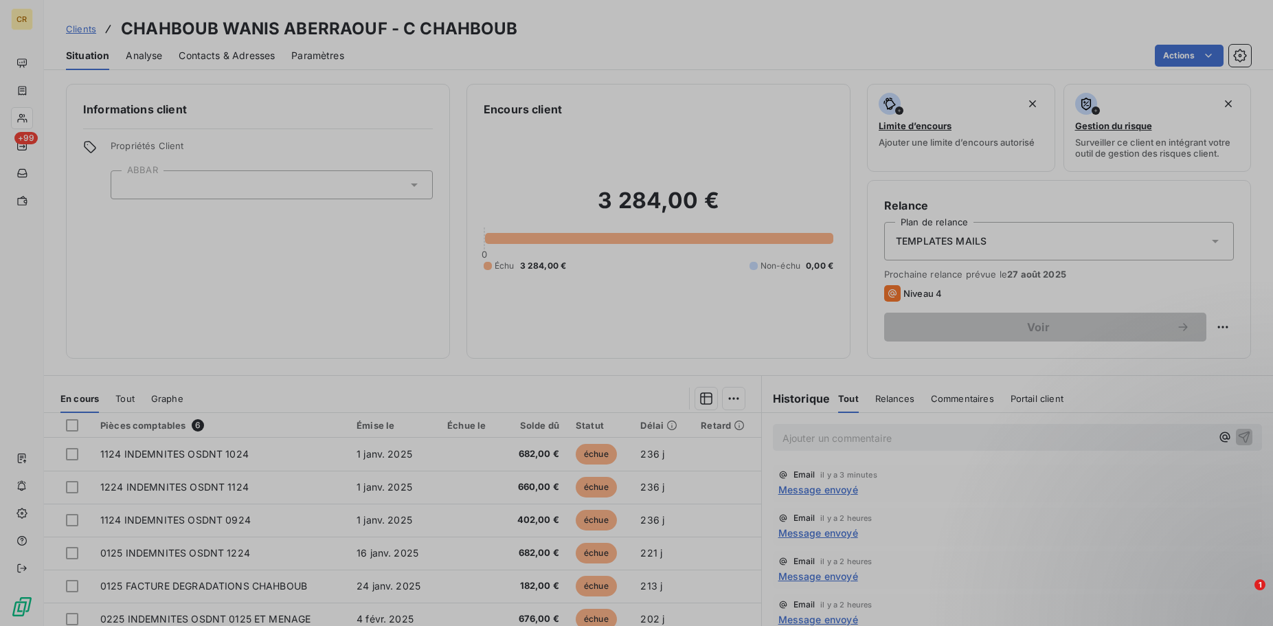
scroll to position [126, 0]
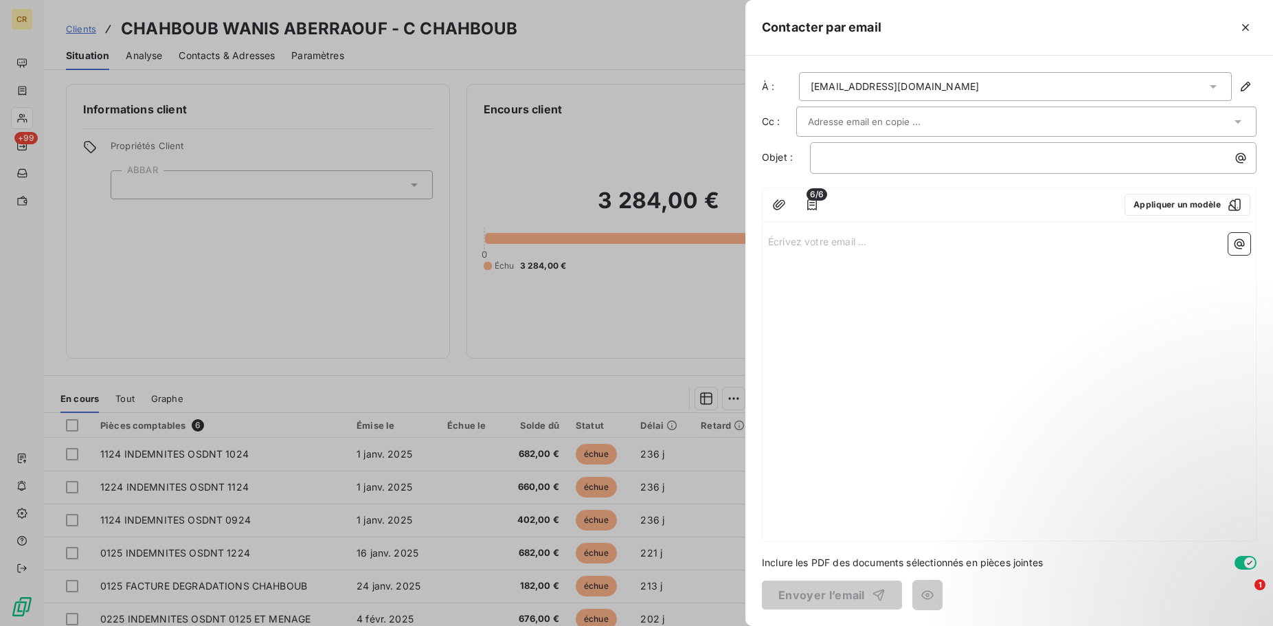
click at [890, 91] on div "[EMAIL_ADDRESS][DOMAIN_NAME]" at bounding box center [895, 87] width 168 height 14
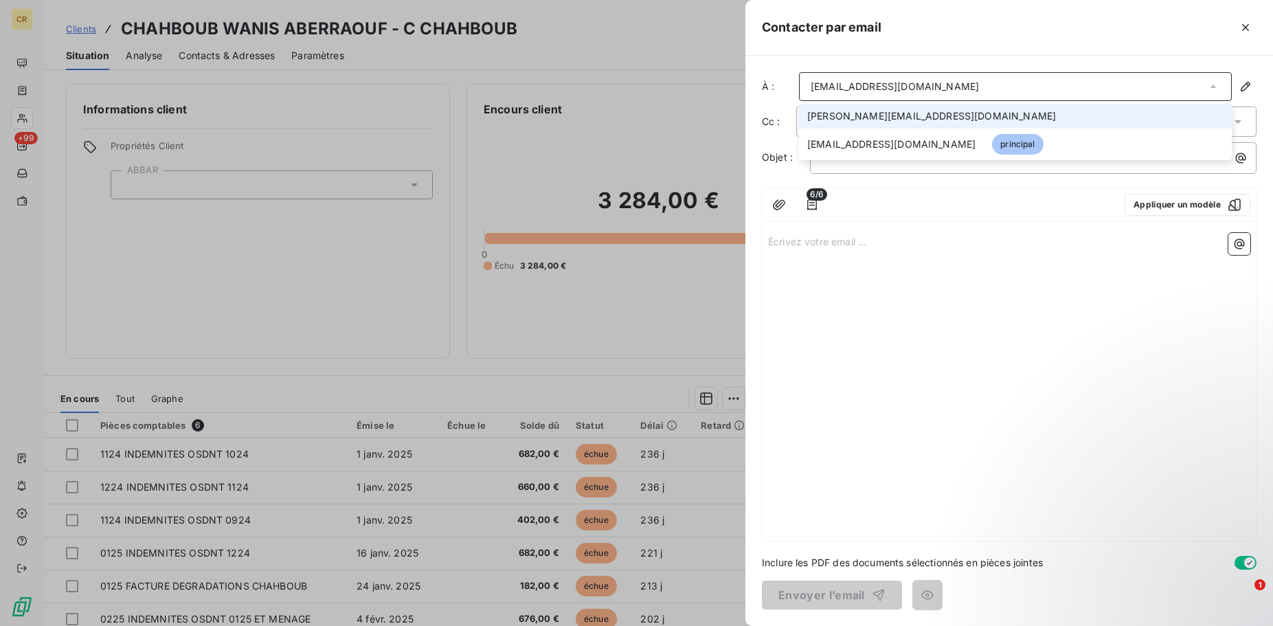
click at [883, 111] on span "[PERSON_NAME][EMAIL_ADDRESS][DOMAIN_NAME]" at bounding box center [931, 116] width 249 height 14
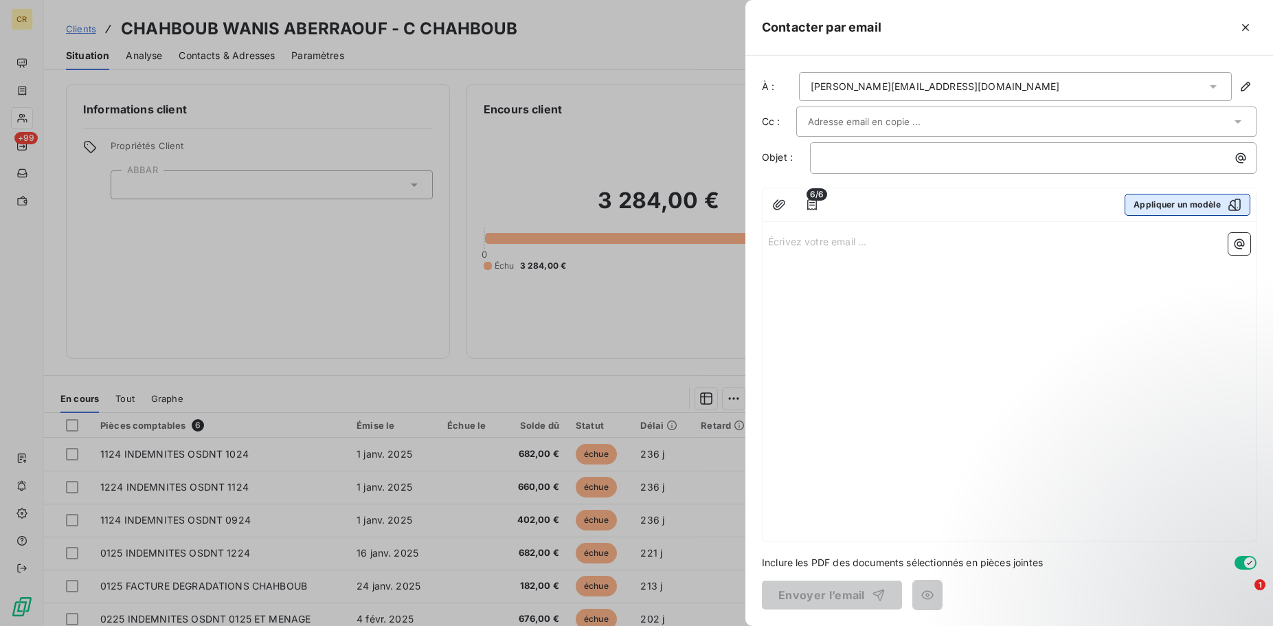
click at [1170, 206] on button "Appliquer un modèle" at bounding box center [1188, 205] width 126 height 22
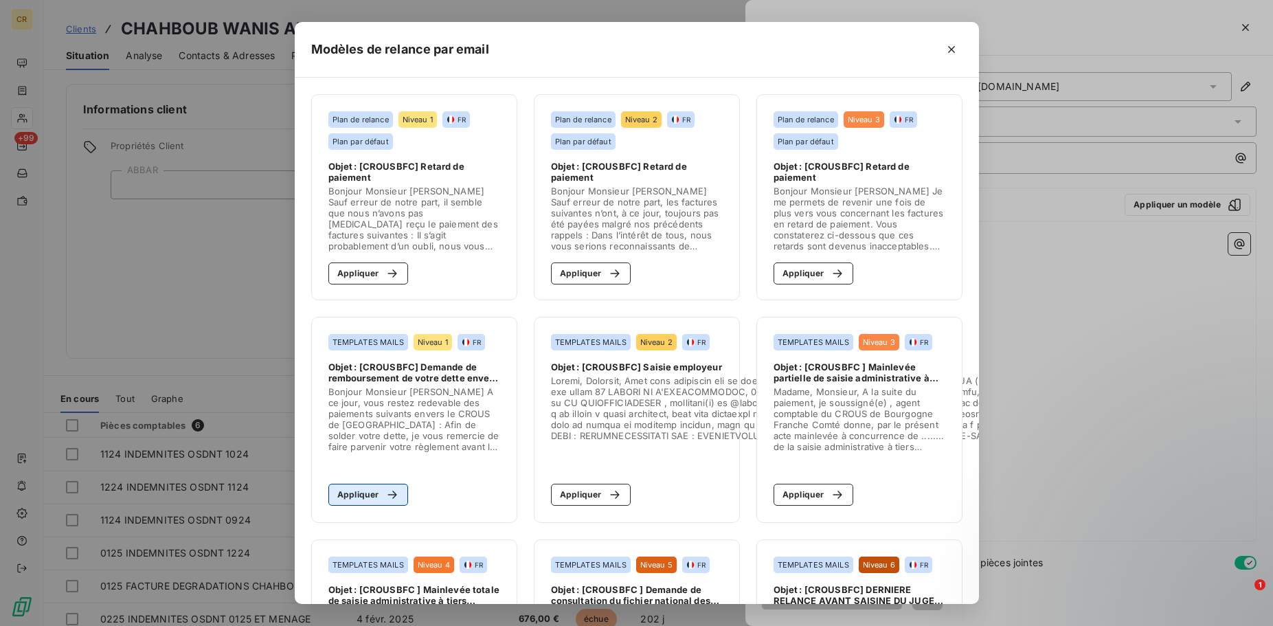
click at [378, 493] on button "Appliquer" at bounding box center [368, 495] width 80 height 22
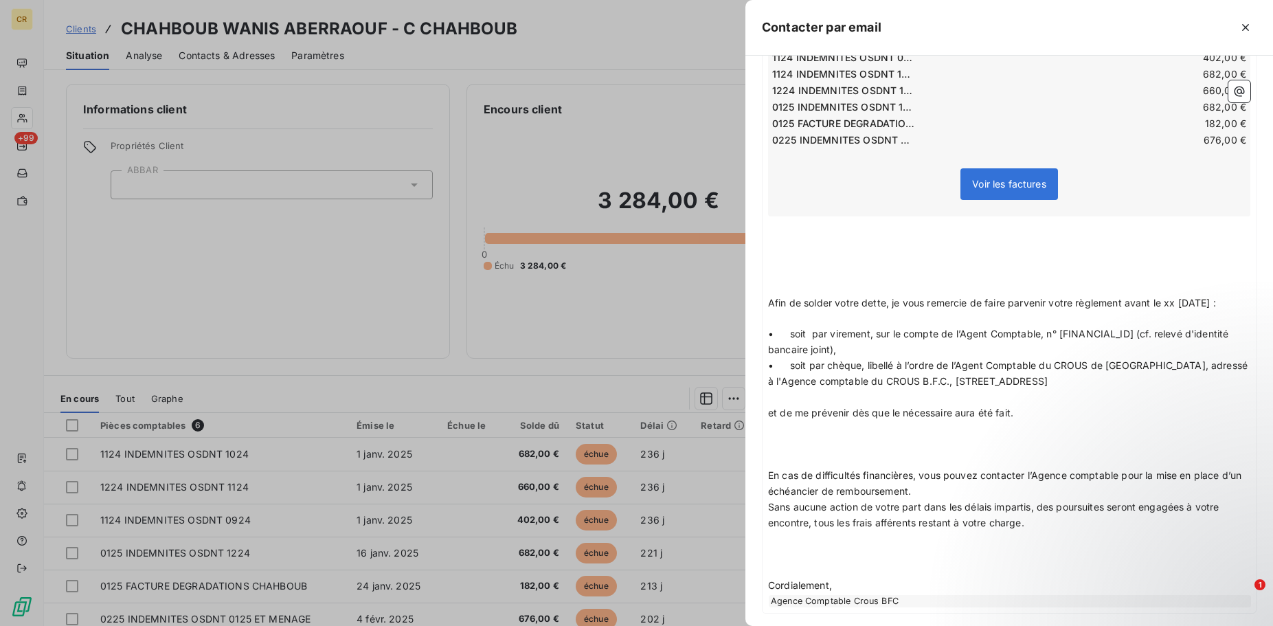
scroll to position [384, 0]
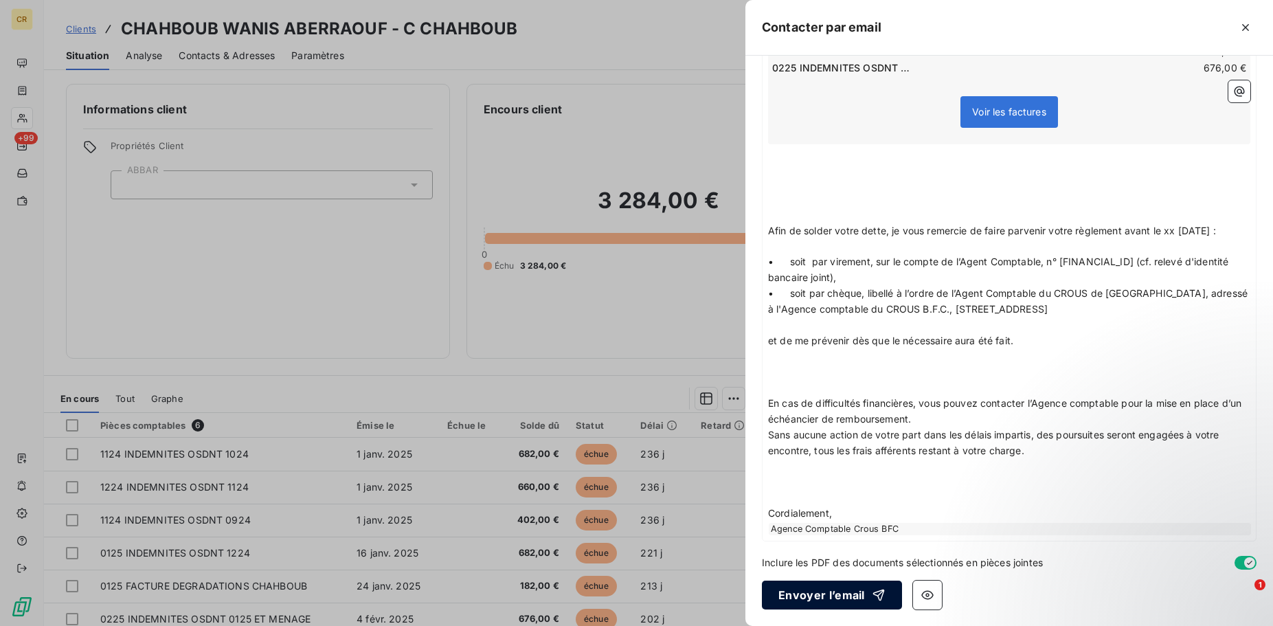
click at [830, 591] on button "Envoyer l’email" at bounding box center [832, 594] width 140 height 29
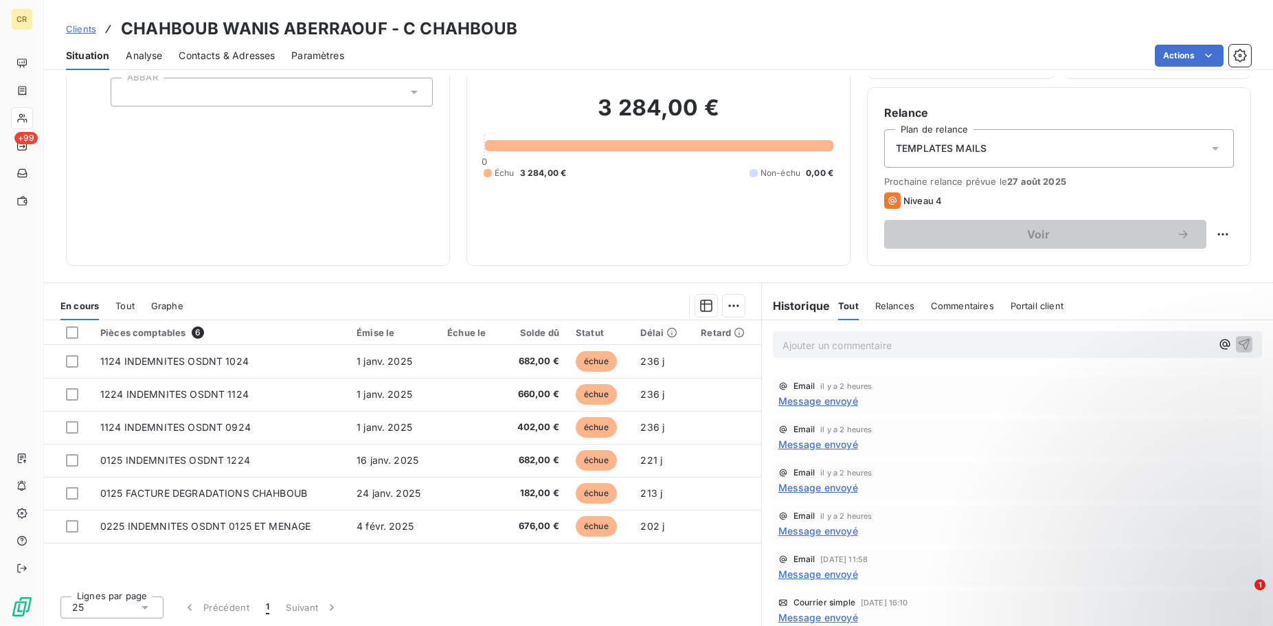
scroll to position [0, 0]
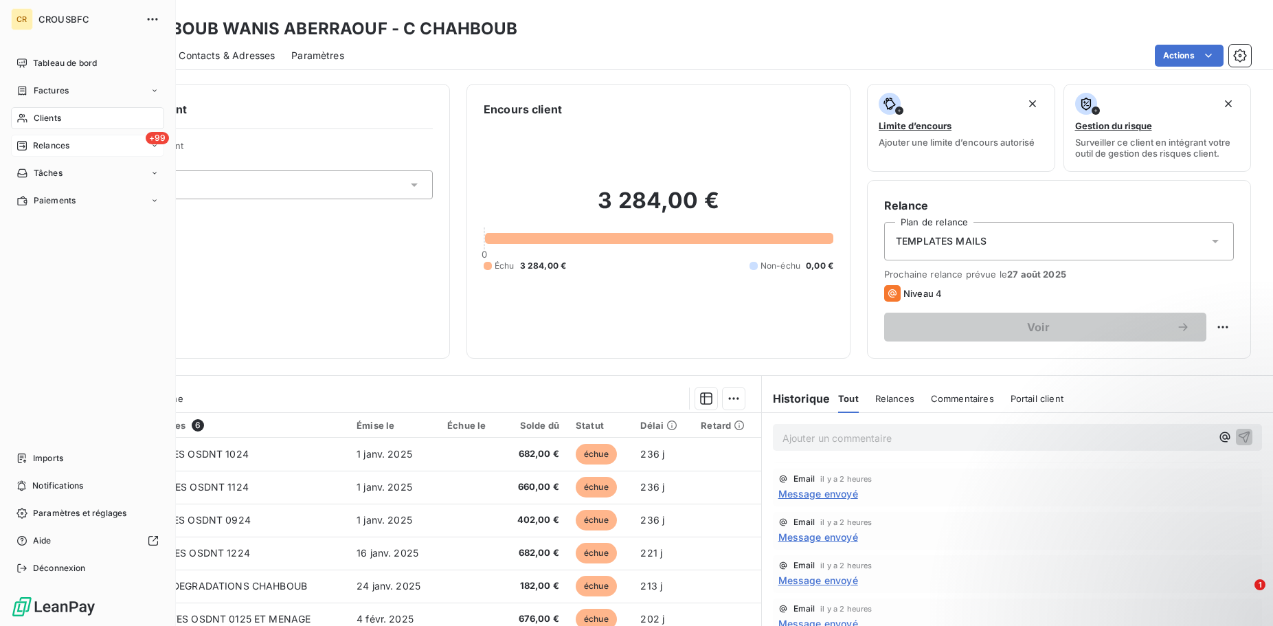
click at [85, 144] on div "+99 Relances" at bounding box center [87, 146] width 153 height 22
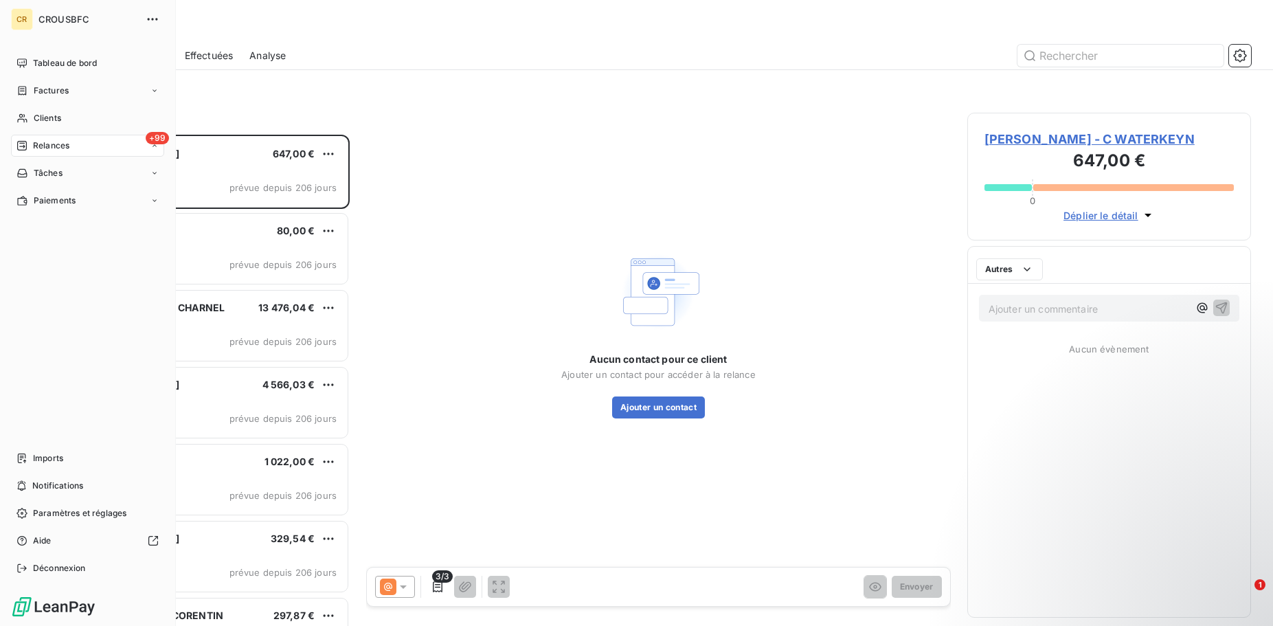
scroll to position [491, 284]
click at [30, 115] on div "Clients" at bounding box center [87, 118] width 153 height 22
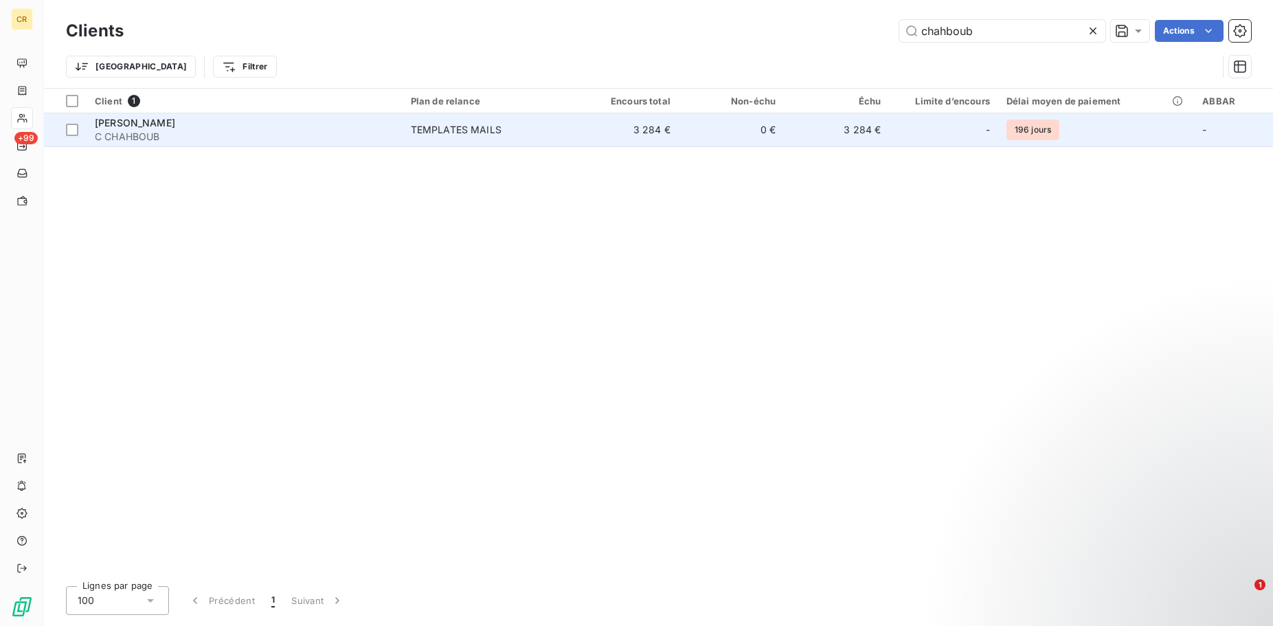
click at [160, 126] on span "[PERSON_NAME]" at bounding box center [135, 123] width 80 height 12
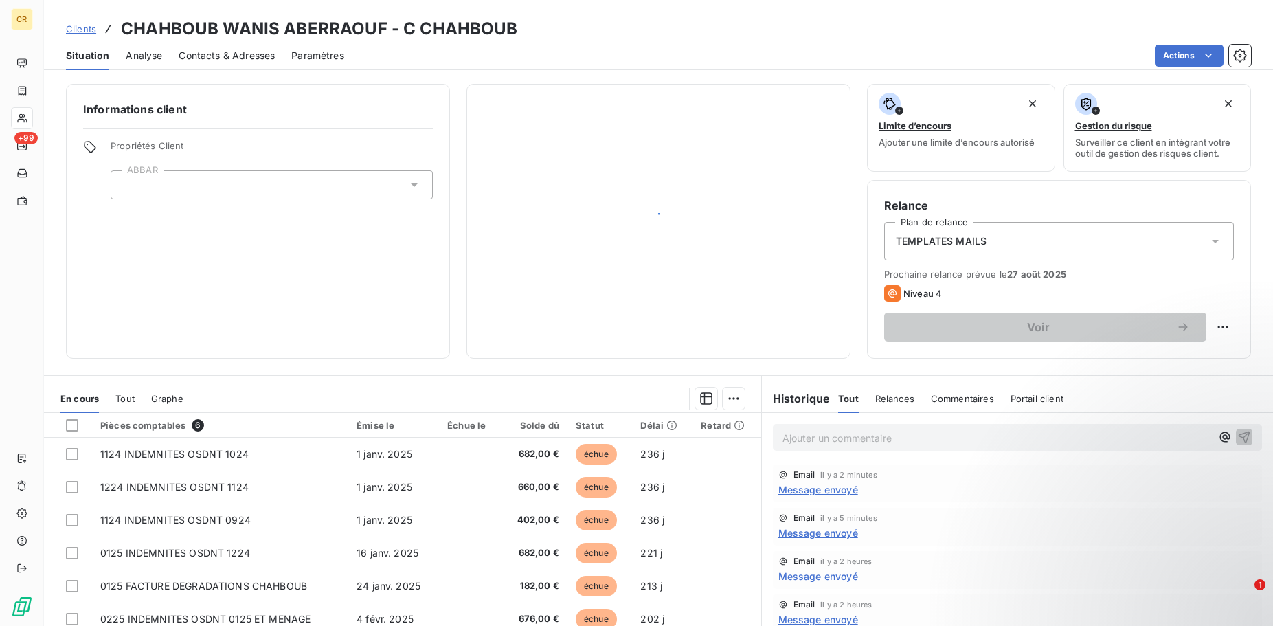
click at [160, 126] on div "Informations client Propriétés Client ABBAR" at bounding box center [258, 221] width 384 height 275
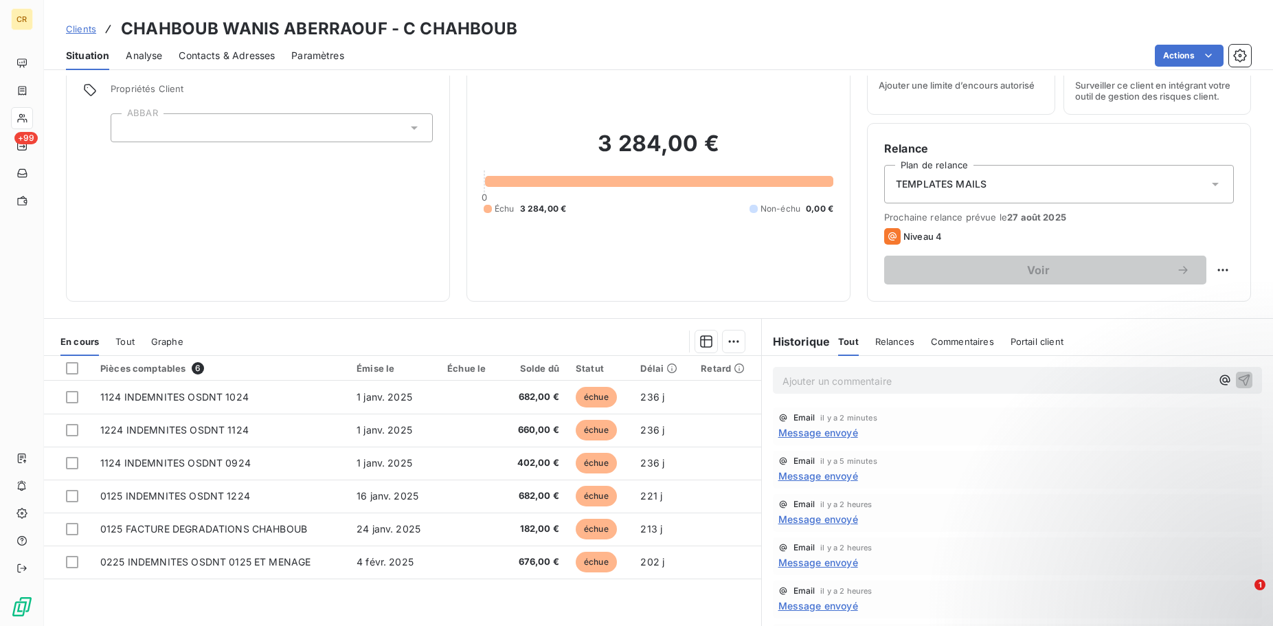
scroll to position [93, 0]
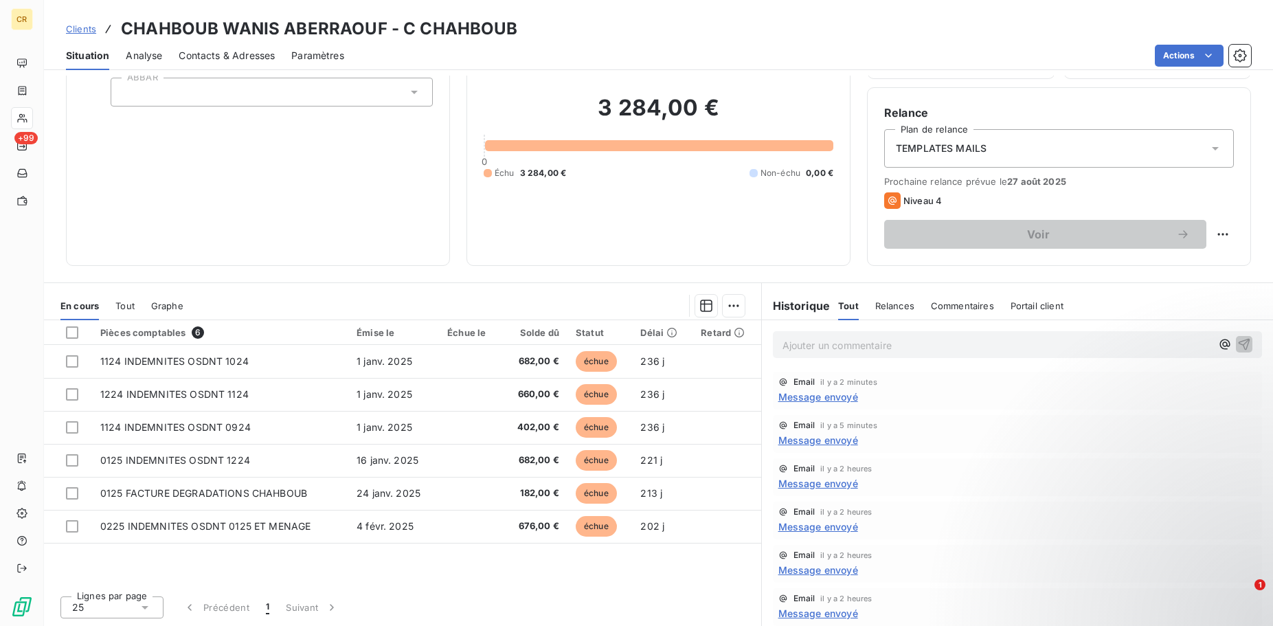
click at [831, 339] on p "Ajouter un commentaire ﻿" at bounding box center [996, 345] width 429 height 17
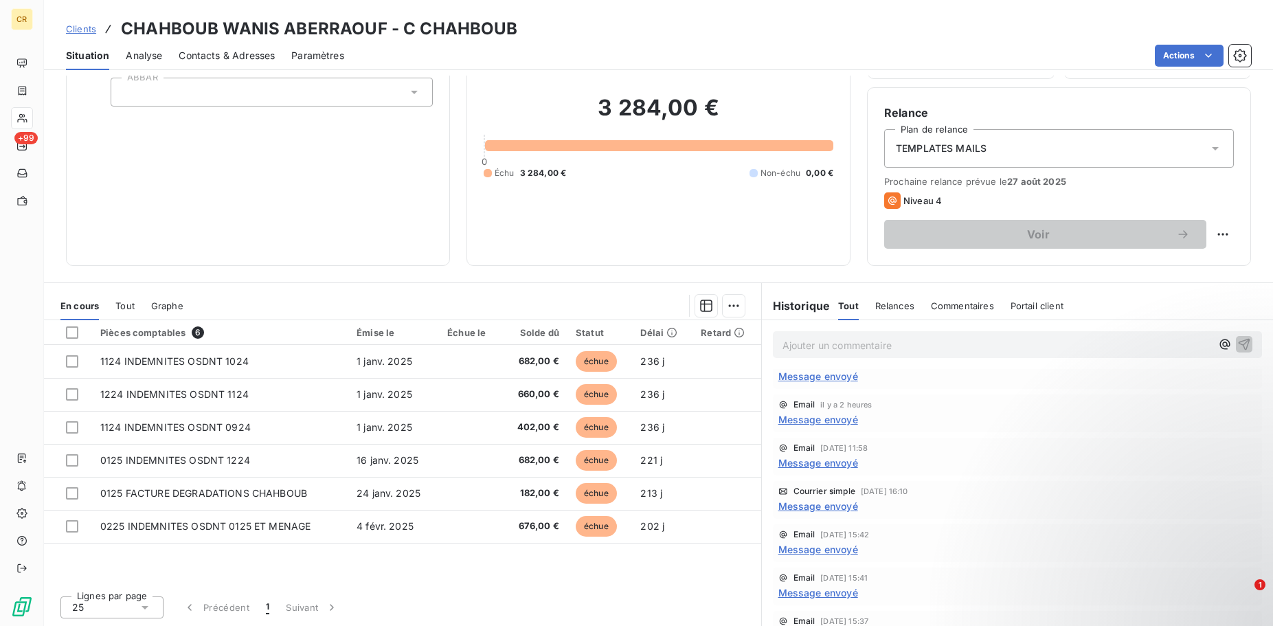
scroll to position [0, 0]
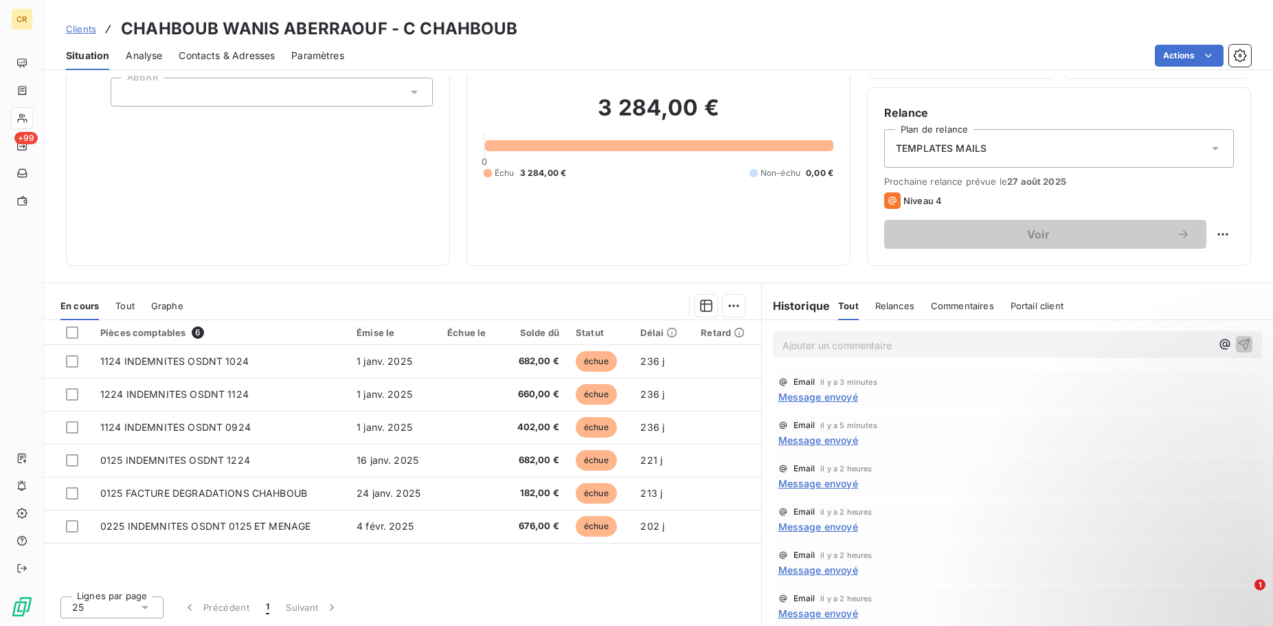
click at [855, 346] on p "Ajouter un commentaire ﻿" at bounding box center [996, 345] width 429 height 17
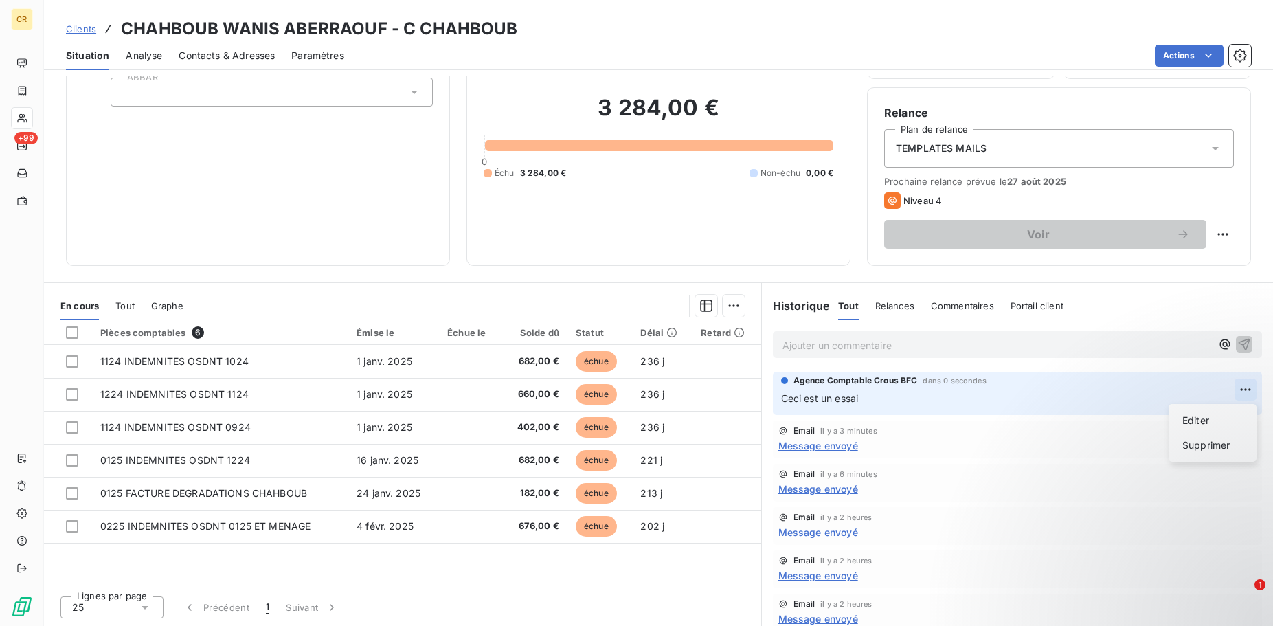
click at [1241, 392] on html "CR +99 Clients CHAHBOUB WANIS ABERRAOUF - C CHAHBOUB Situation Analyse Contacts…" at bounding box center [636, 313] width 1273 height 626
click at [1208, 423] on div "Editer" at bounding box center [1212, 420] width 77 height 22
click at [1063, 453] on div "Email il y a 3 minutes Message envoyé" at bounding box center [1017, 439] width 489 height 38
click at [908, 442] on div "Message envoyé" at bounding box center [1017, 445] width 478 height 14
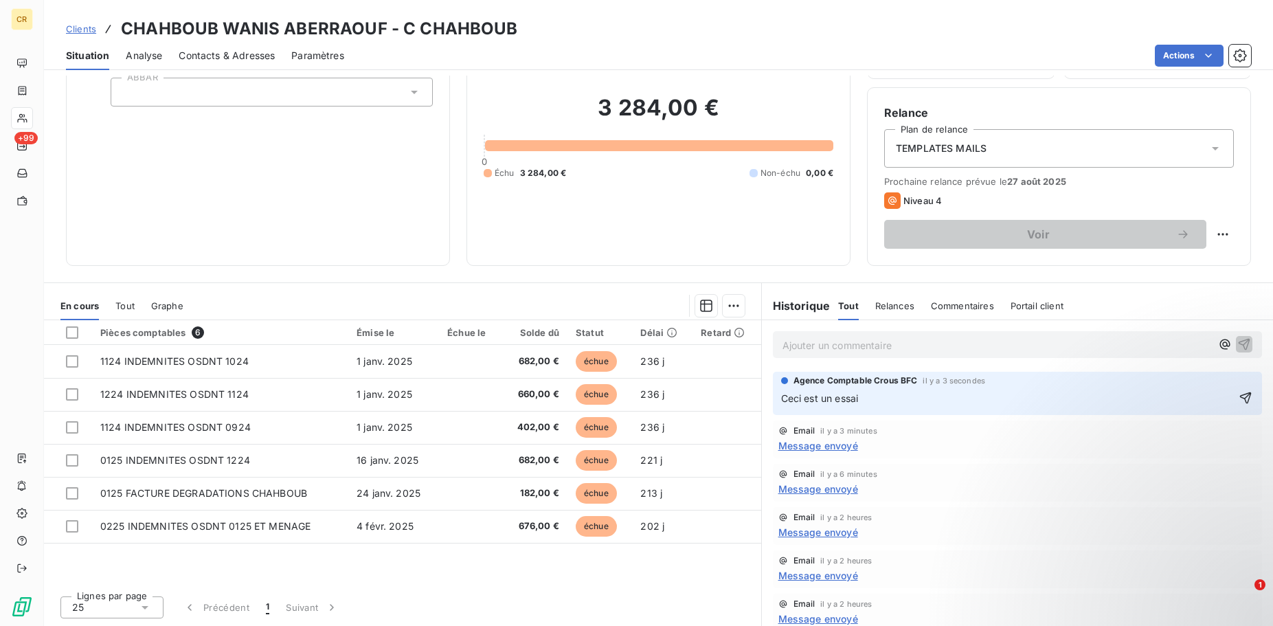
click at [926, 397] on p "Ceci est un essai" at bounding box center [1007, 399] width 453 height 16
click at [903, 311] on span "Relances" at bounding box center [894, 305] width 39 height 11
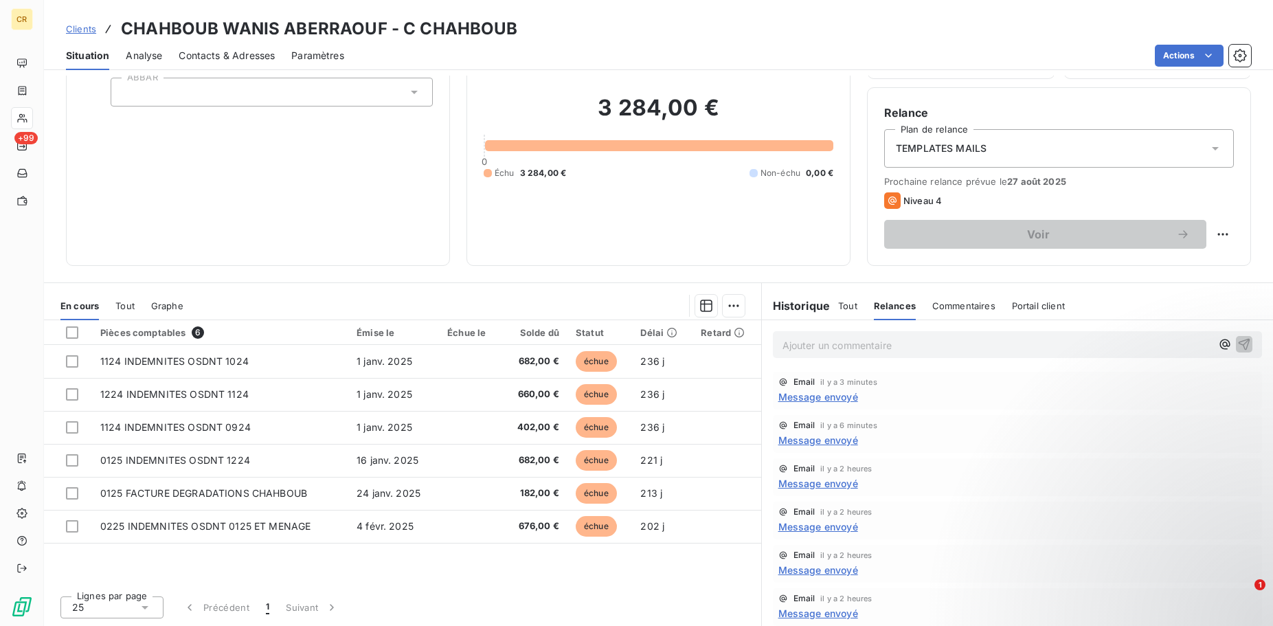
click at [813, 311] on h6 "Historique" at bounding box center [796, 305] width 69 height 16
click at [833, 349] on p "Ajouter un commentaire ﻿" at bounding box center [996, 345] width 429 height 17
click at [850, 302] on span "Tout" at bounding box center [847, 305] width 19 height 11
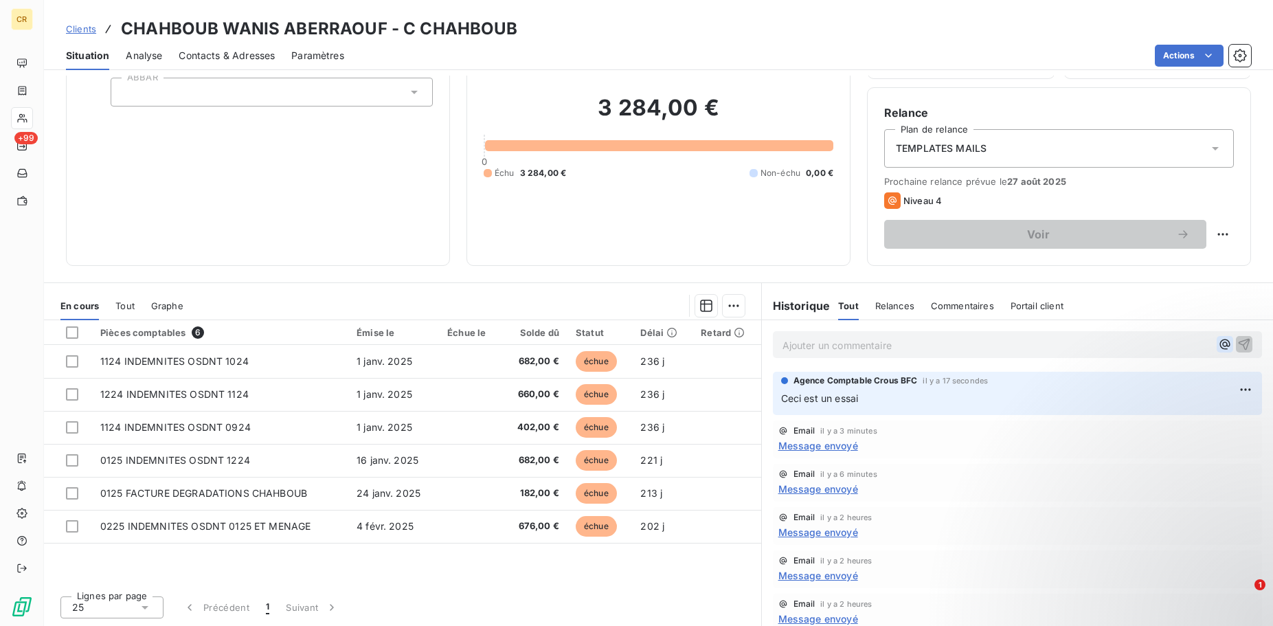
click at [1226, 346] on icon "button" at bounding box center [1225, 344] width 14 height 14
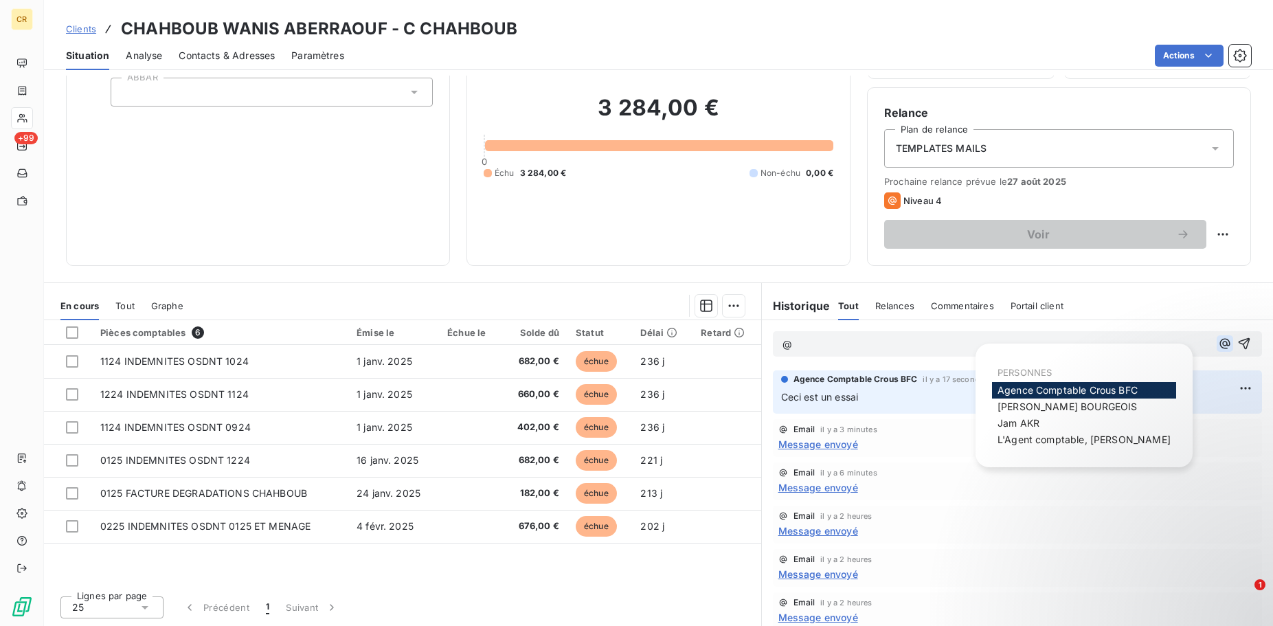
click at [1226, 346] on icon "button" at bounding box center [1224, 344] width 10 height 10
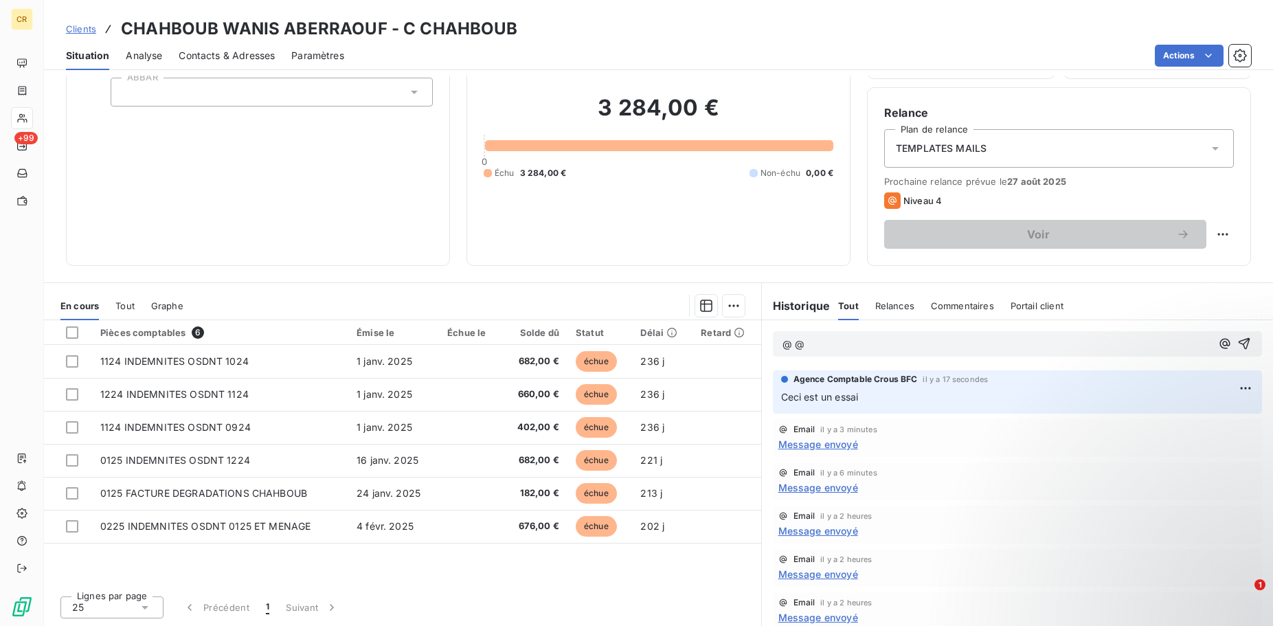
click at [888, 306] on span "Relances" at bounding box center [894, 305] width 39 height 11
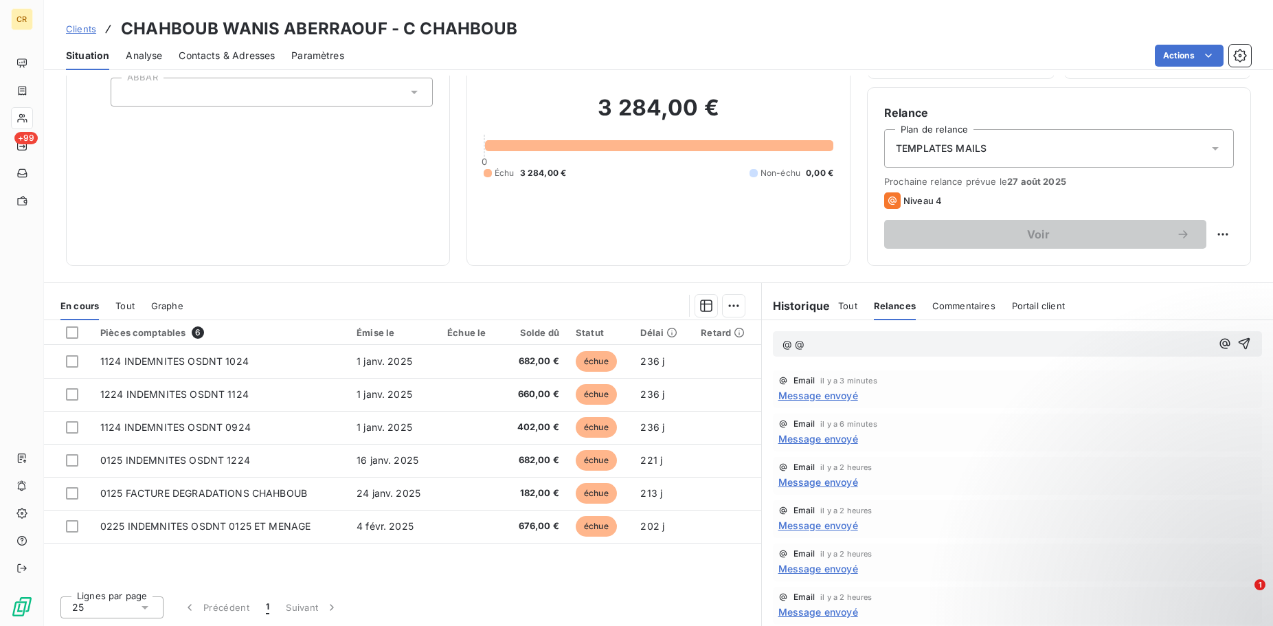
click at [809, 311] on h6 "Historique" at bounding box center [796, 305] width 69 height 16
click at [1057, 304] on span "Portail client" at bounding box center [1038, 305] width 53 height 11
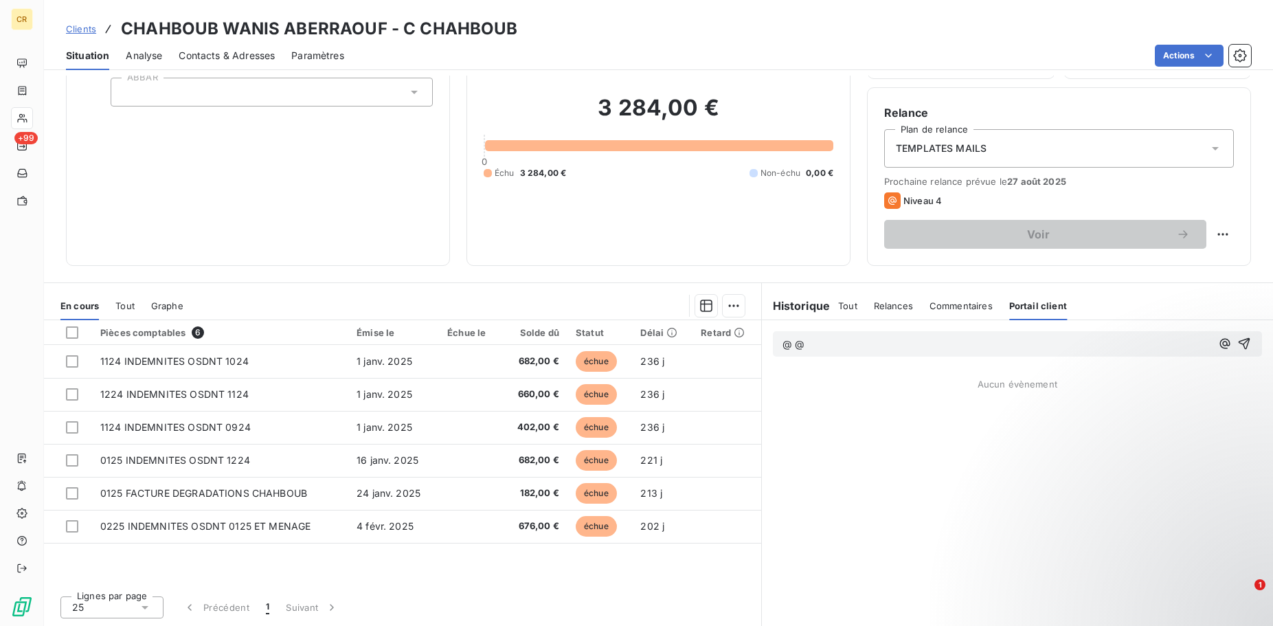
click at [810, 304] on h6 "Historique" at bounding box center [796, 305] width 69 height 16
click at [795, 302] on h6 "Historique" at bounding box center [796, 305] width 69 height 16
click at [851, 307] on span "Tout" at bounding box center [847, 305] width 19 height 11
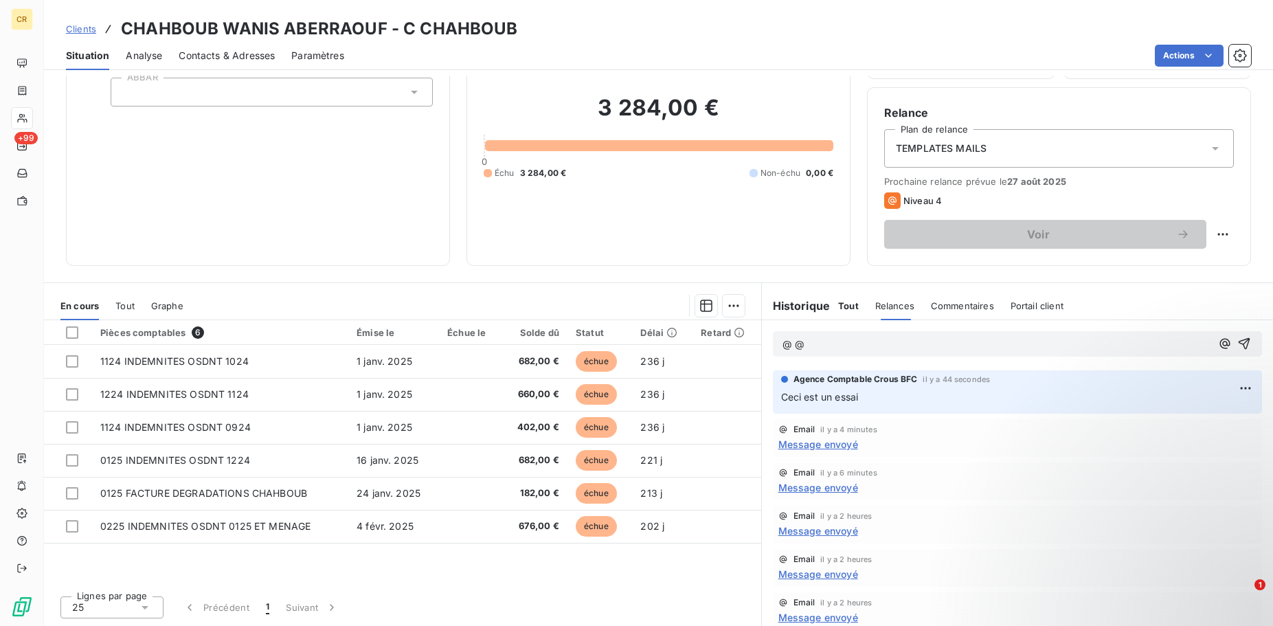
drag, startPoint x: 907, startPoint y: 307, endPoint x: 857, endPoint y: 313, distance: 50.4
click at [907, 308] on span "Relances" at bounding box center [894, 305] width 39 height 11
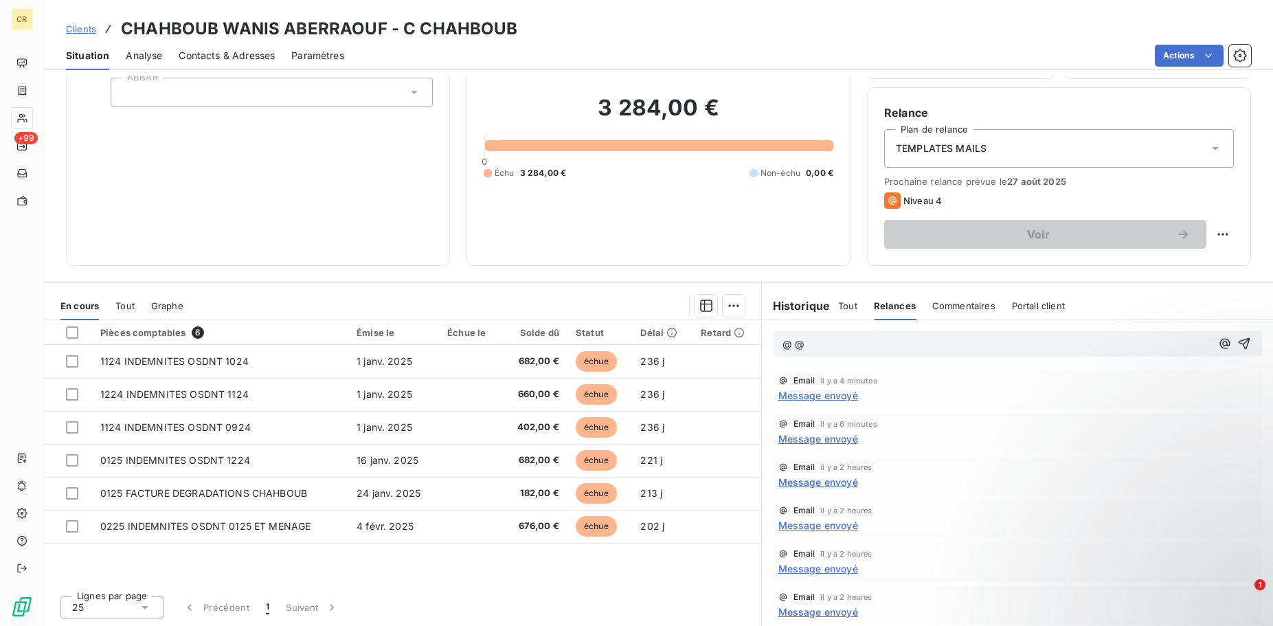
click at [803, 304] on h6 "Historique" at bounding box center [796, 305] width 69 height 16
